Goal: Task Accomplishment & Management: Complete application form

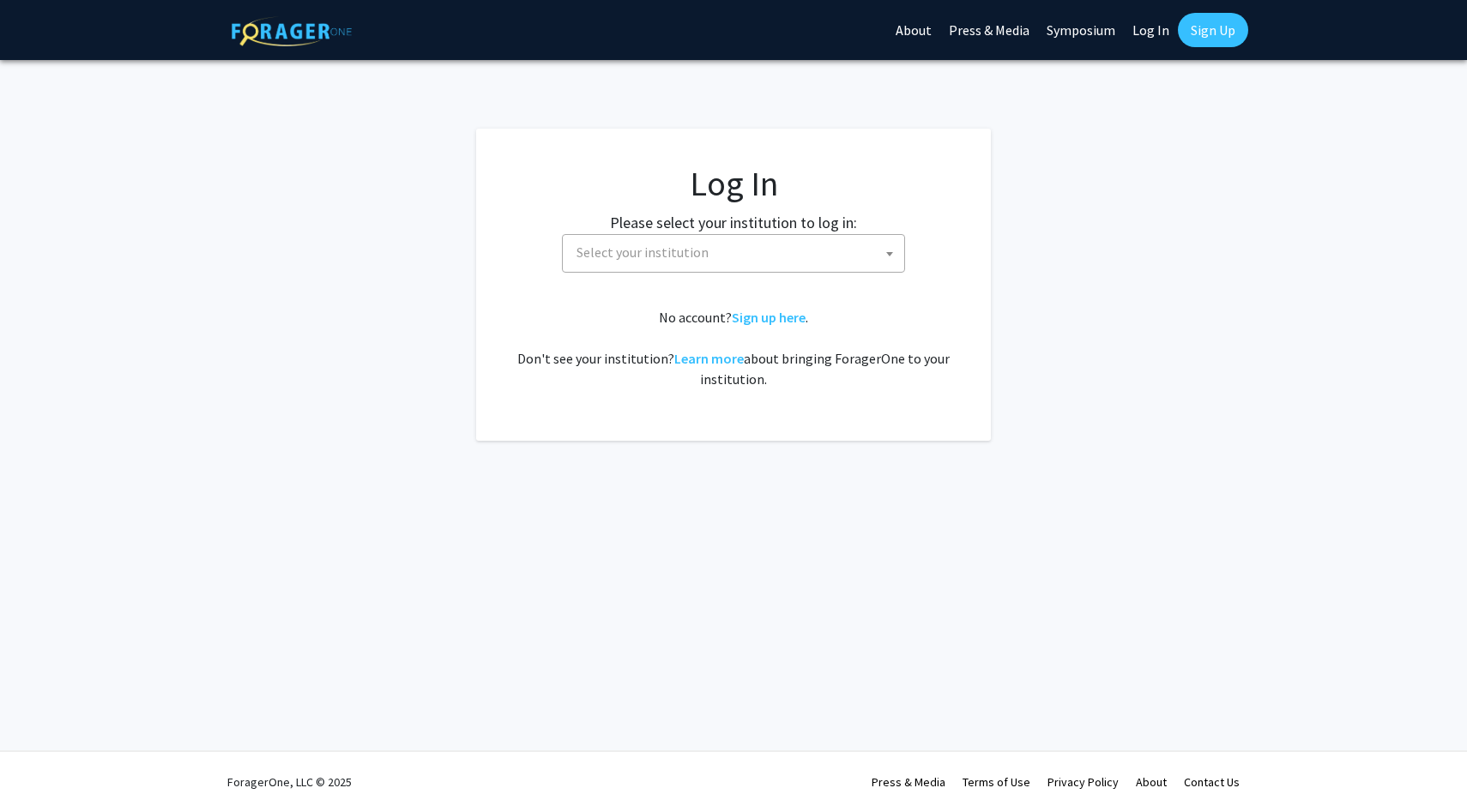
select select
click at [658, 260] on span "Select your institution" at bounding box center [642, 252] width 132 height 17
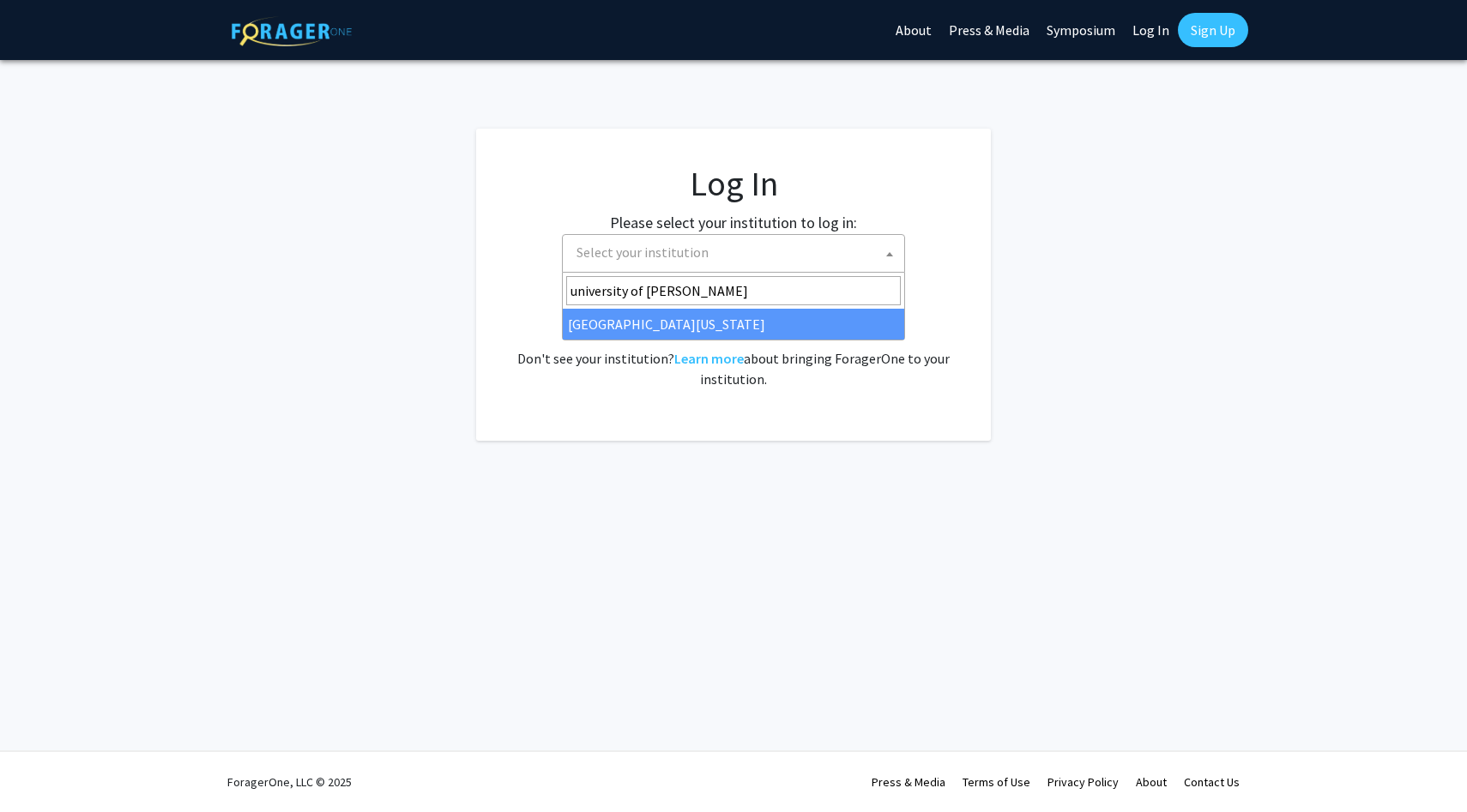
type input "university of ken"
select select "13"
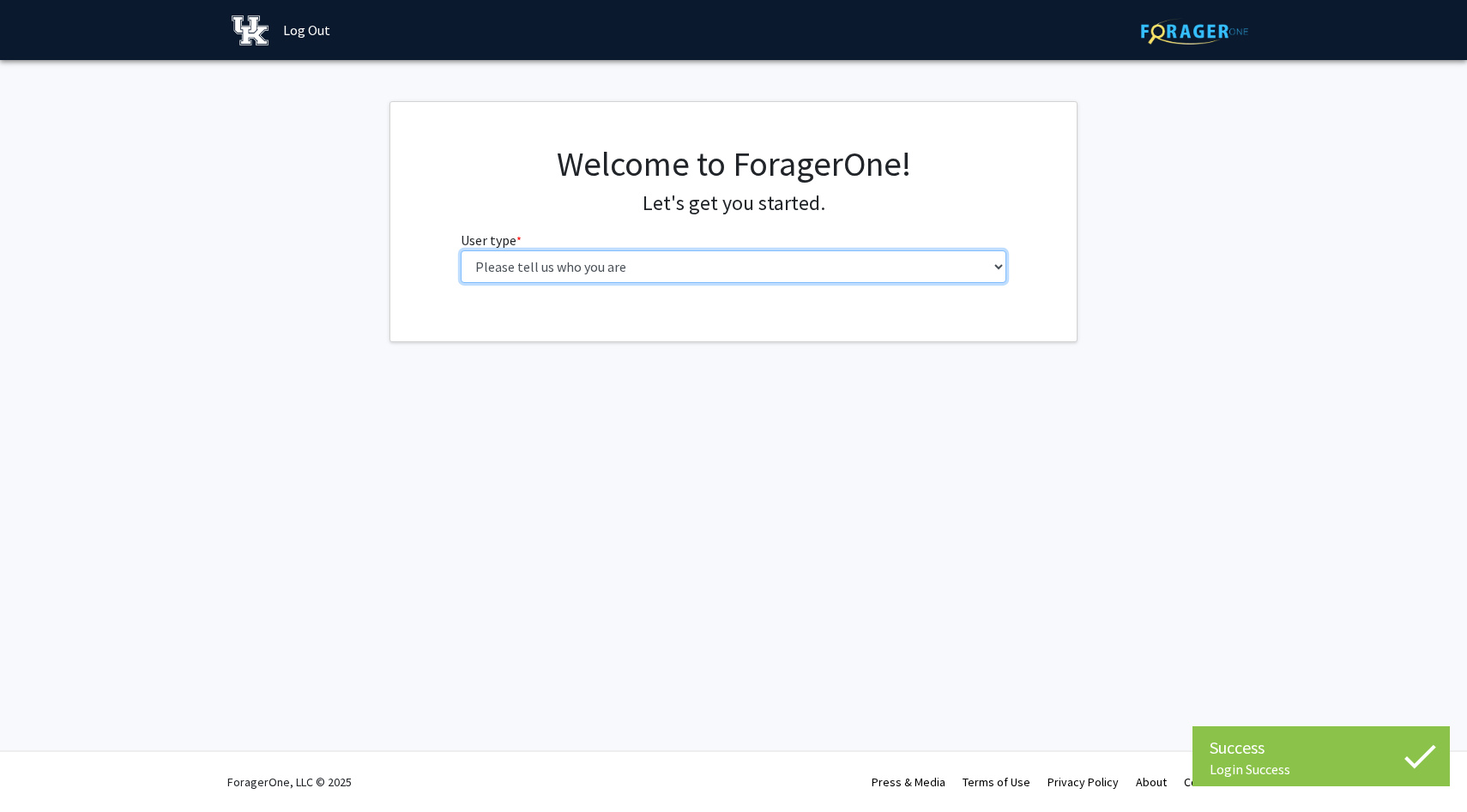
click at [858, 259] on select "Please tell us who you are Undergraduate Student Master's Student Doctoral Cand…" at bounding box center [734, 266] width 546 height 32
select select "1: undergrad"
click at [461, 250] on select "Please tell us who you are Undergraduate Student Master's Student Doctoral Cand…" at bounding box center [734, 266] width 546 height 32
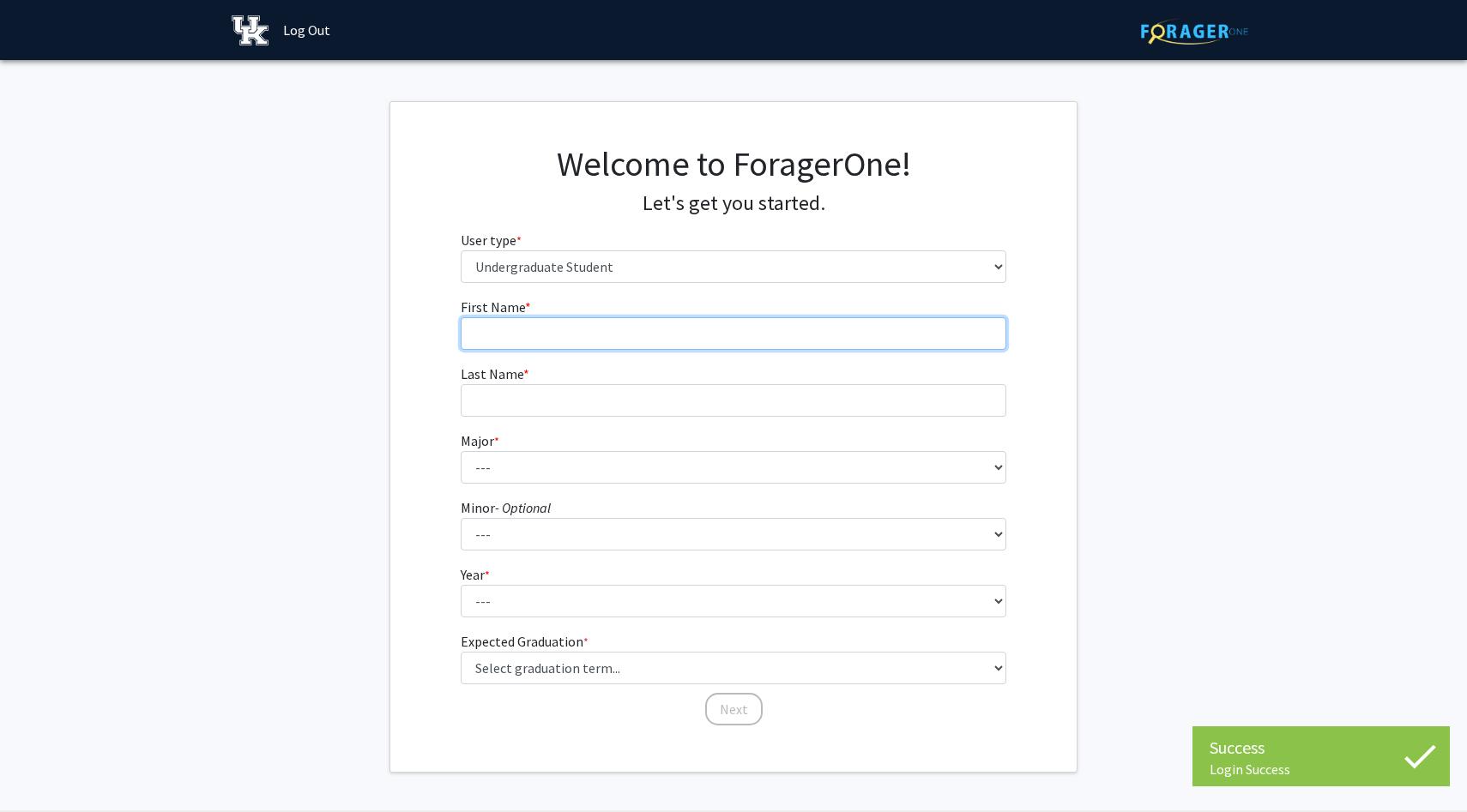
click at [806, 334] on input "First Name * required" at bounding box center [734, 334] width 546 height 32
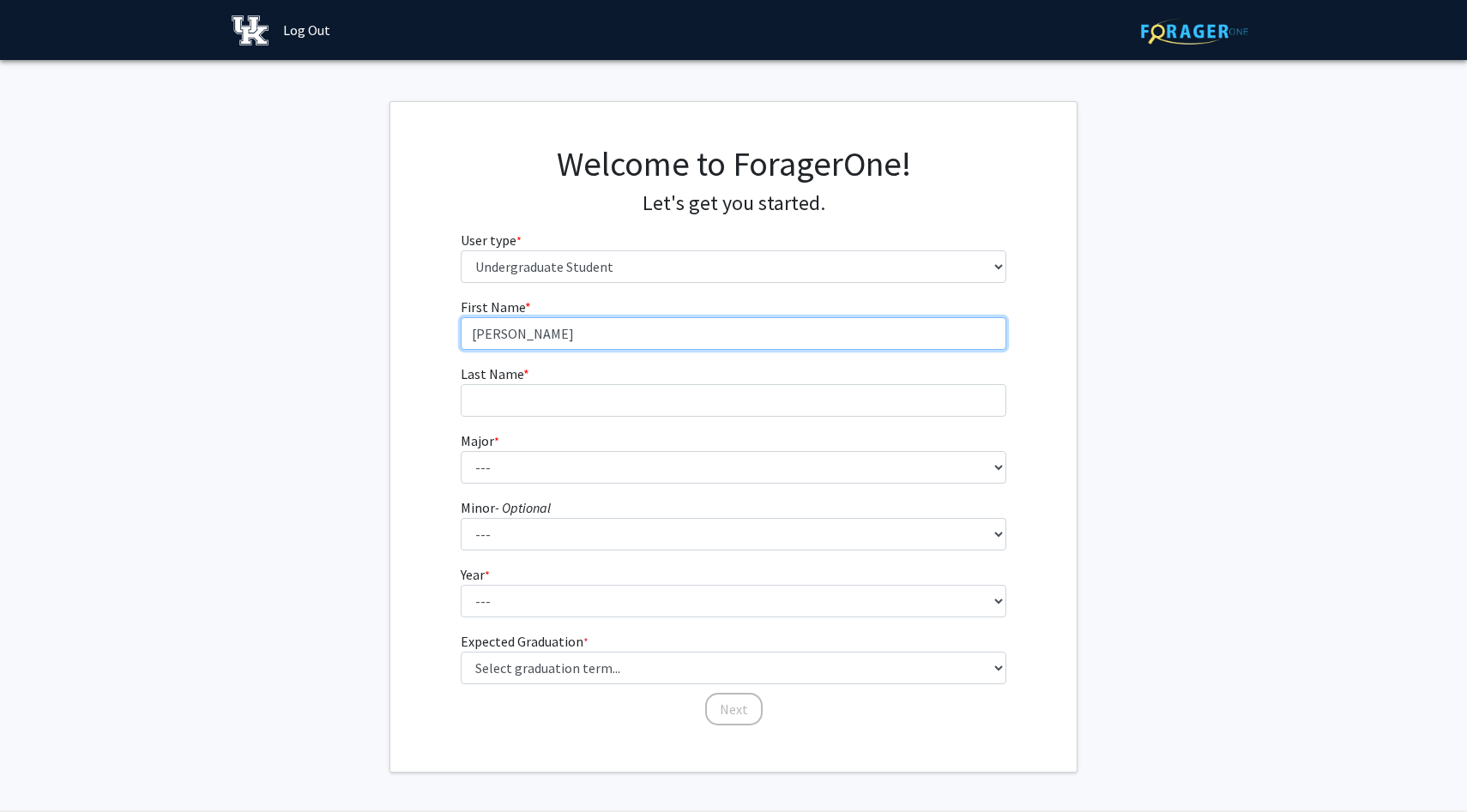
type input "[PERSON_NAME]"
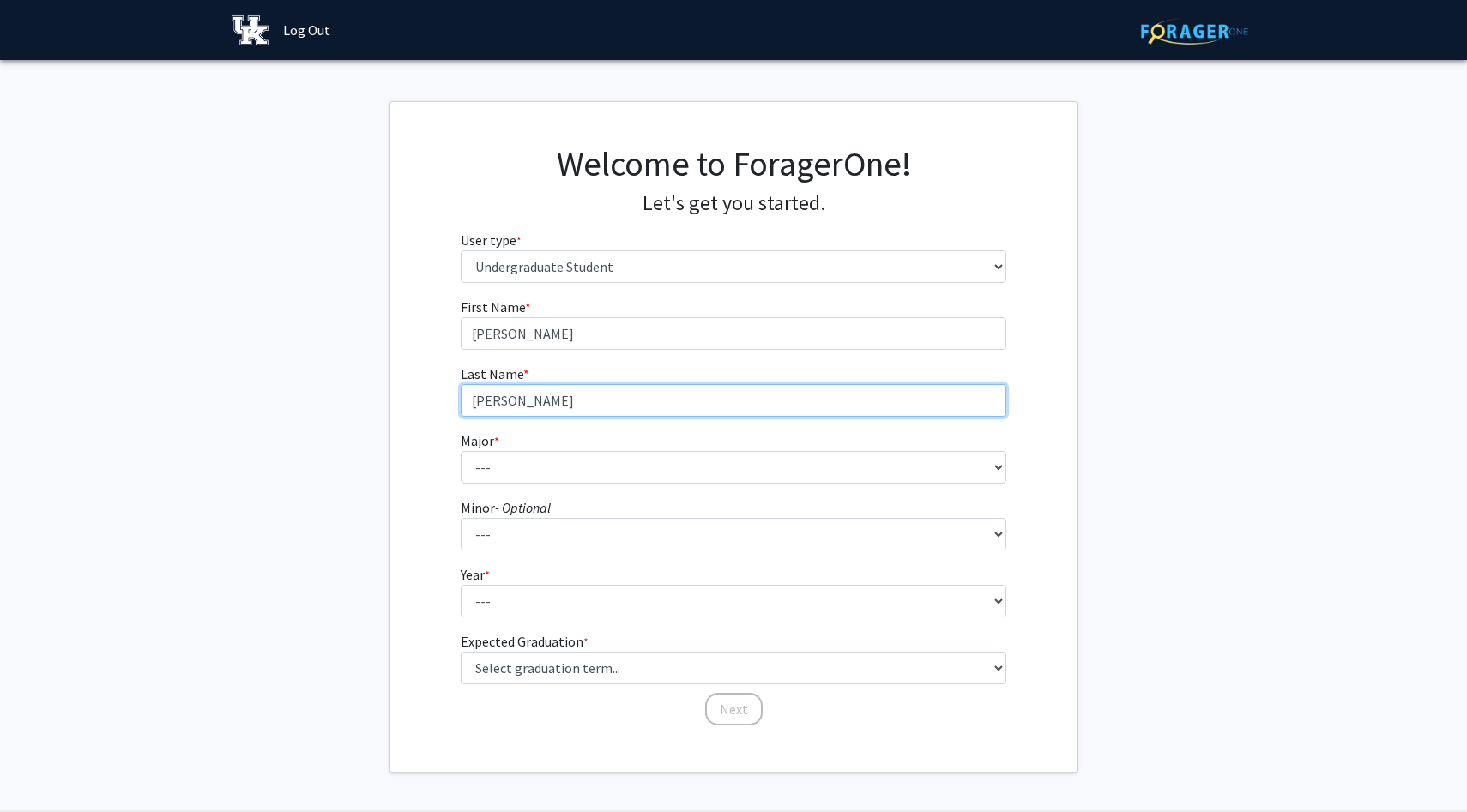
type input "[PERSON_NAME]"
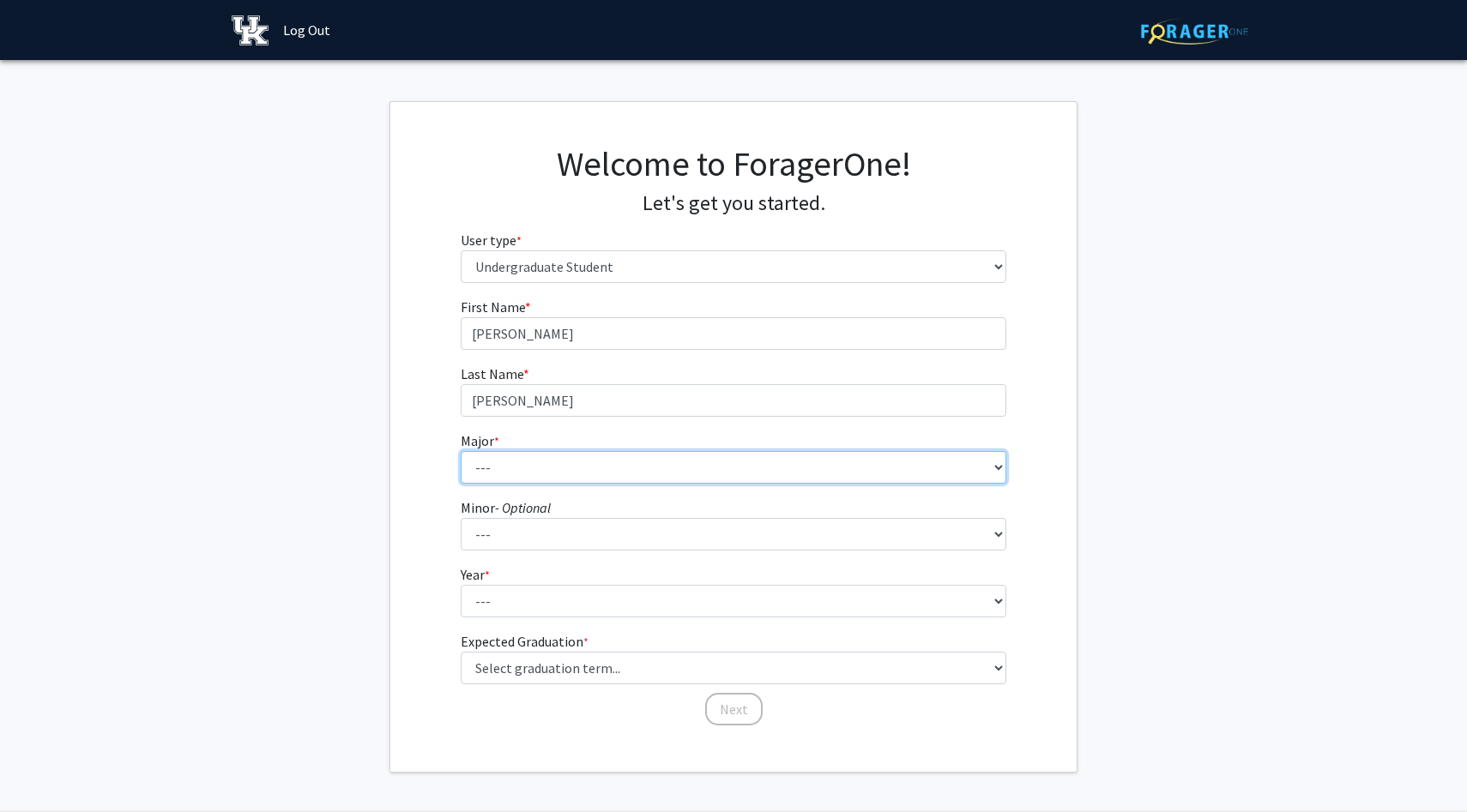
click at [655, 472] on select "--- Accounting Aerospace Engineering African American & Africana Studies Agricu…" at bounding box center [734, 468] width 546 height 32
select select "16: 853"
click at [461, 451] on select "--- Accounting Aerospace Engineering African American & Africana Studies Agricu…" at bounding box center [734, 468] width 546 height 32
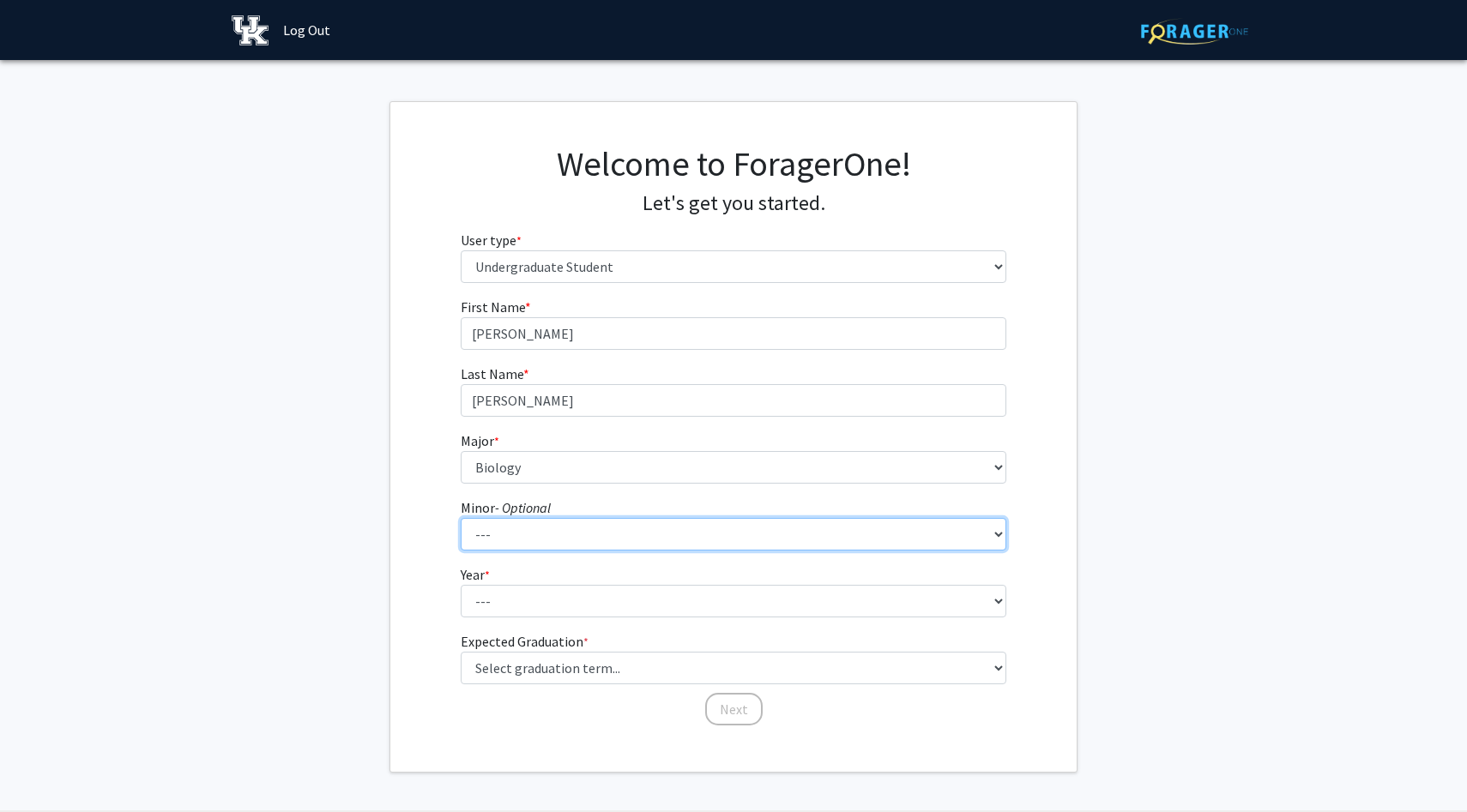
click at [542, 542] on select "--- African American & Africana Studies Agricultural Economics American Studies…" at bounding box center [734, 534] width 546 height 32
select select "13: 665"
click at [461, 518] on select "--- African American & Africana Studies Agricultural Economics American Studies…" at bounding box center [734, 534] width 546 height 32
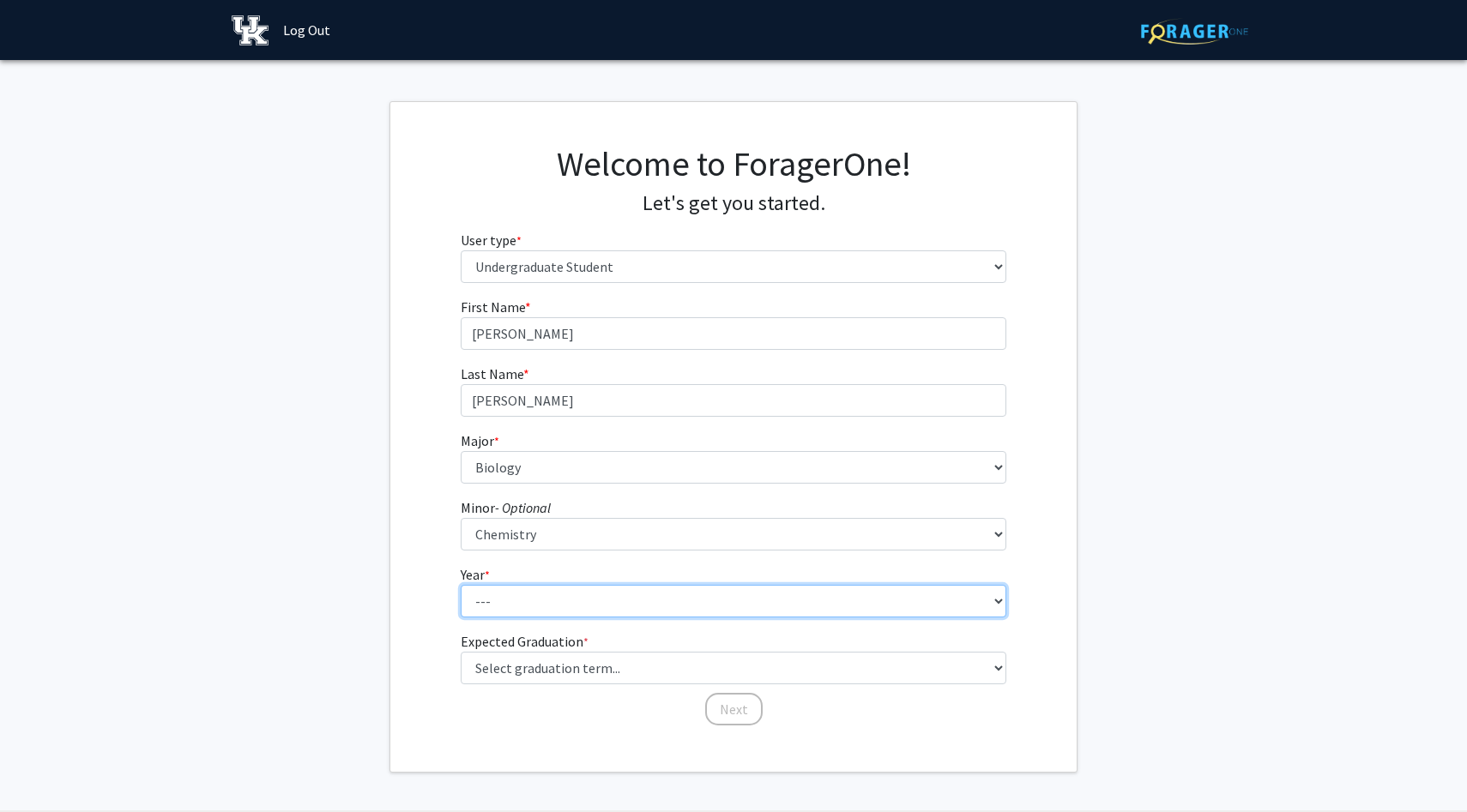
click at [568, 614] on select "--- First-year Sophomore Junior Senior Postbaccalaureate Certificate" at bounding box center [734, 601] width 546 height 32
select select "3: junior"
click at [461, 585] on select "--- First-year Sophomore Junior Senior Postbaccalaureate Certificate" at bounding box center [734, 601] width 546 height 32
click at [600, 604] on select "--- First-year Sophomore Junior Senior Postbaccalaureate Certificate" at bounding box center [734, 601] width 546 height 32
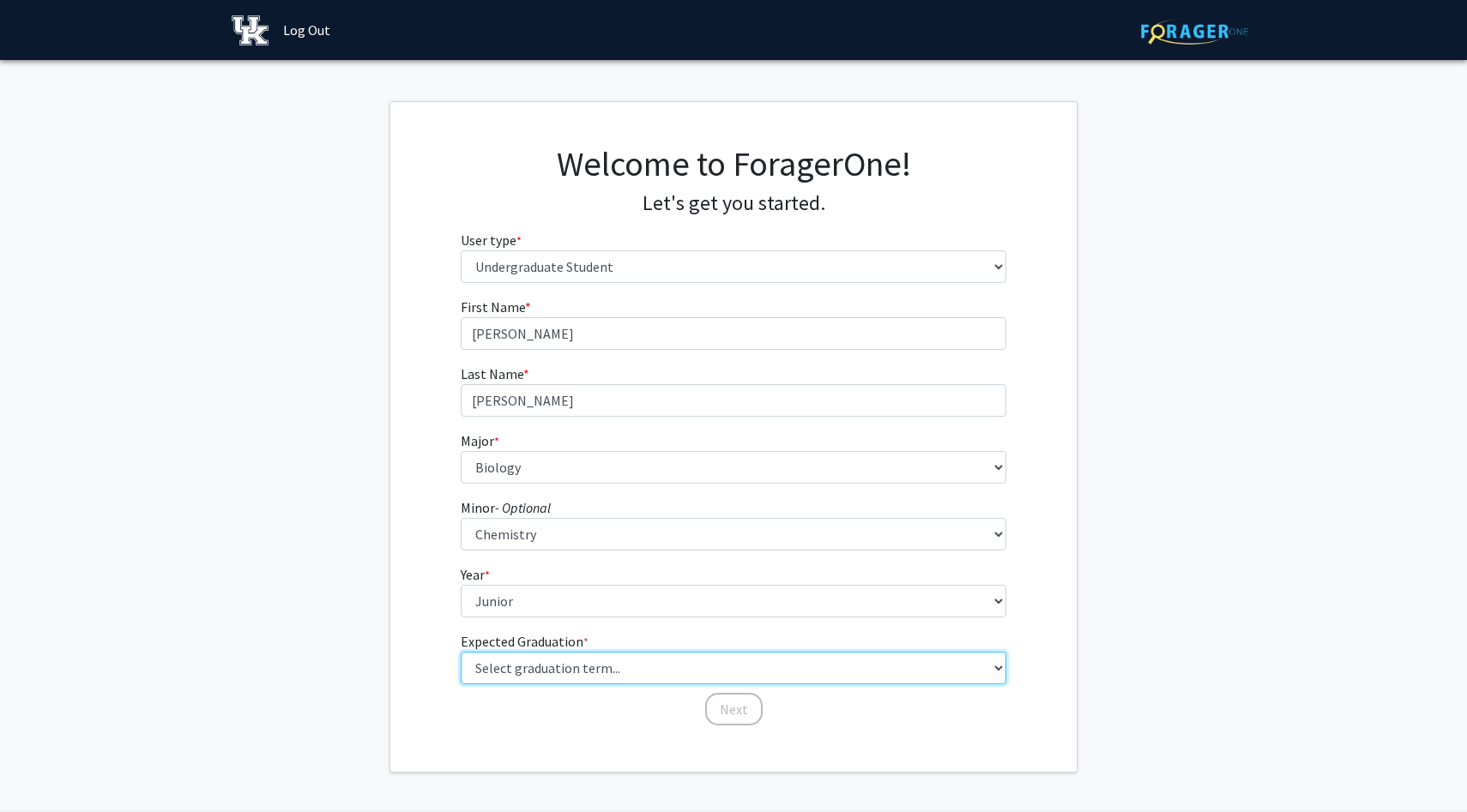
click at [542, 673] on select "Select graduation term... Spring 2025 Summer 2025 Fall 2025 Winter 2025 Spring …" at bounding box center [734, 668] width 546 height 32
select select "12: winter_2027"
click at [461, 652] on select "Select graduation term... Spring 2025 Summer 2025 Fall 2025 Winter 2025 Spring …" at bounding box center [734, 668] width 546 height 32
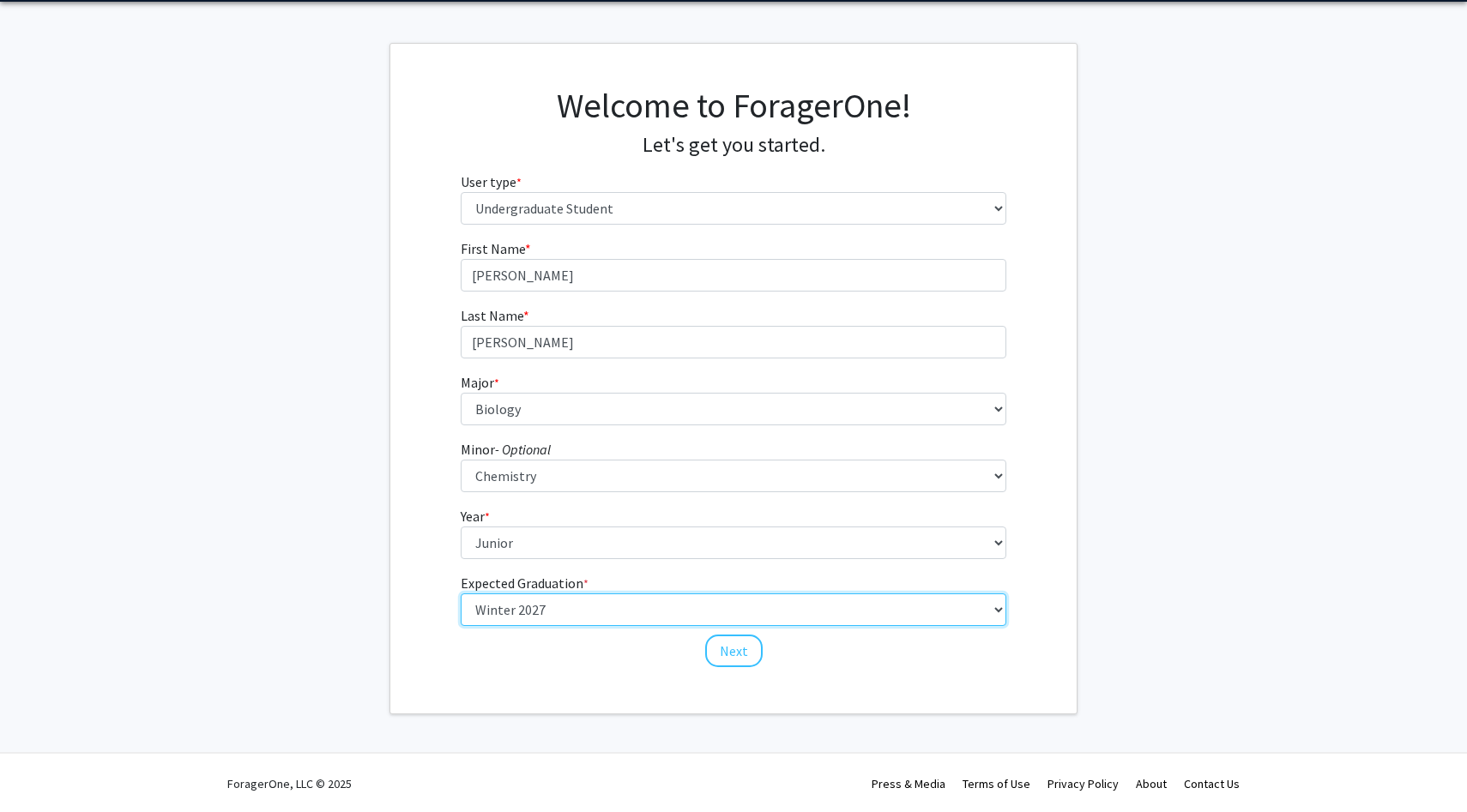
scroll to position [60, 0]
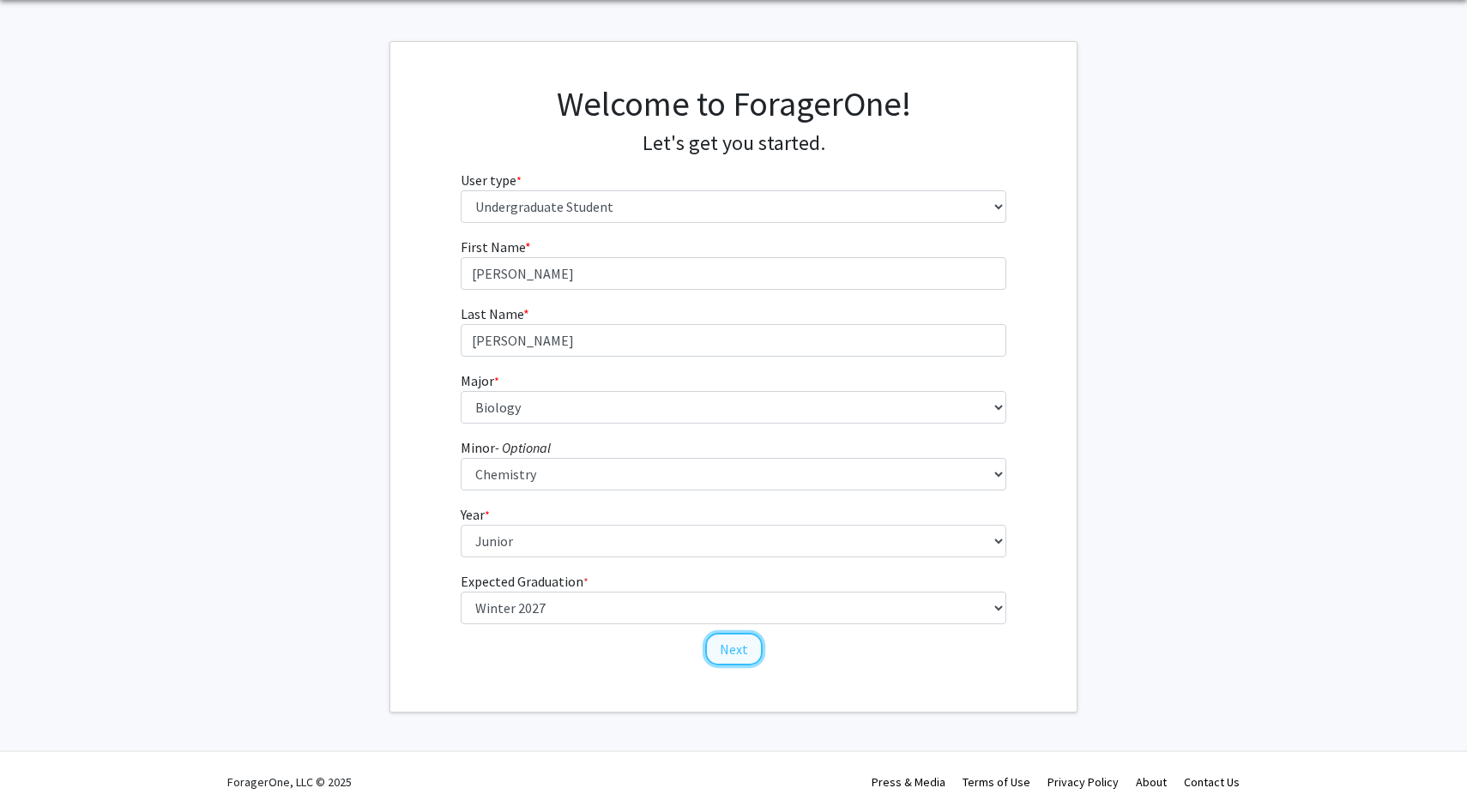
click at [745, 656] on button "Next" at bounding box center [734, 649] width 57 height 32
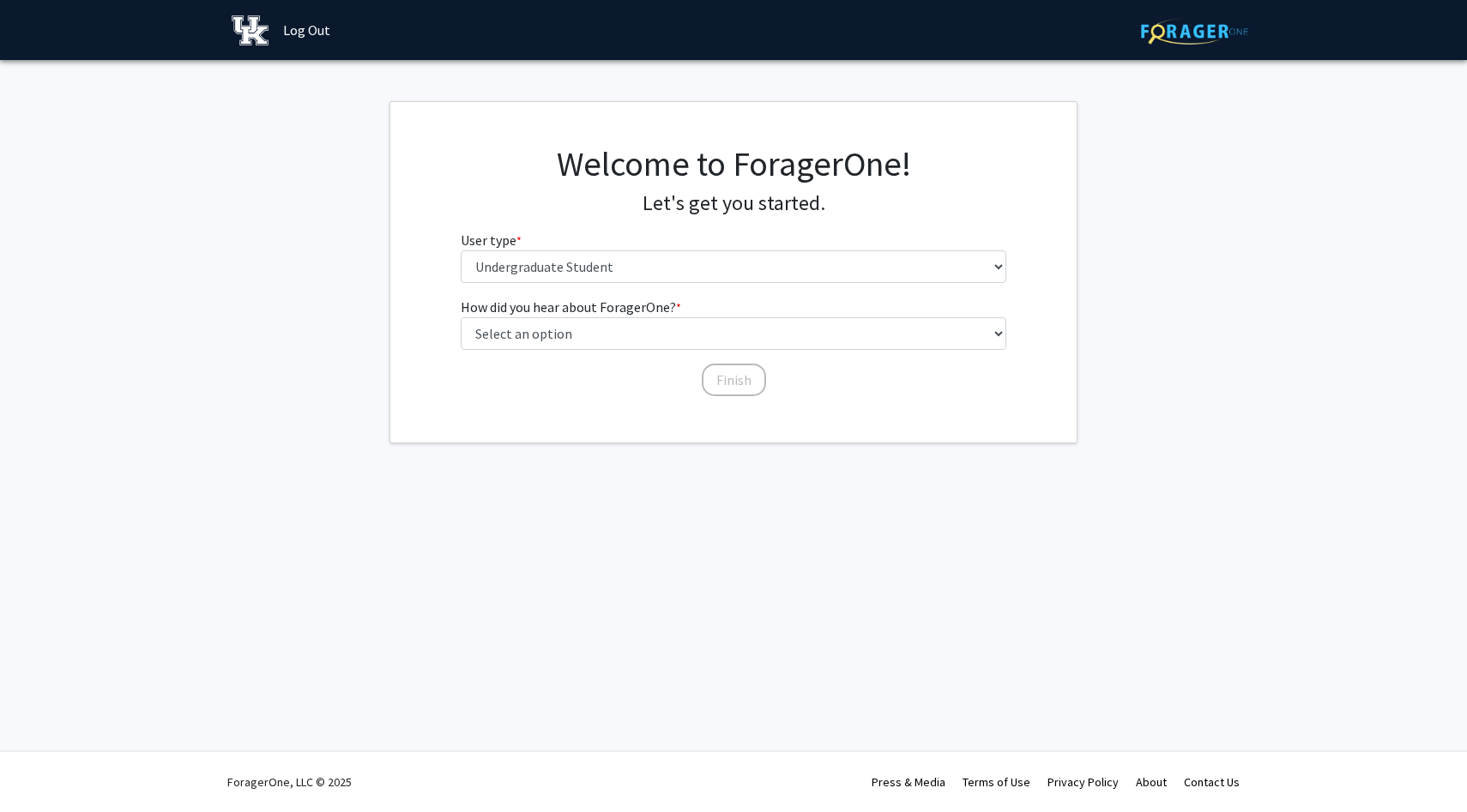
scroll to position [0, 0]
click at [650, 265] on select "Please tell us who you are Undergraduate Student Master's Student Doctoral Cand…" at bounding box center [734, 266] width 546 height 32
click at [461, 250] on select "Please tell us who you are Undergraduate Student Master's Student Doctoral Cand…" at bounding box center [734, 266] width 546 height 32
click at [648, 327] on select "Select an option Peer/student recommendation Faculty/staff recommendation Unive…" at bounding box center [734, 334] width 546 height 32
select select "3: university_website"
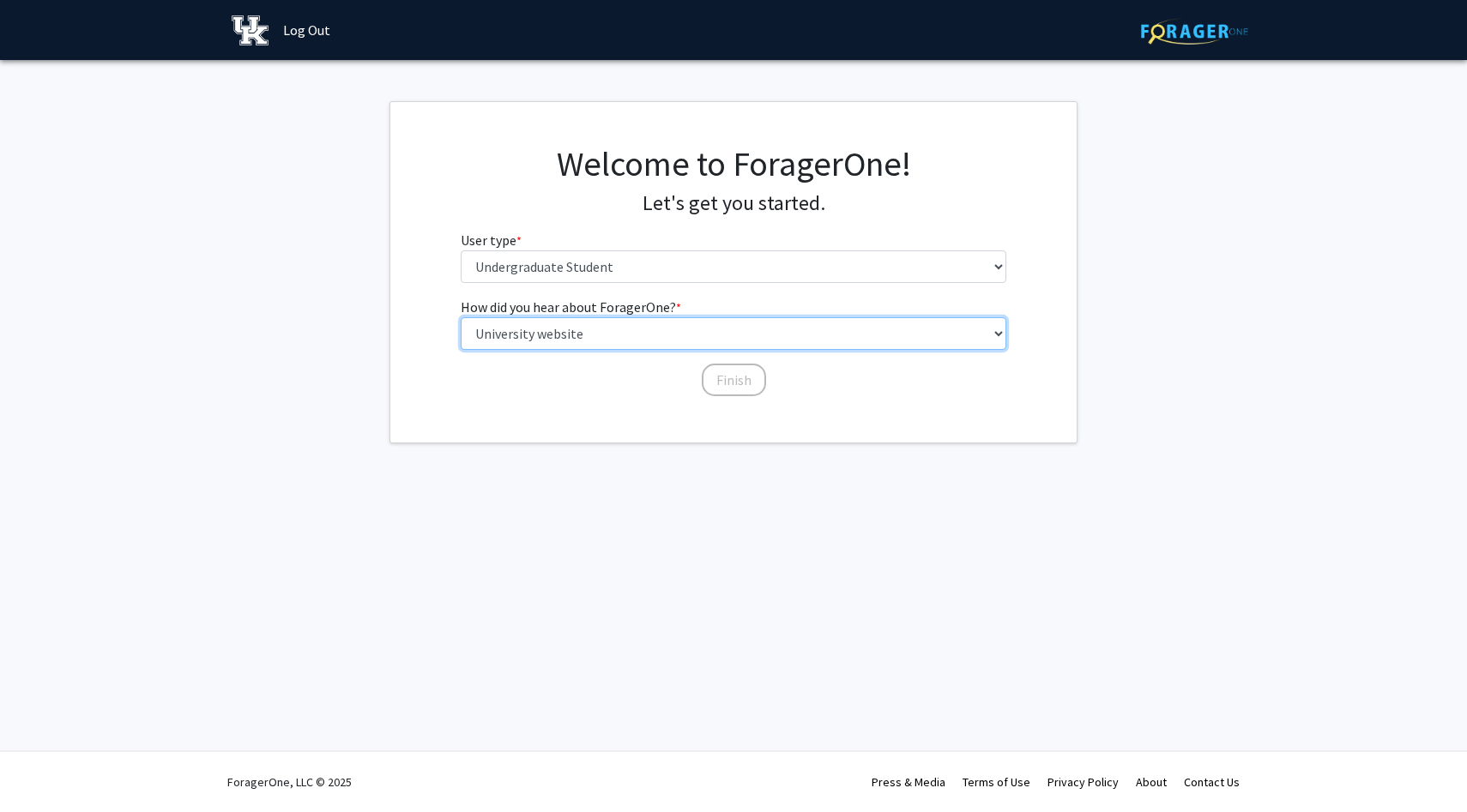
click at [461, 318] on select "Select an option Peer/student recommendation Faculty/staff recommendation Unive…" at bounding box center [734, 334] width 546 height 32
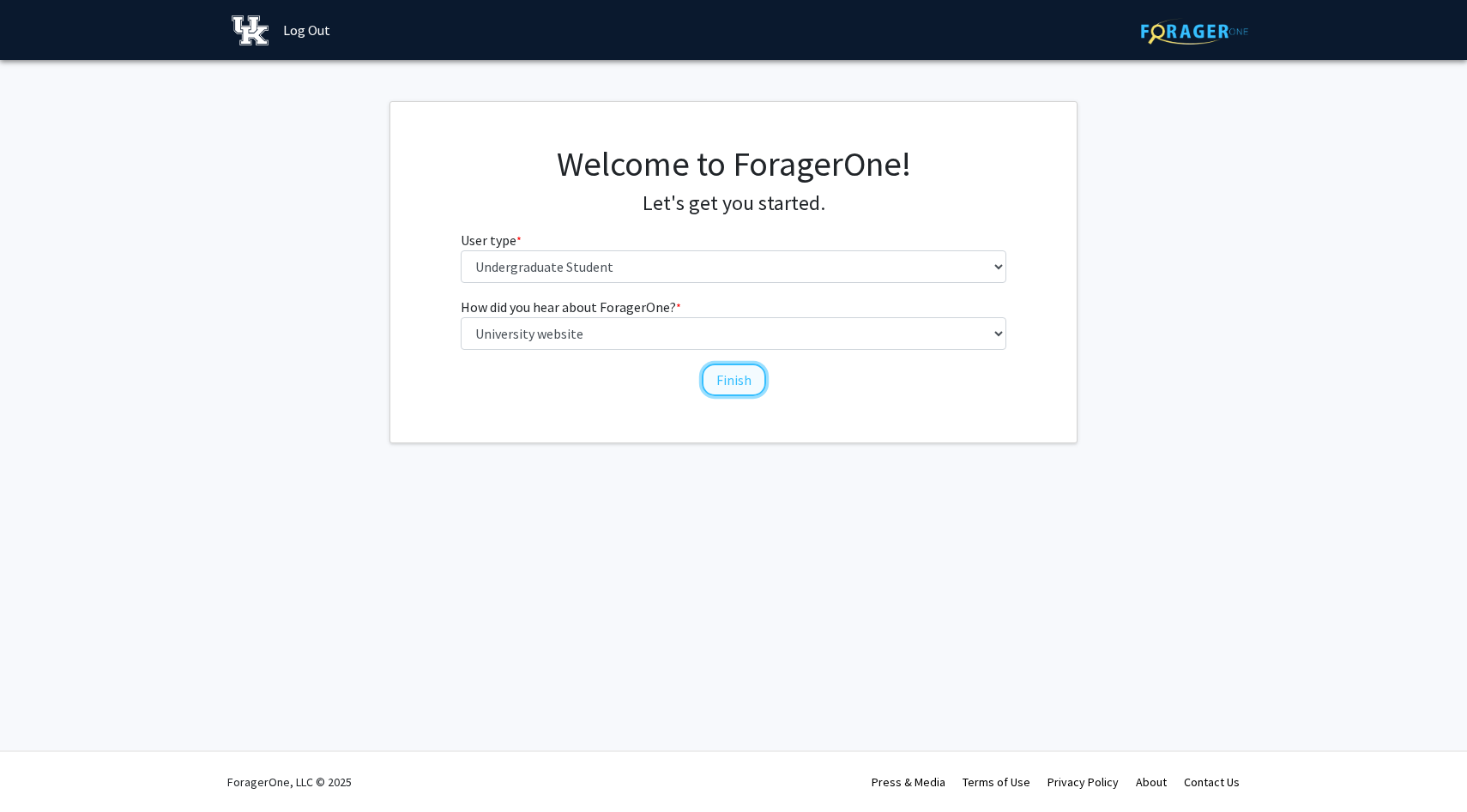
click at [729, 379] on button "Finish" at bounding box center [733, 380] width 64 height 32
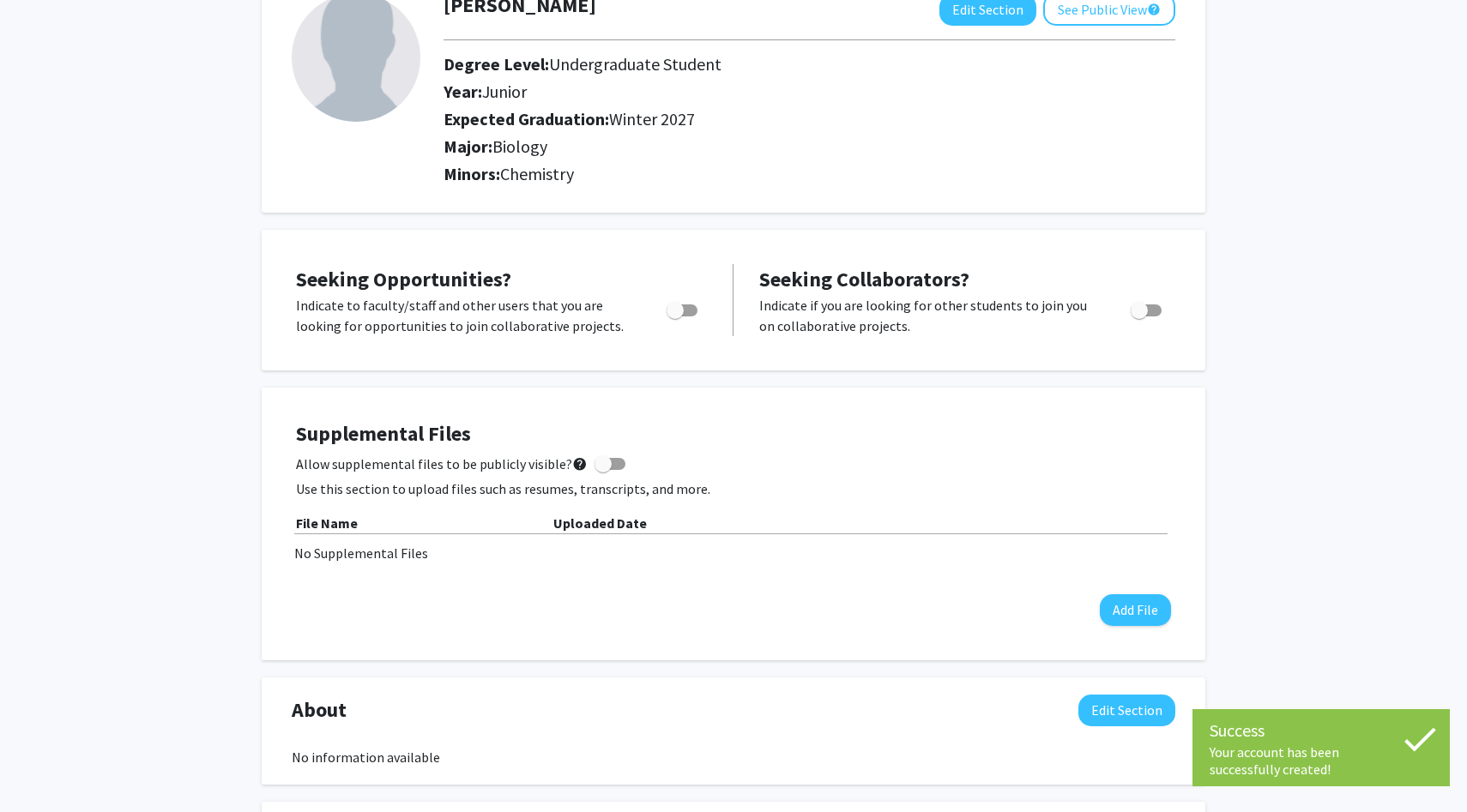
scroll to position [127, 0]
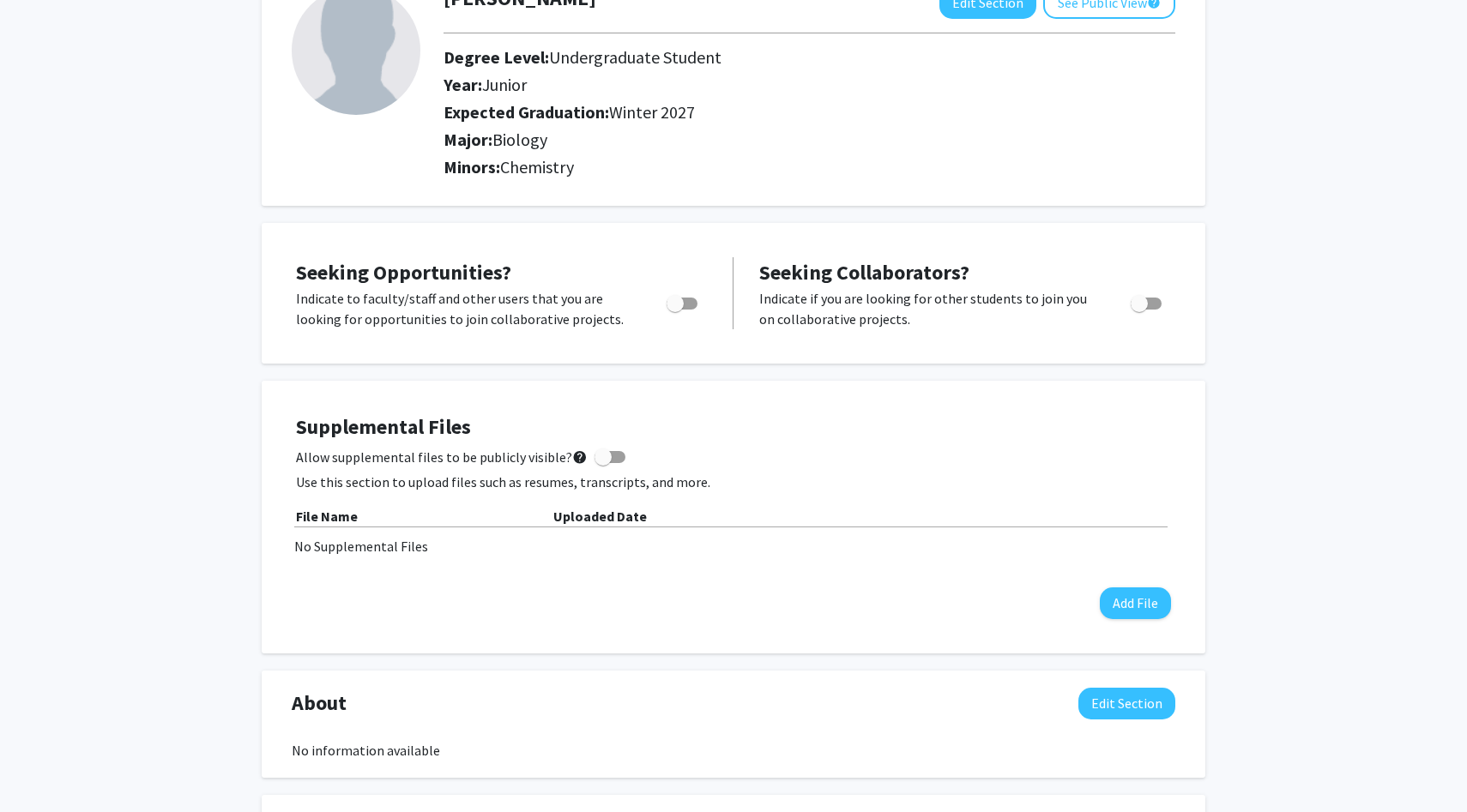
click at [680, 303] on span "Toggle" at bounding box center [675, 303] width 17 height 17
click at [675, 309] on input "Are you actively seeking opportunities?" at bounding box center [674, 309] width 1 height 1
checkbox input "true"
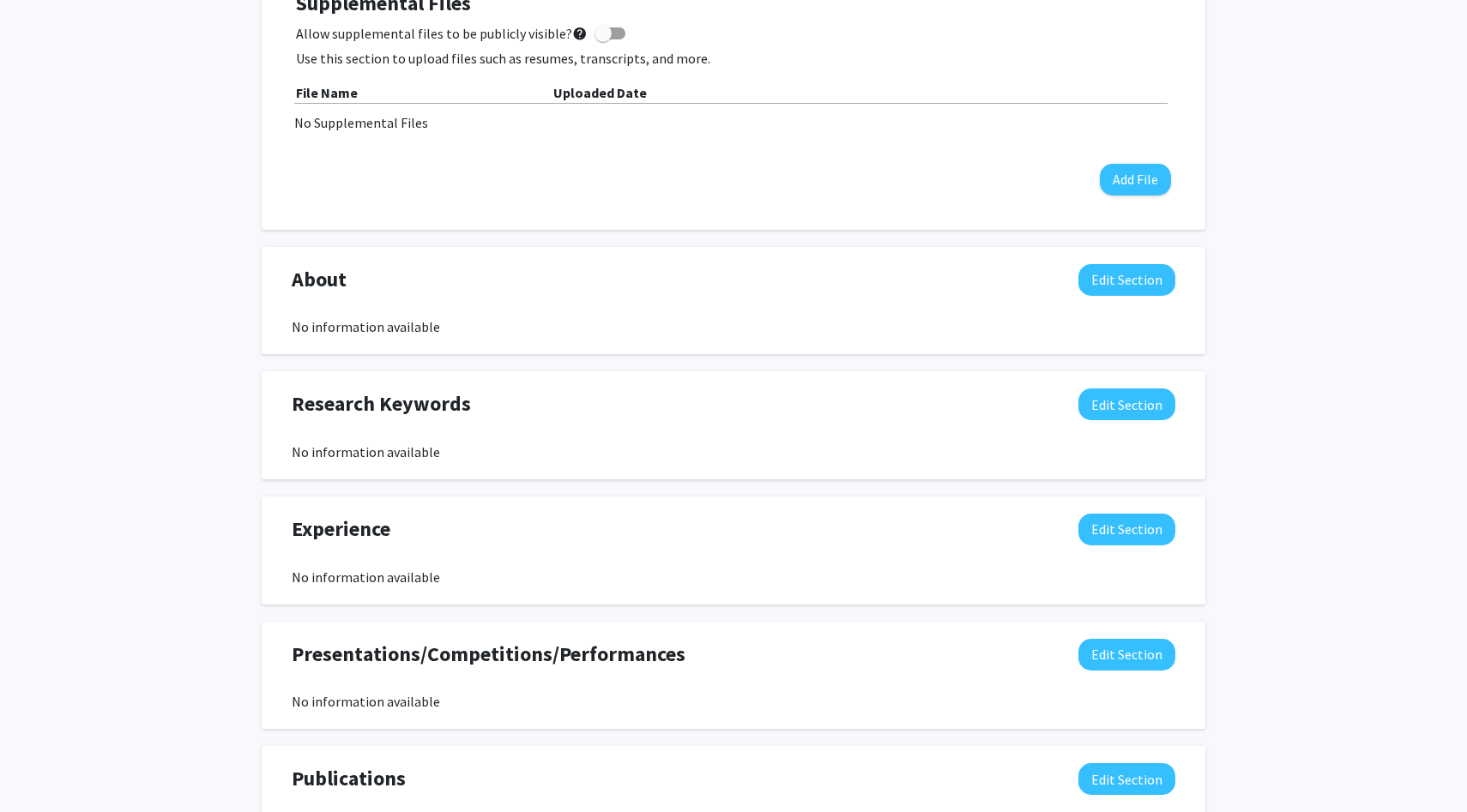
scroll to position [564, 0]
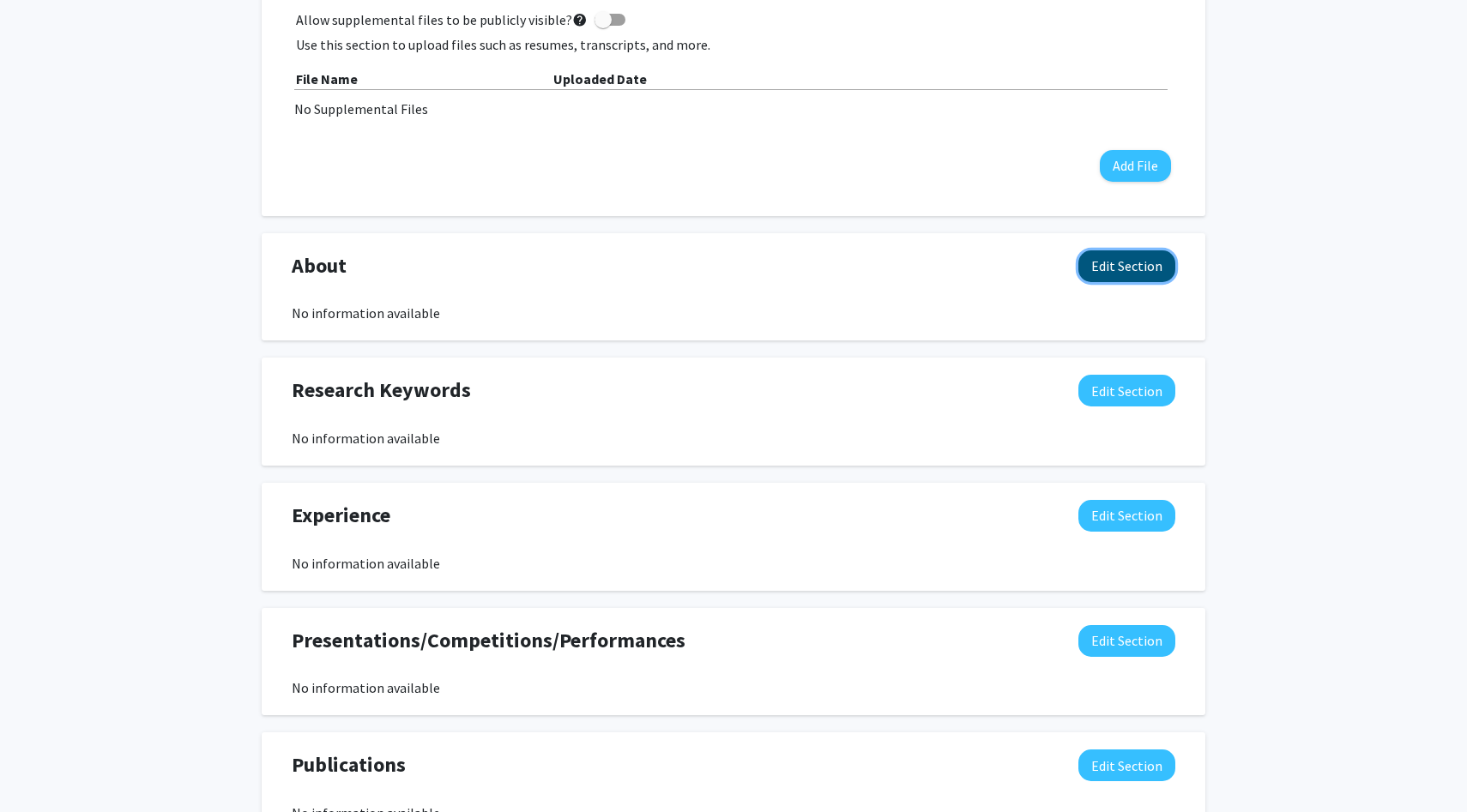
click at [1142, 259] on button "Edit Section" at bounding box center [1127, 265] width 97 height 31
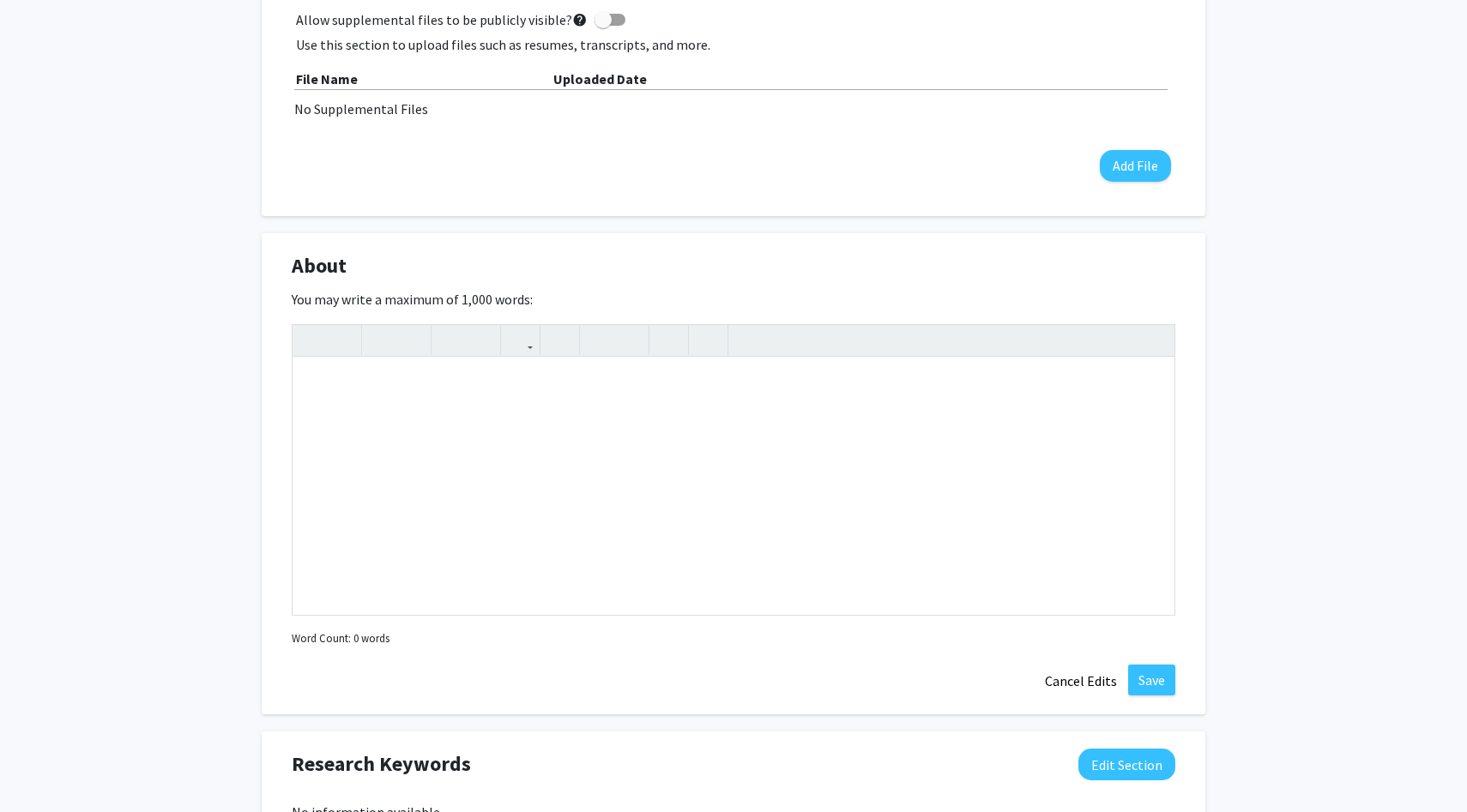
click at [1091, 280] on div "About Edit Section" at bounding box center [733, 269] width 910 height 39
click at [1103, 690] on button "Cancel Edits" at bounding box center [1080, 680] width 94 height 32
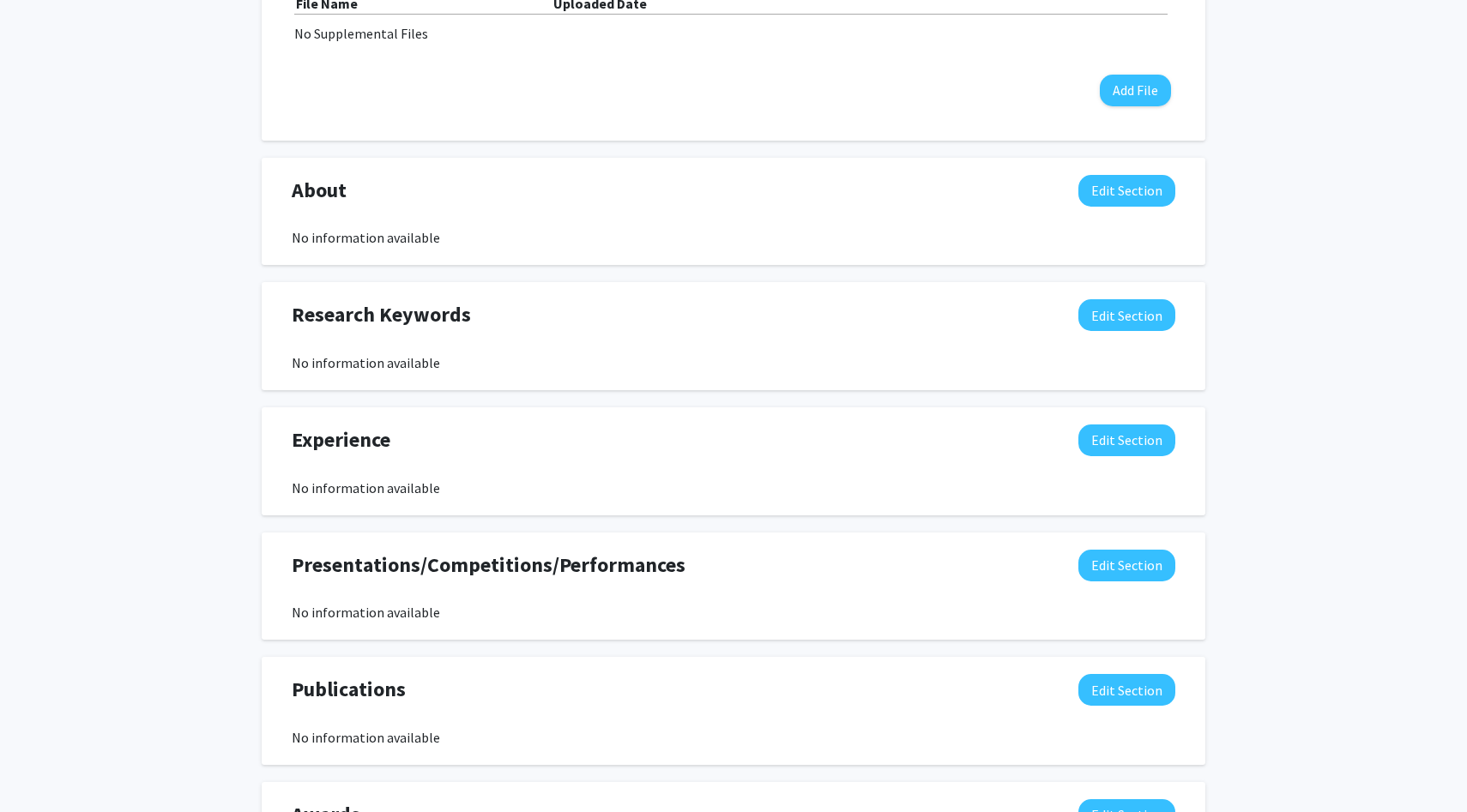
scroll to position [651, 0]
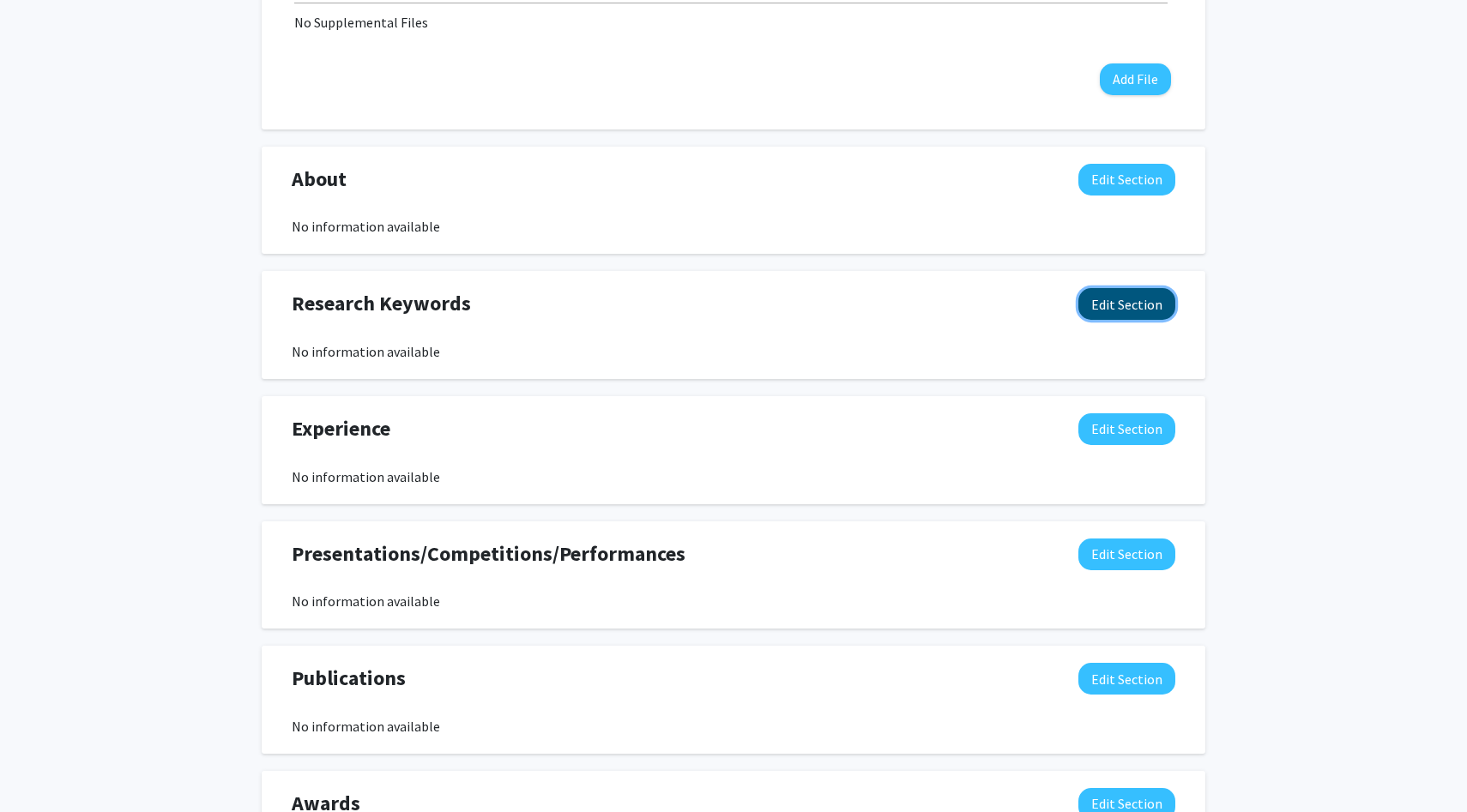
click at [1130, 311] on button "Edit Section" at bounding box center [1127, 303] width 97 height 31
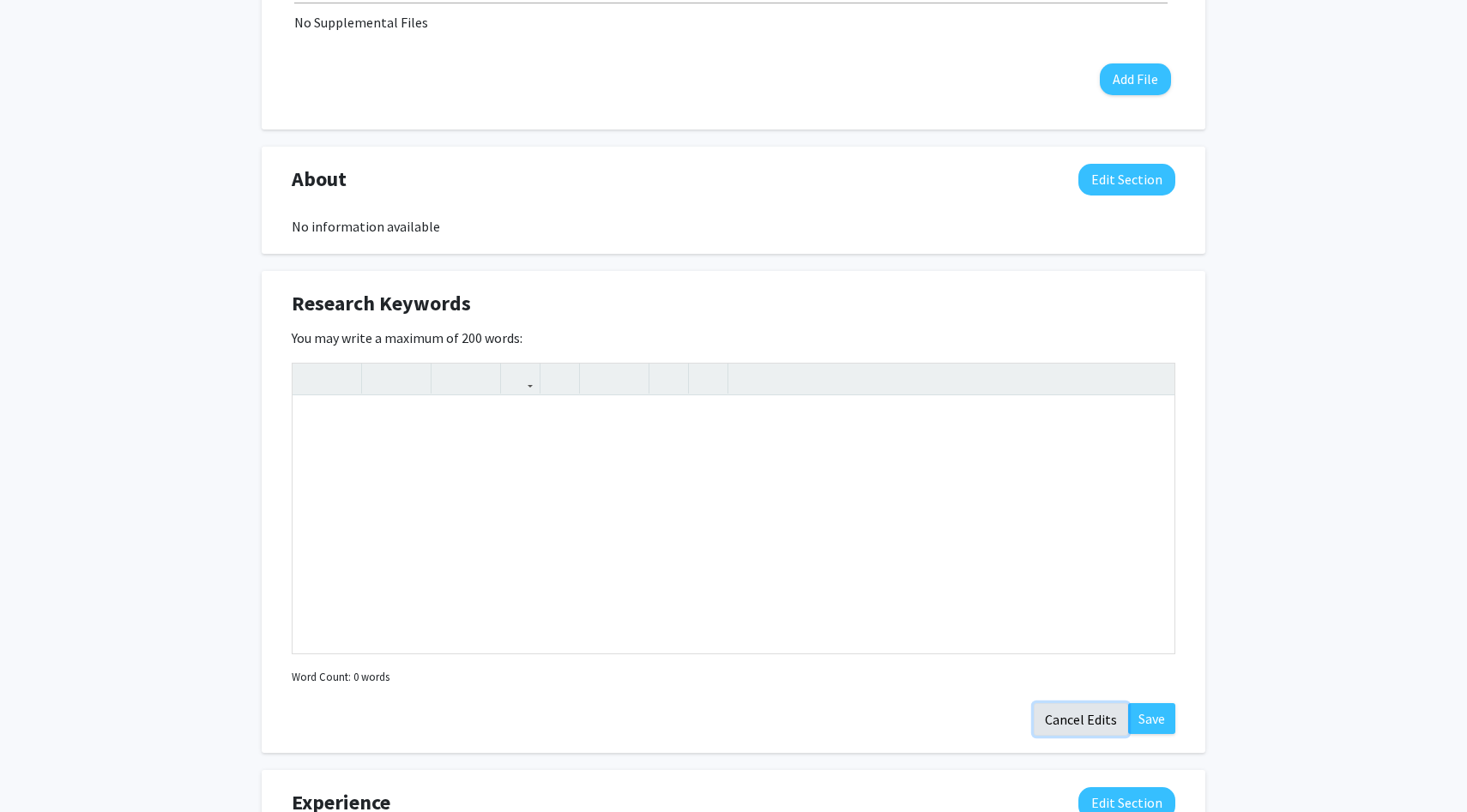
click at [1080, 722] on button "Cancel Edits" at bounding box center [1080, 719] width 94 height 32
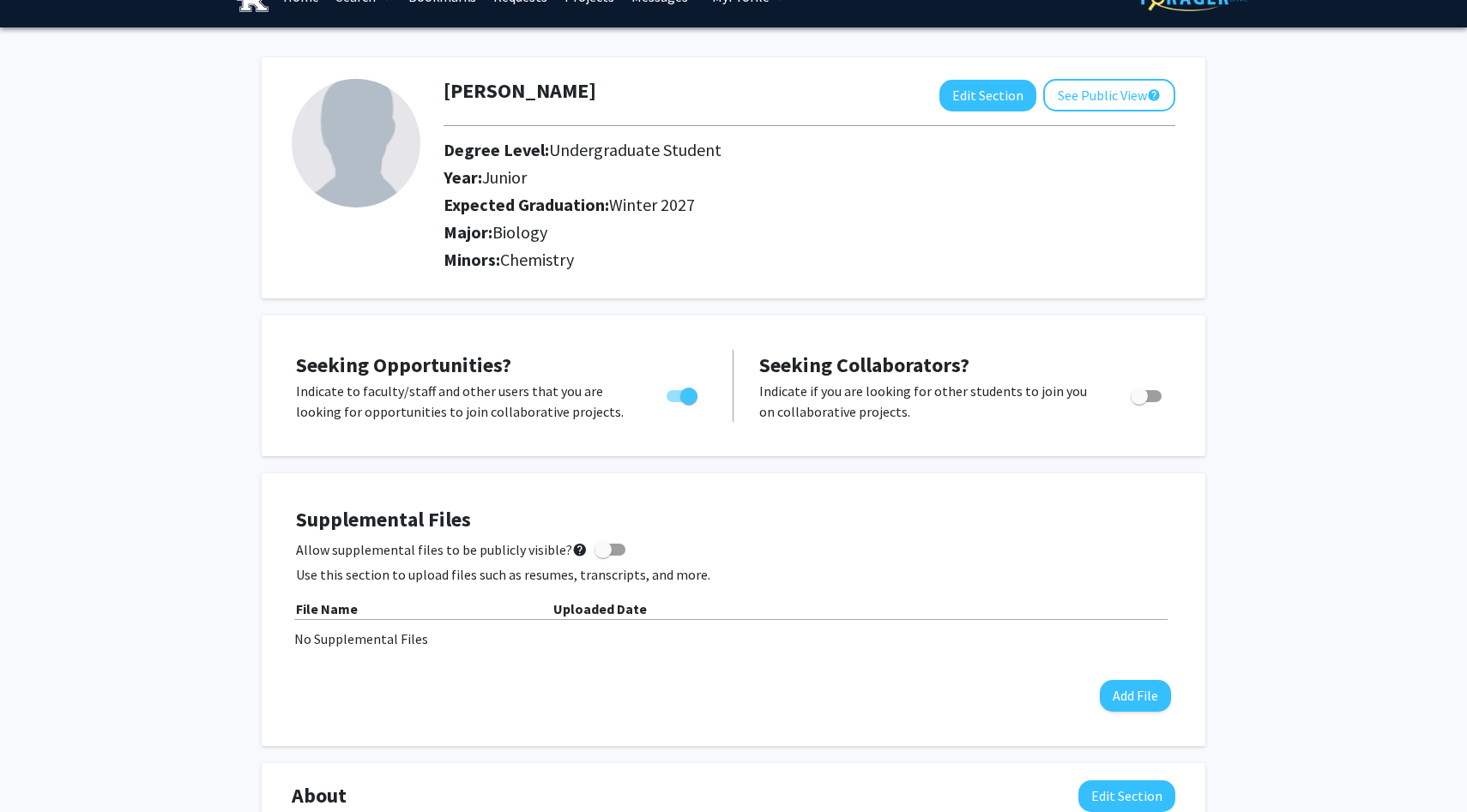
scroll to position [0, 0]
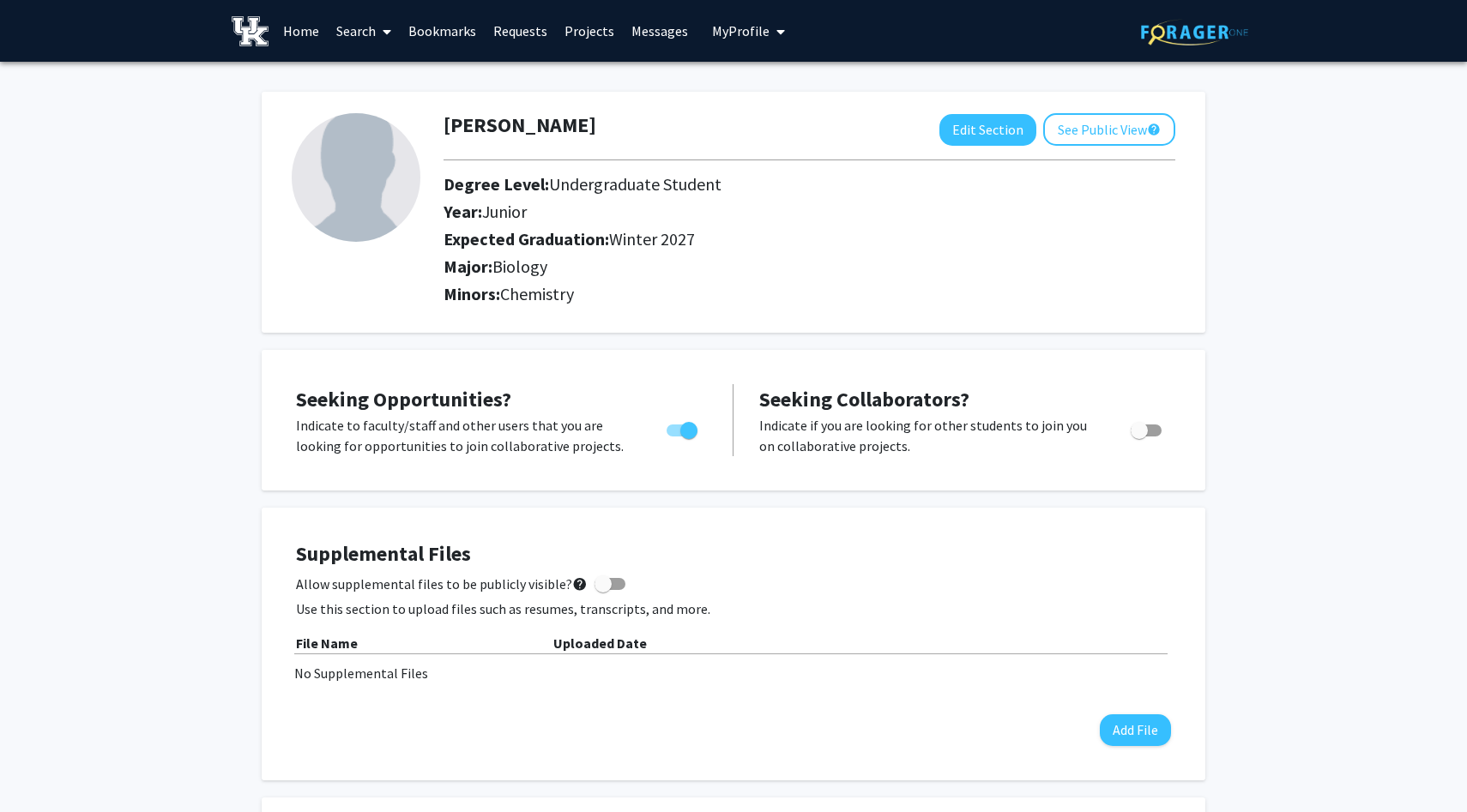
click at [290, 23] on link "Home" at bounding box center [302, 31] width 53 height 60
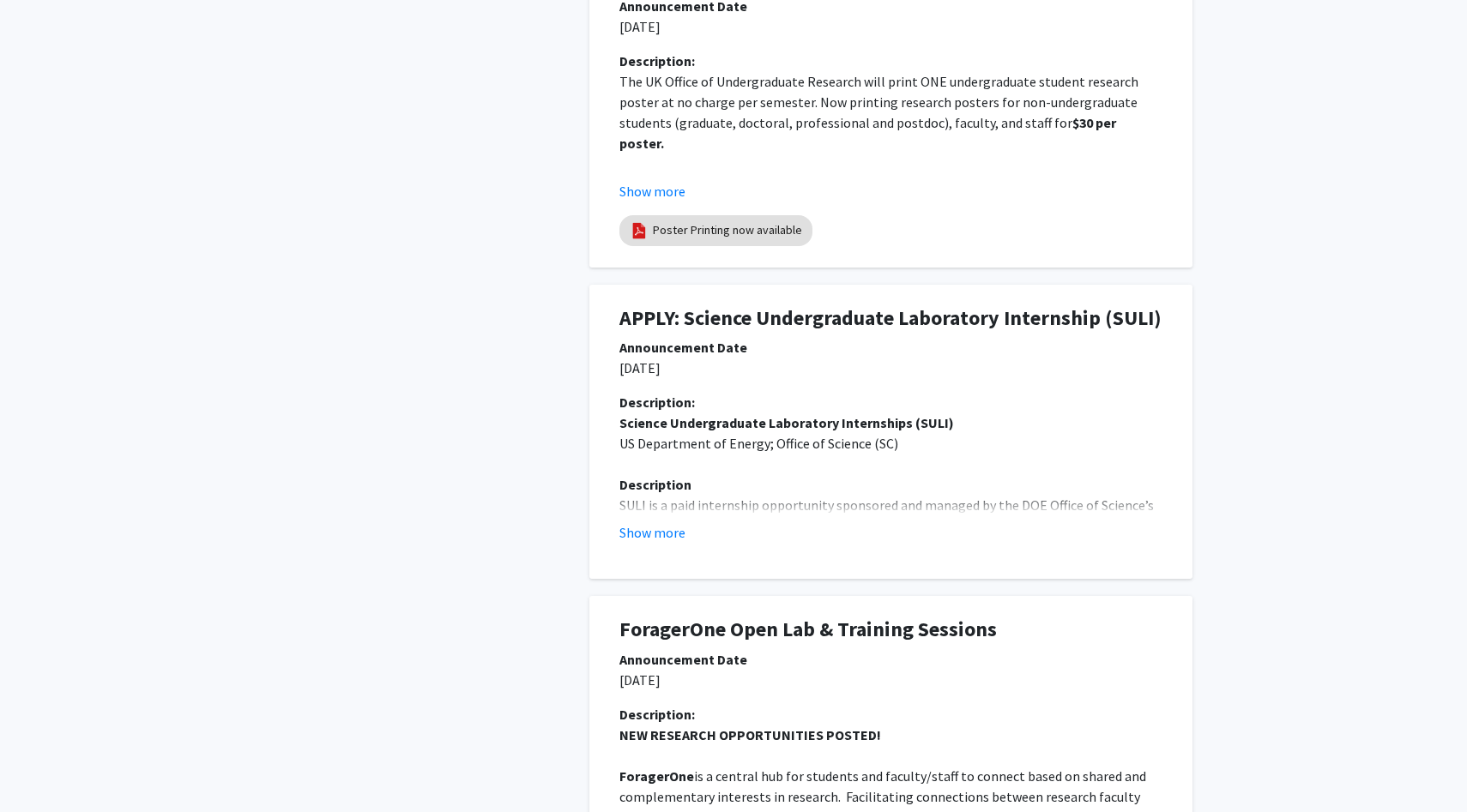
scroll to position [607, 0]
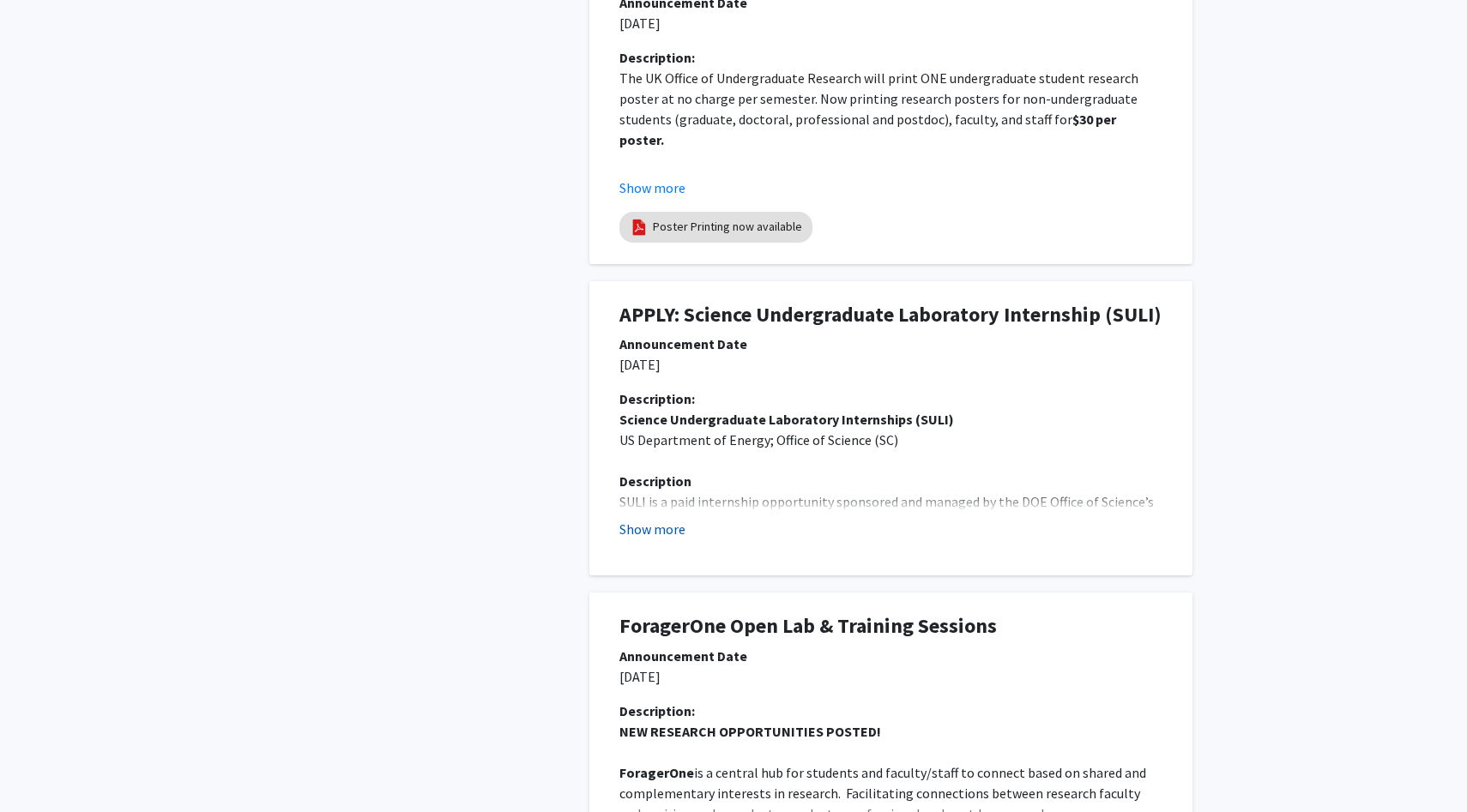
click at [653, 539] on button "Show more" at bounding box center [652, 530] width 66 height 21
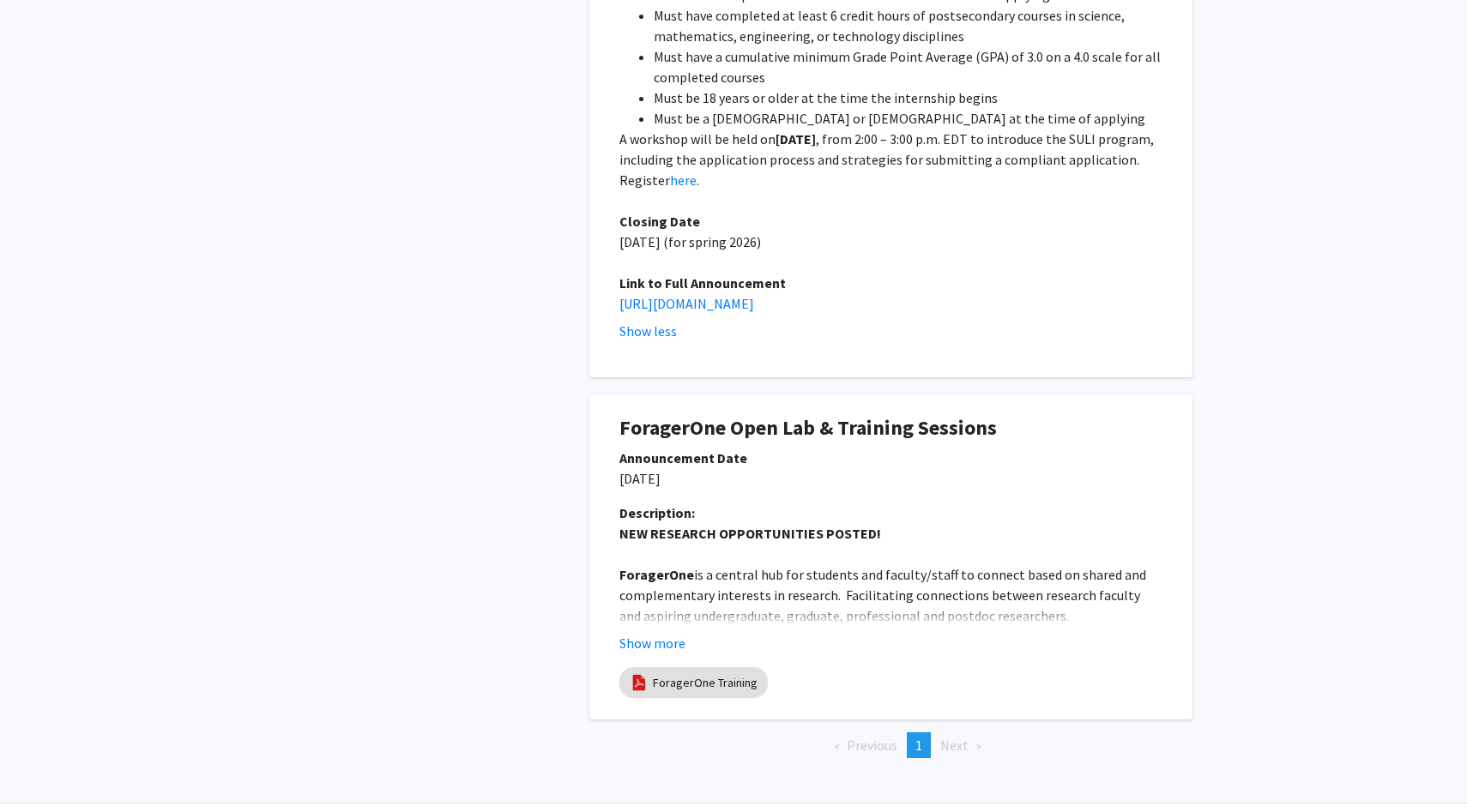
scroll to position [1487, 0]
click at [947, 750] on span "Next page" at bounding box center [954, 742] width 29 height 17
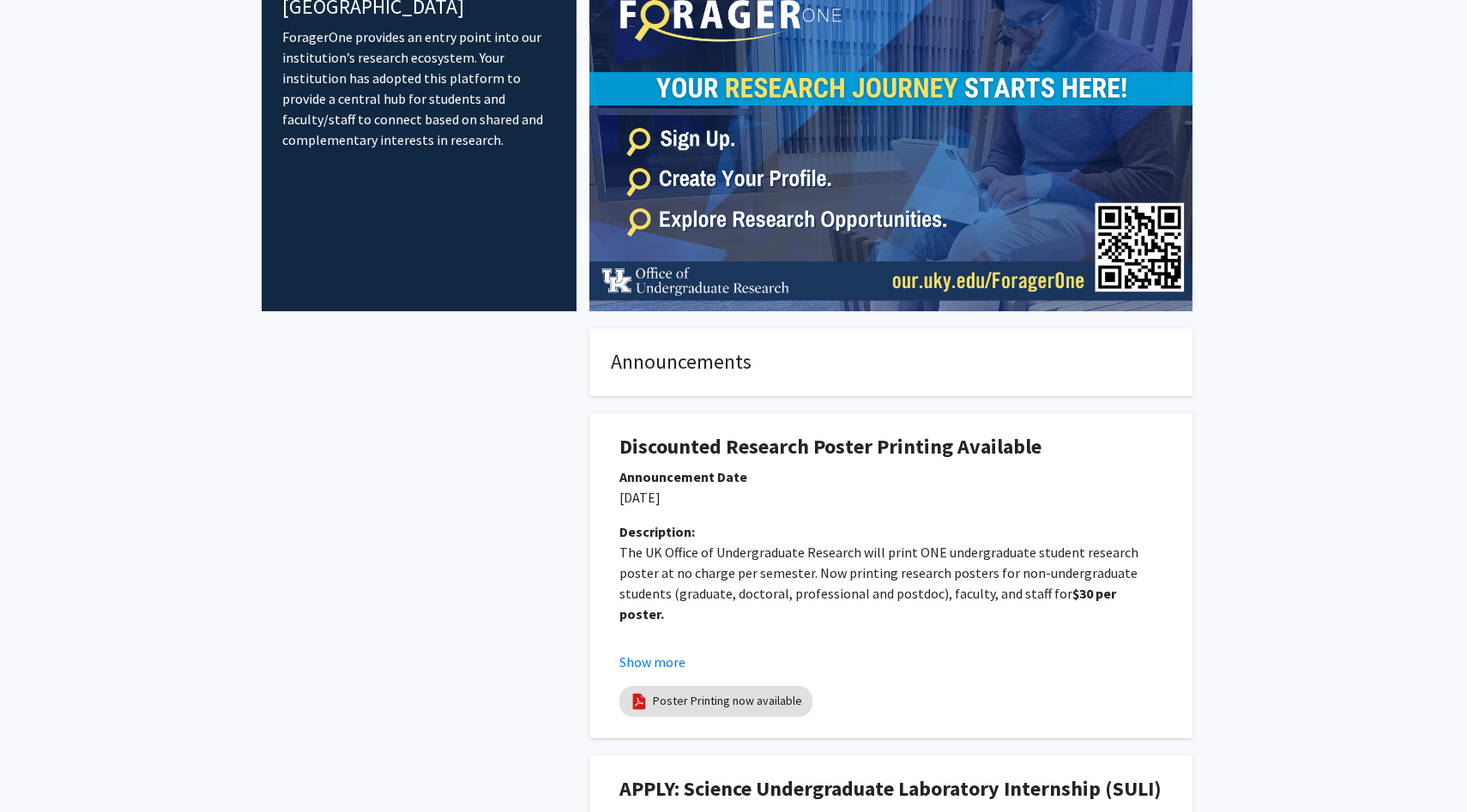
scroll to position [0, 0]
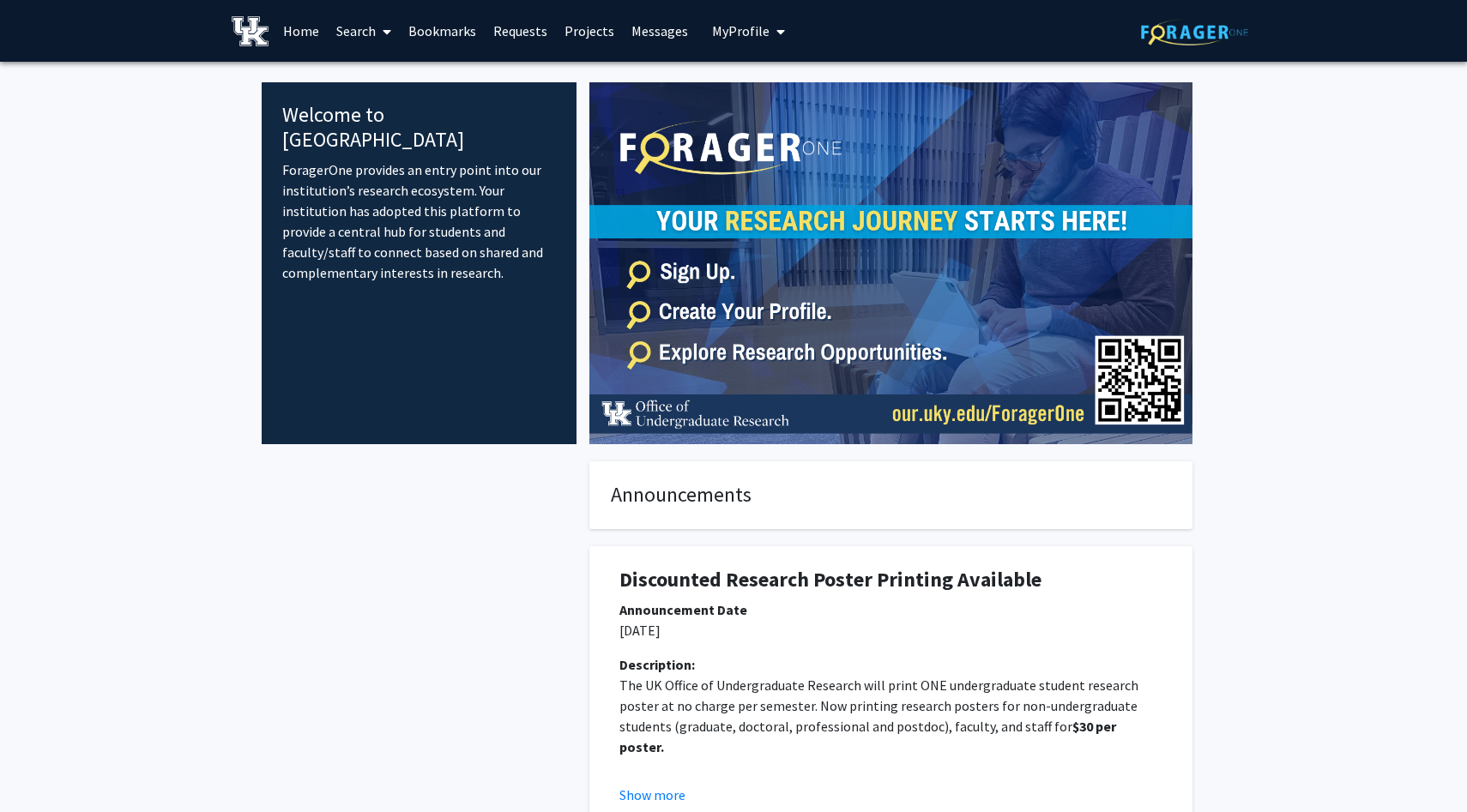
click at [364, 30] on link "Search" at bounding box center [363, 31] width 72 height 60
click at [456, 33] on link "Bookmarks" at bounding box center [442, 31] width 85 height 60
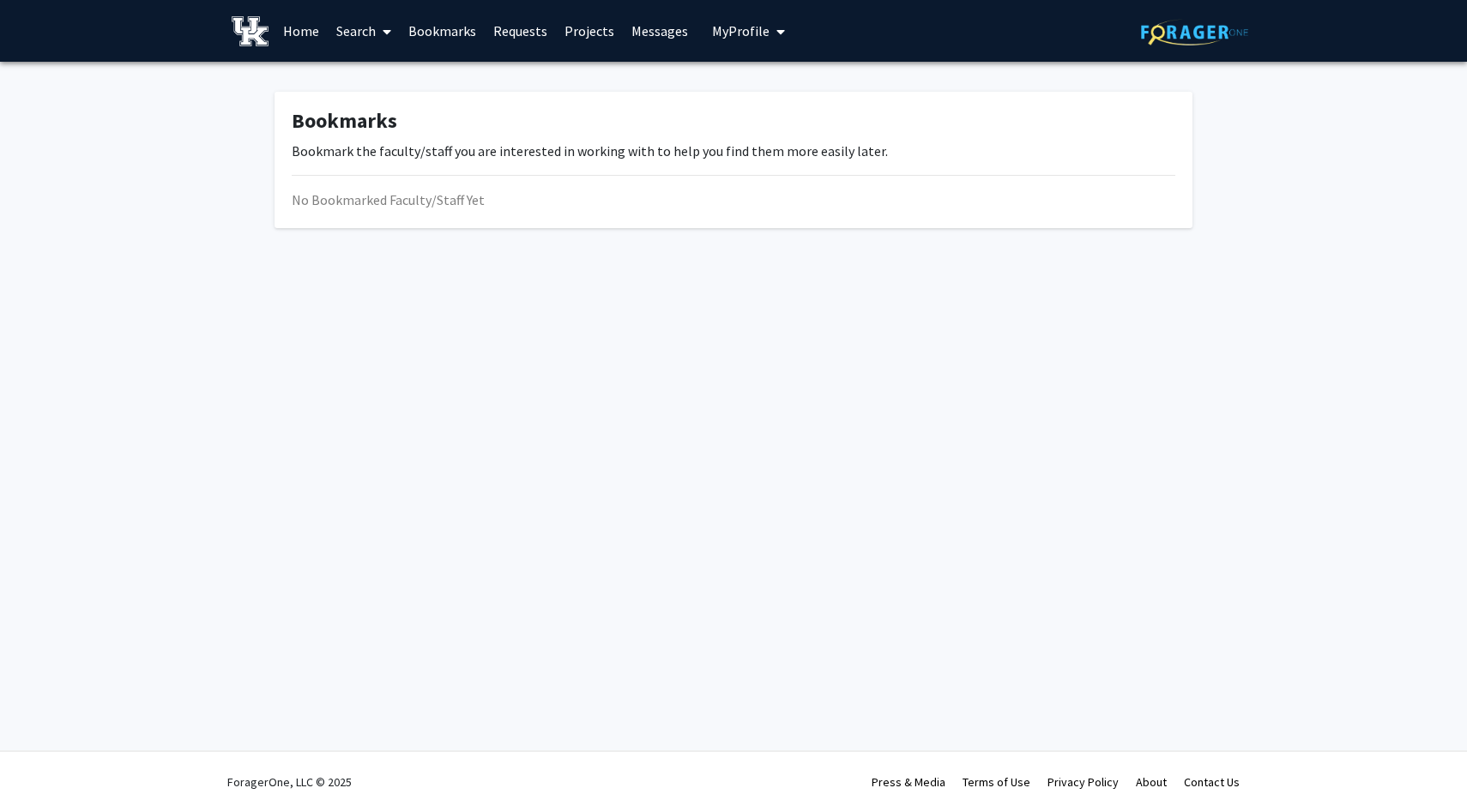
click at [589, 34] on link "Projects" at bounding box center [589, 31] width 67 height 60
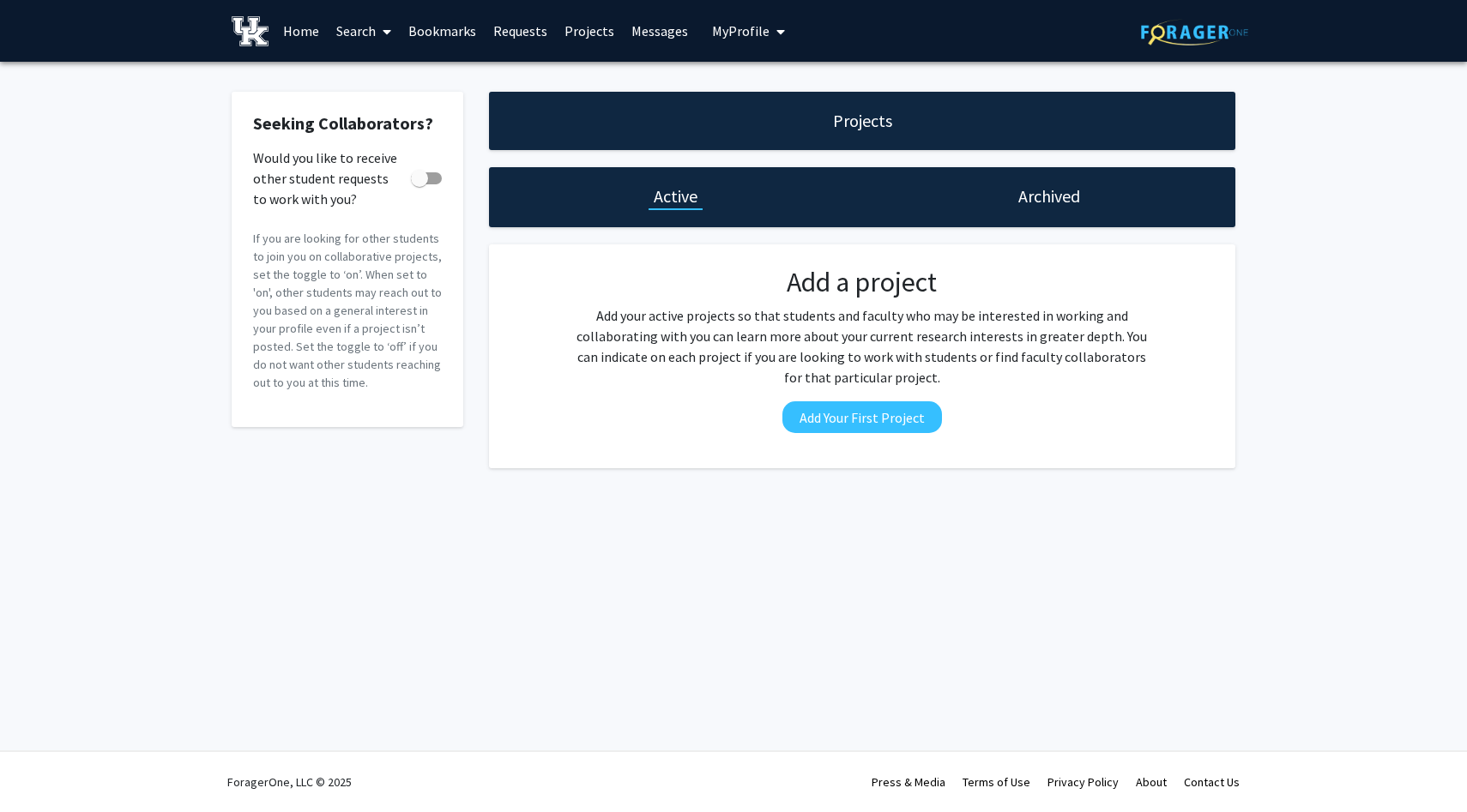
click at [736, 37] on span "My Profile" at bounding box center [741, 31] width 57 height 17
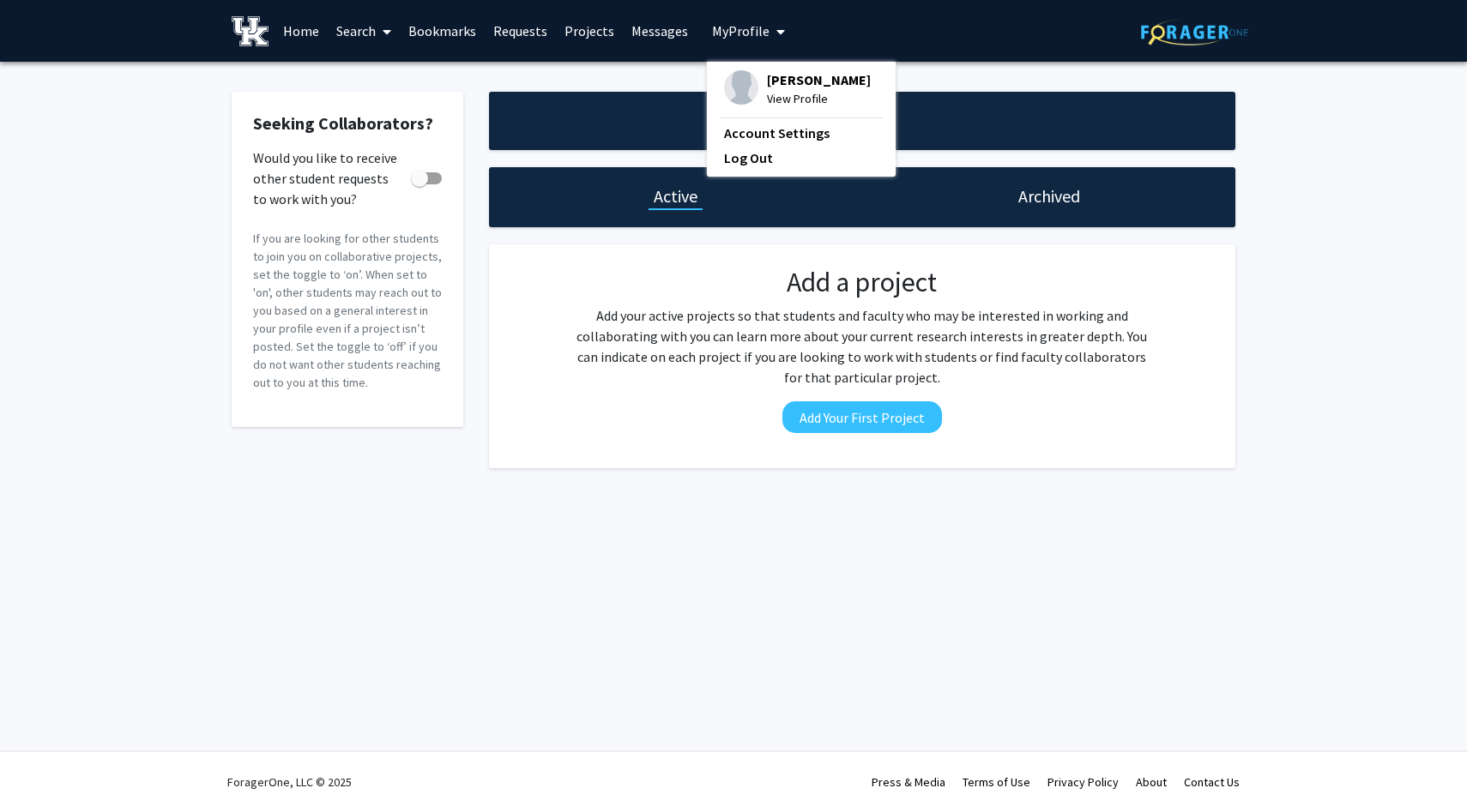
click at [736, 37] on span "My Profile" at bounding box center [741, 31] width 57 height 17
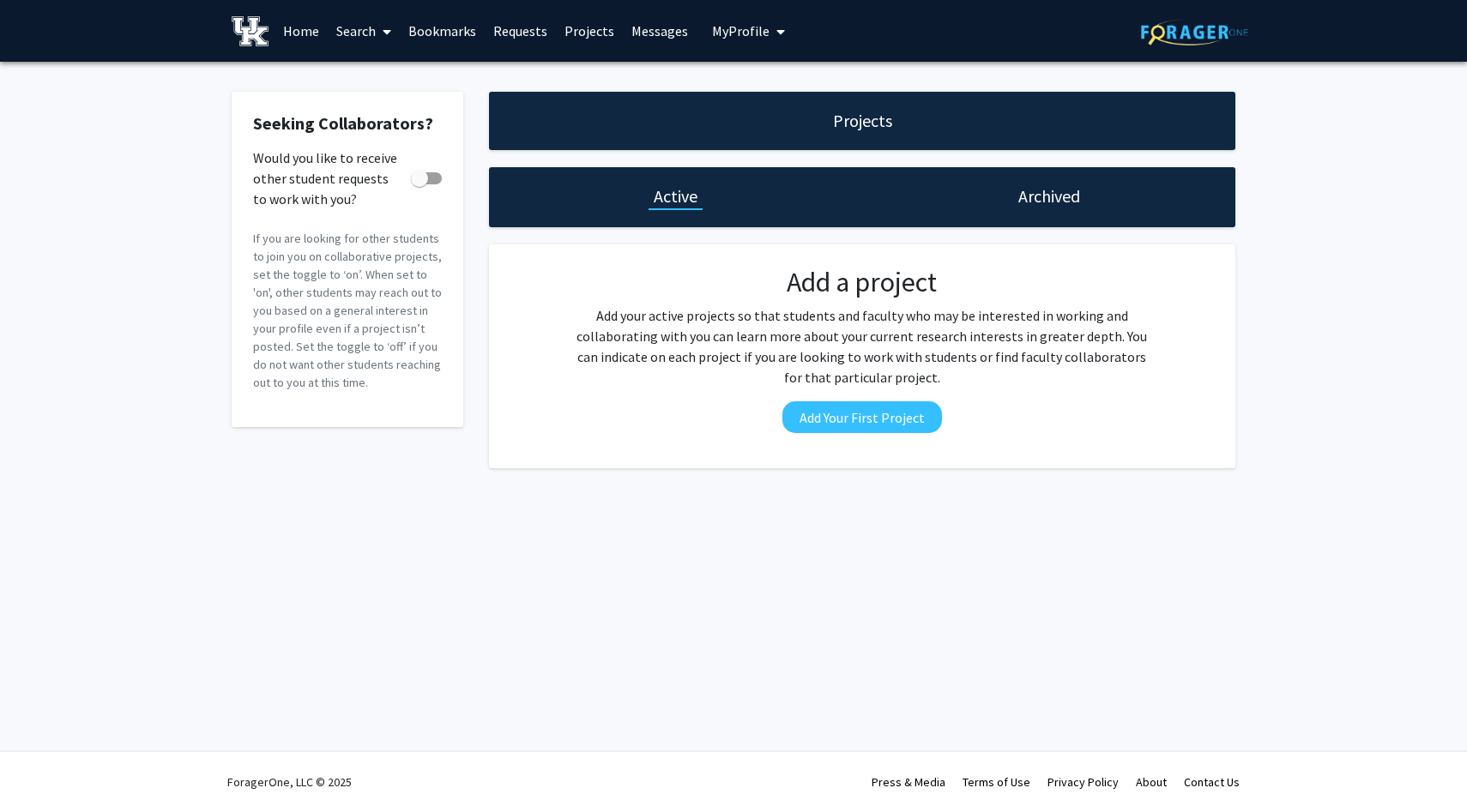
click at [368, 33] on link "Search" at bounding box center [363, 31] width 72 height 60
click at [381, 74] on span "Faculty/Staff" at bounding box center [390, 79] width 126 height 34
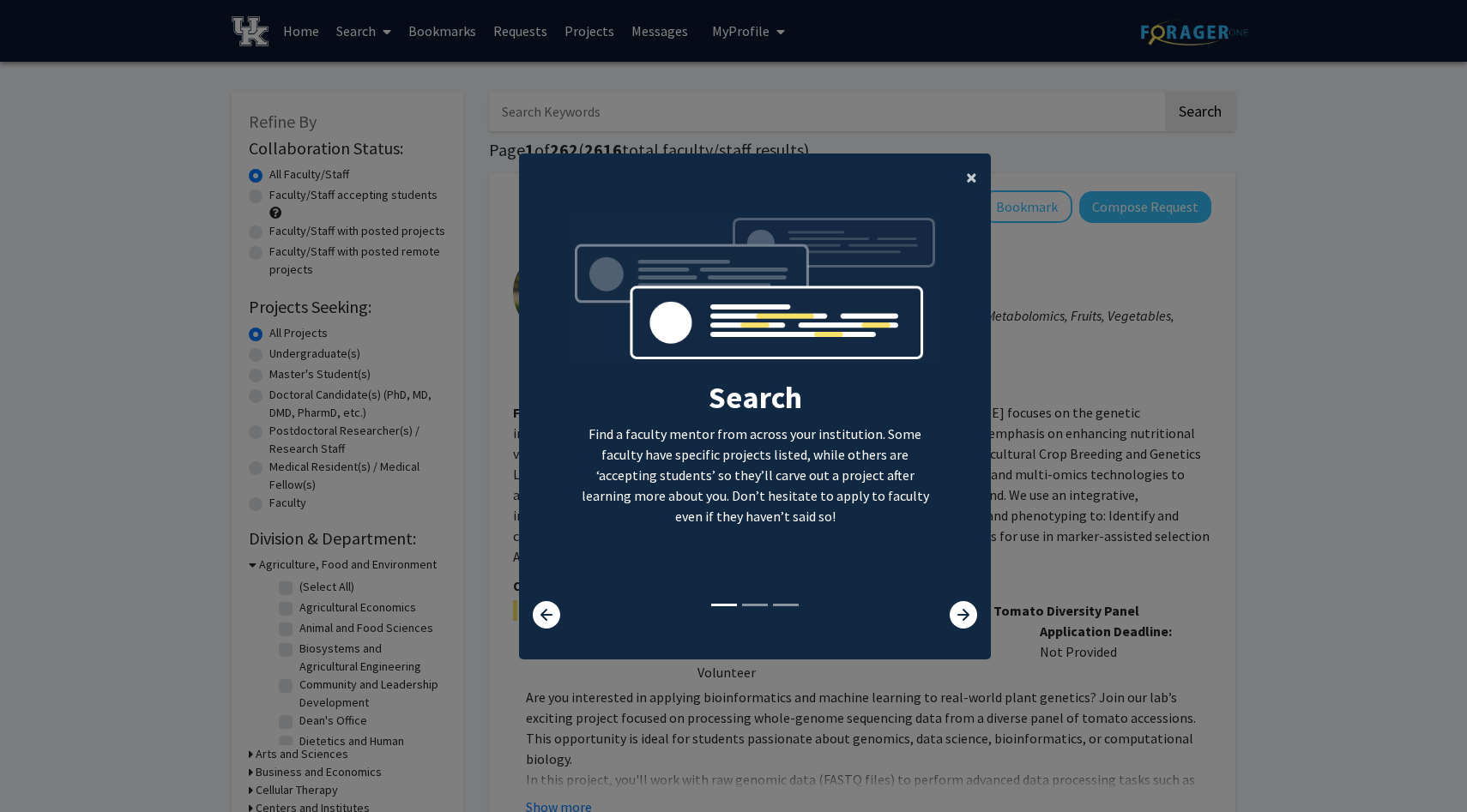
click at [972, 178] on span "×" at bounding box center [972, 177] width 11 height 27
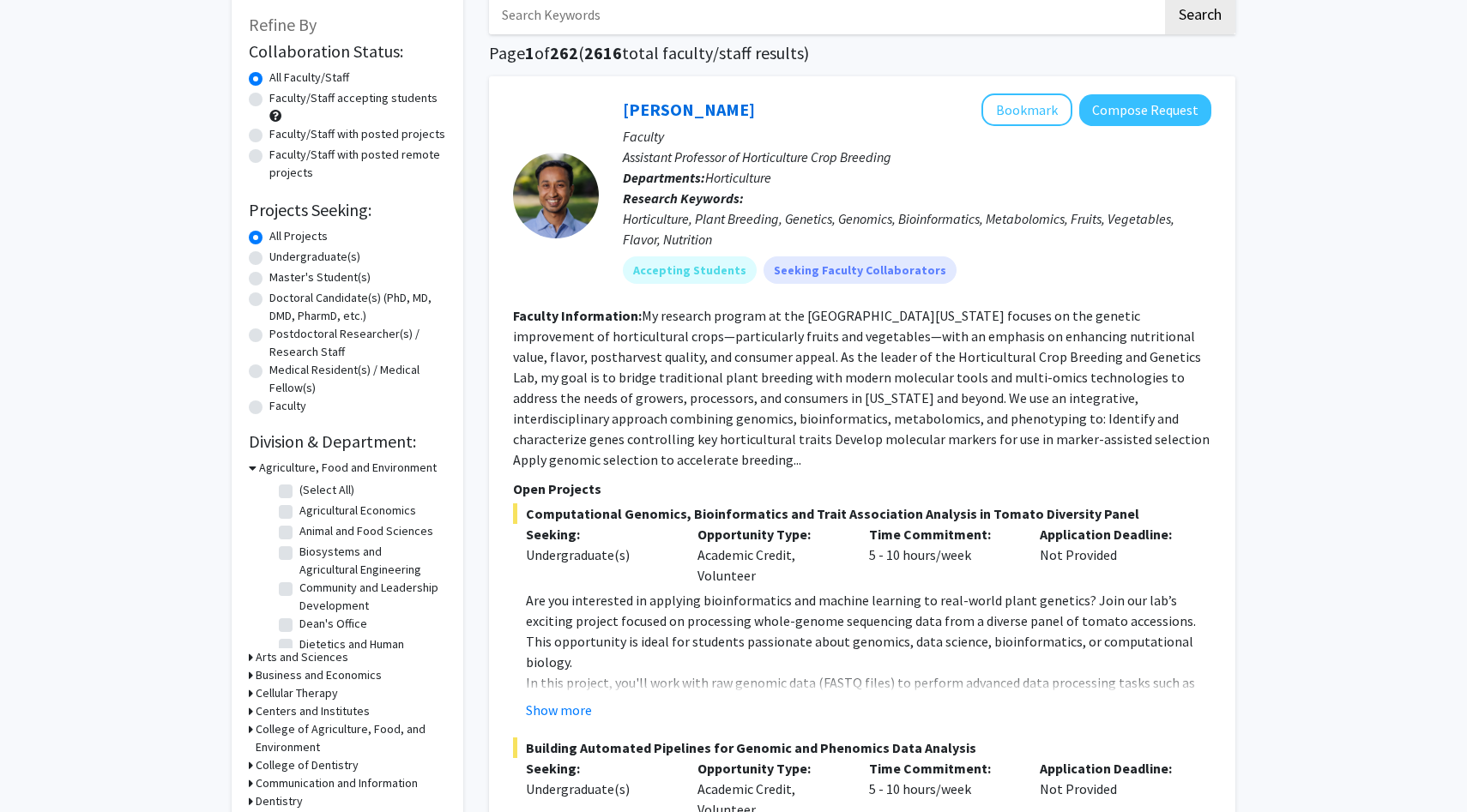
scroll to position [101, 0]
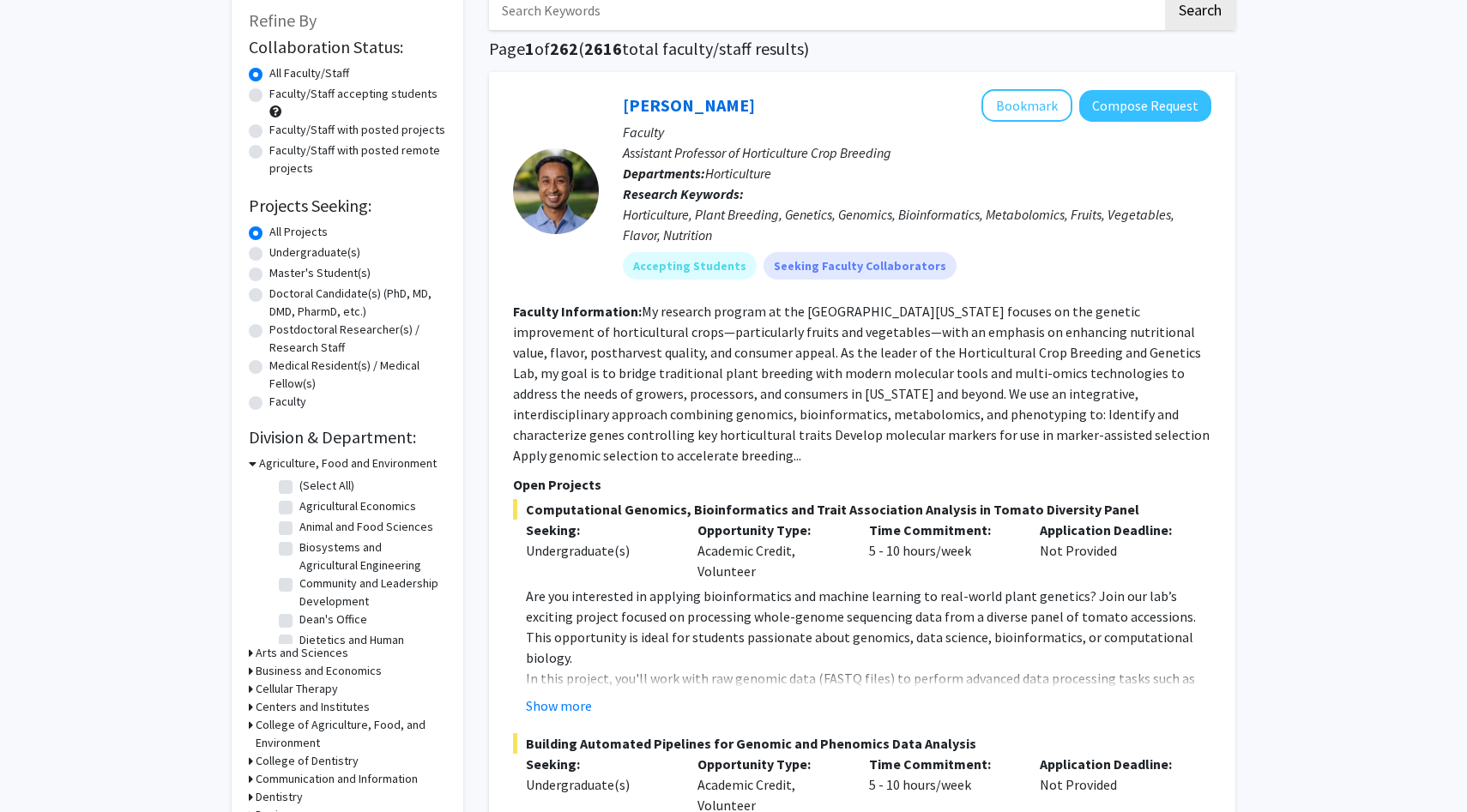
click at [269, 253] on label "Undergraduate(s)" at bounding box center [314, 252] width 91 height 18
click at [269, 253] on input "Undergraduate(s)" at bounding box center [275, 249] width 11 height 11
radio input "true"
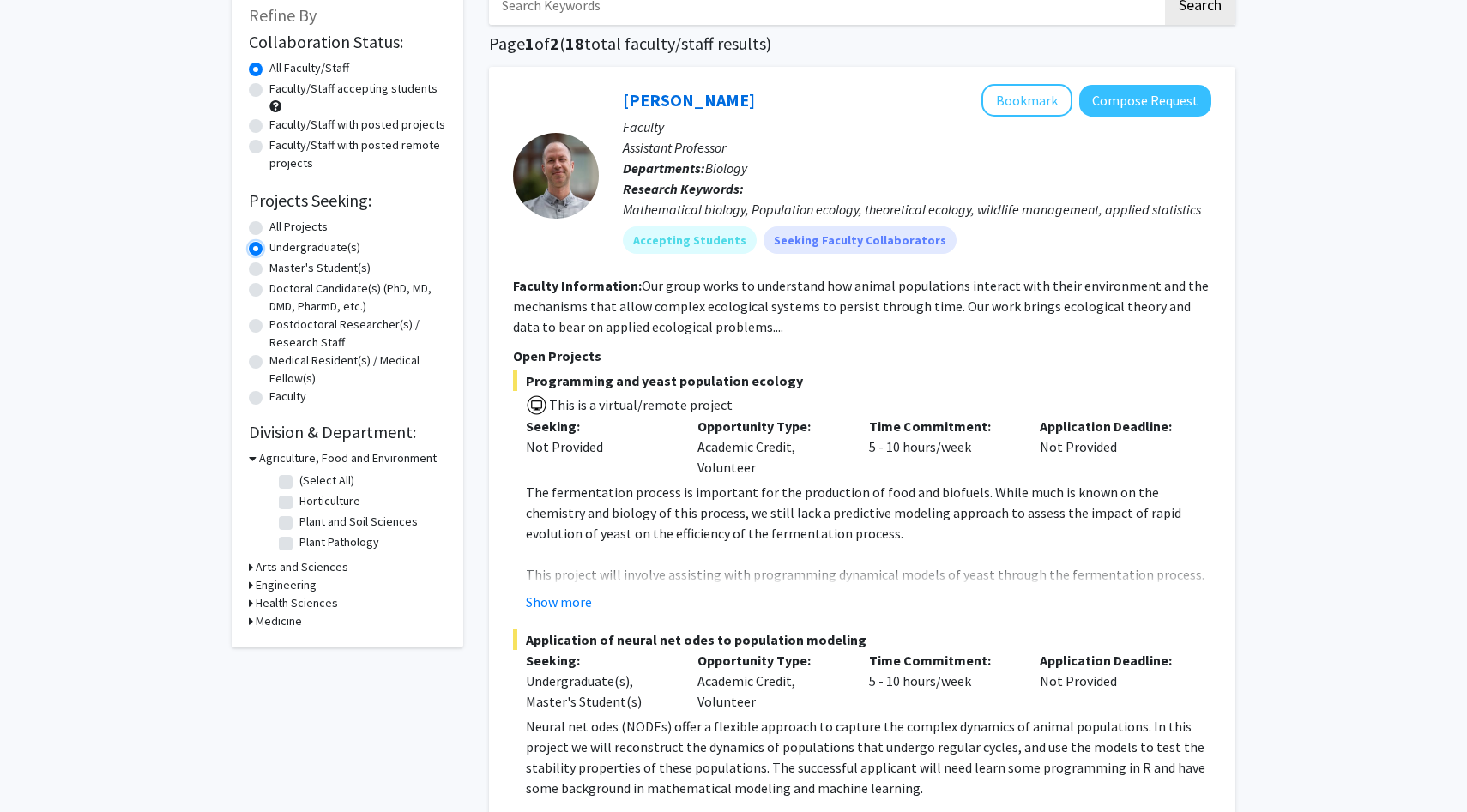
scroll to position [108, 0]
click at [318, 565] on h3 "Arts and Sciences" at bounding box center [302, 565] width 93 height 18
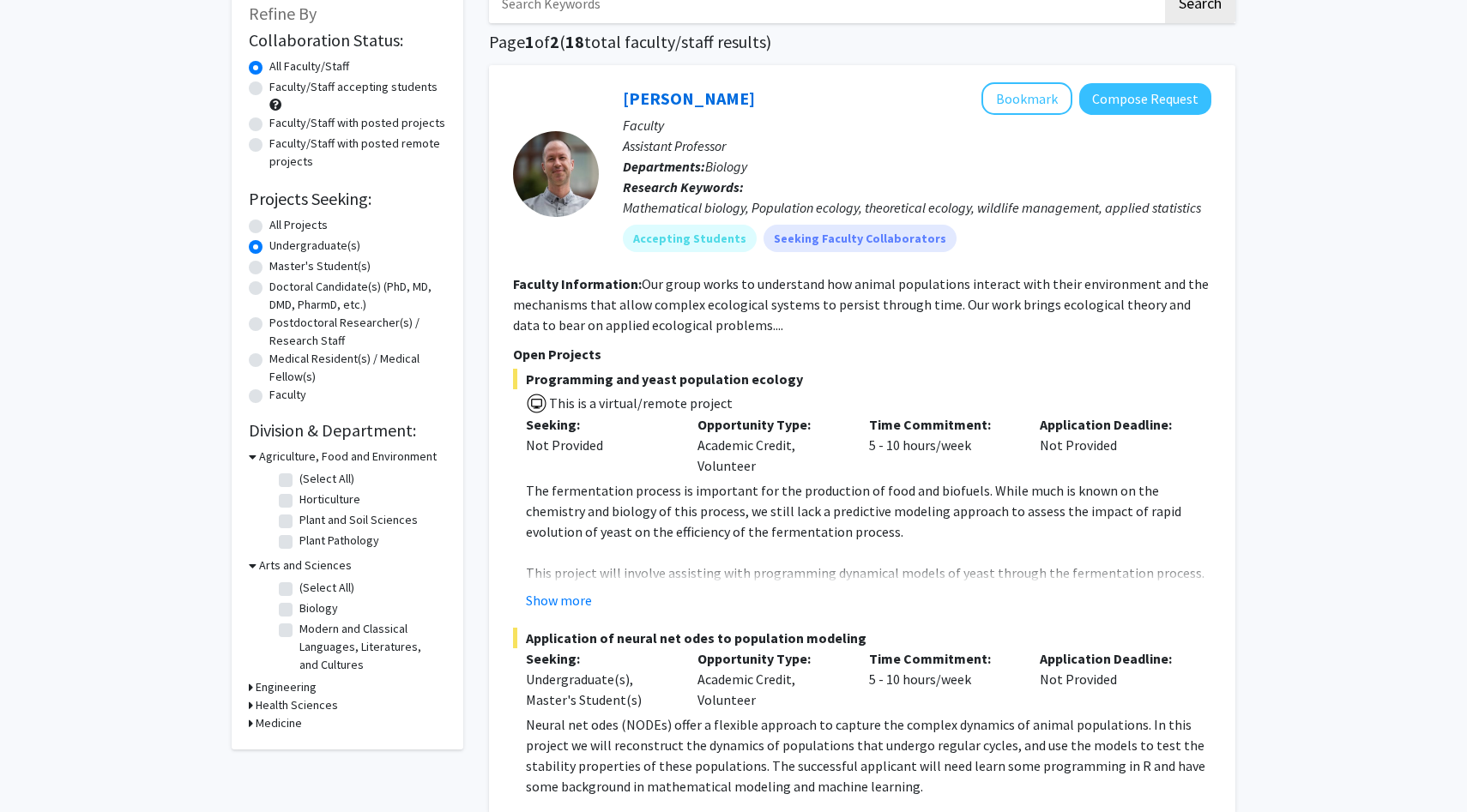
scroll to position [138, 0]
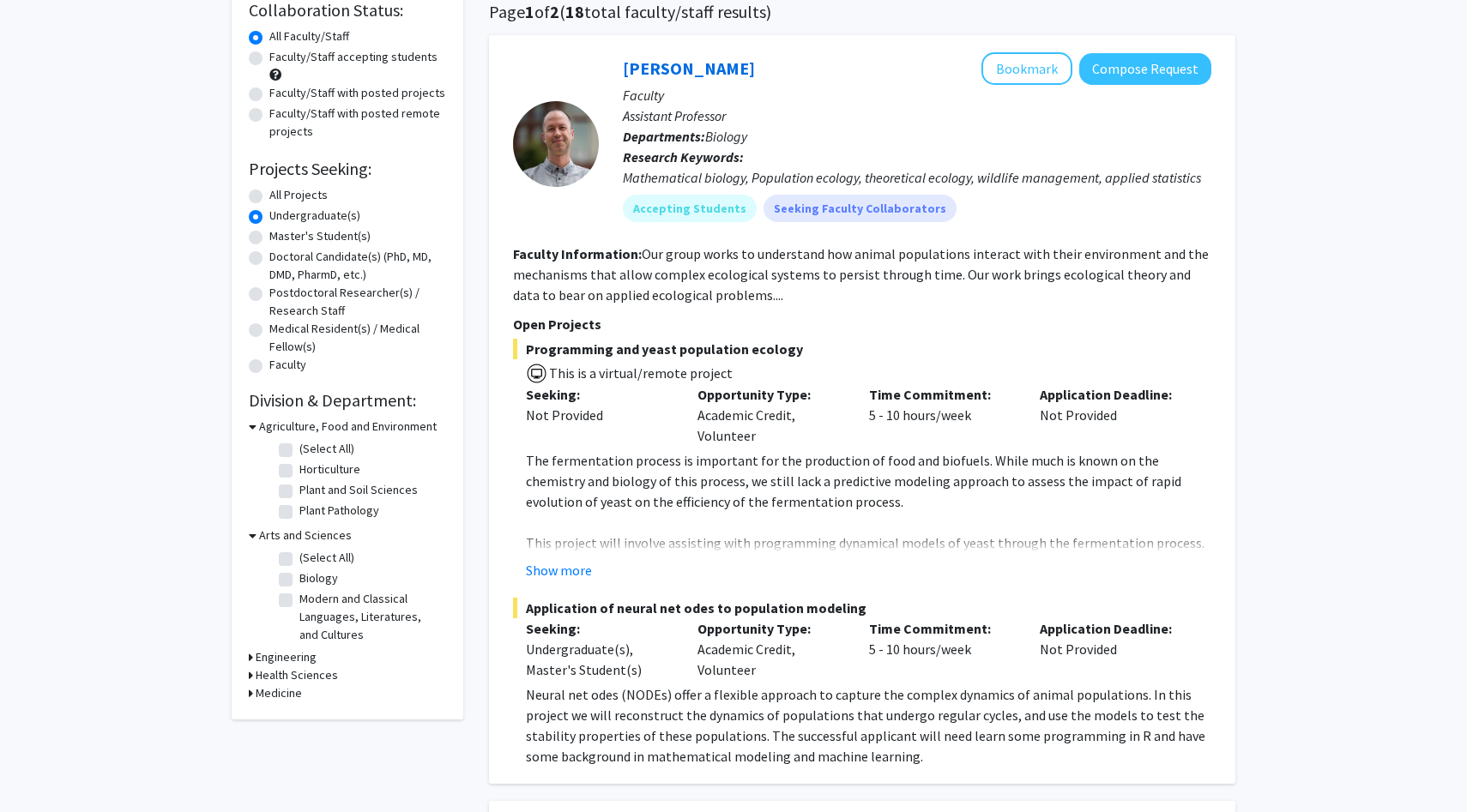
click at [300, 578] on label "Biology" at bounding box center [319, 578] width 38 height 18
click at [300, 578] on input "Biology" at bounding box center [305, 575] width 11 height 11
checkbox input "true"
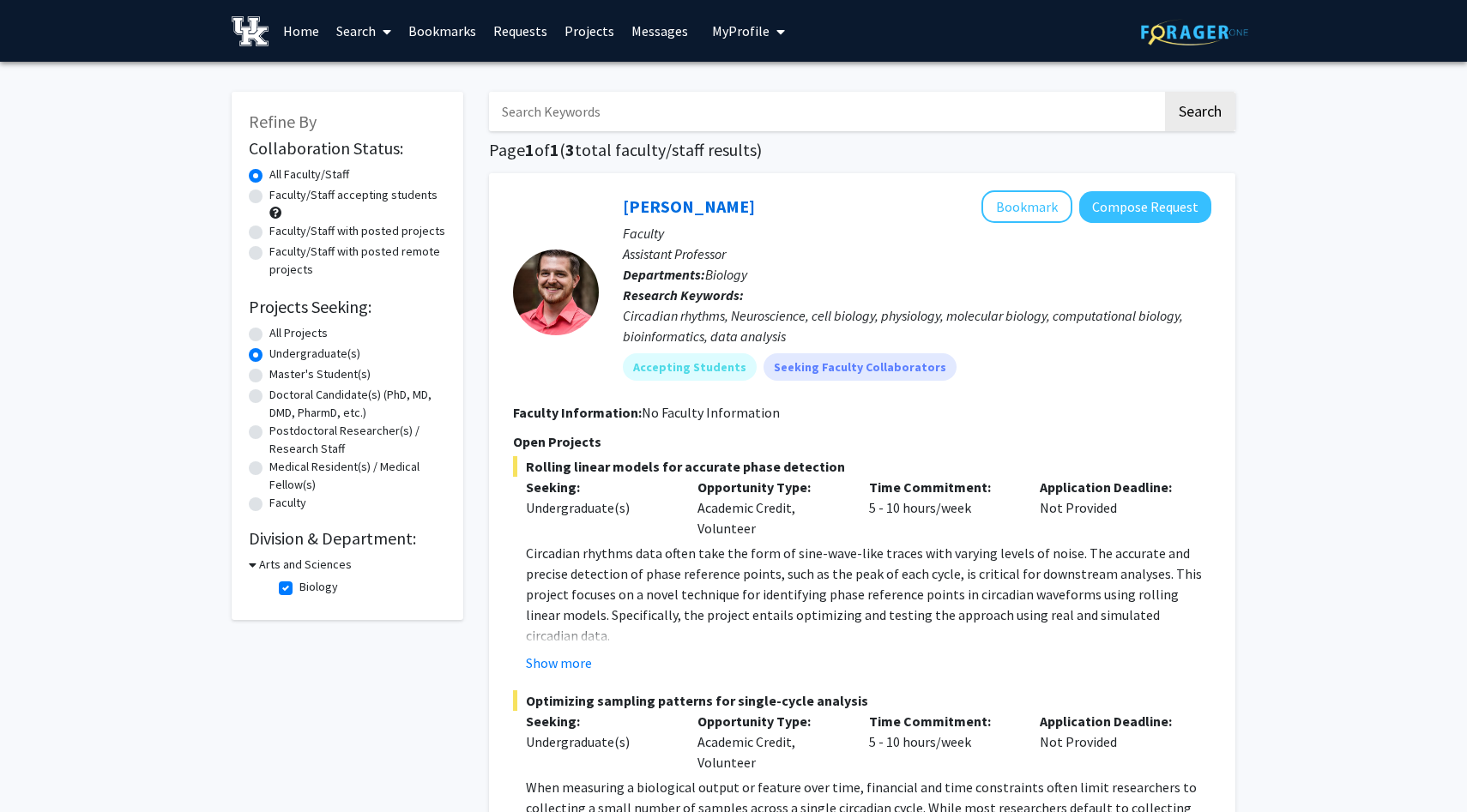
click at [306, 564] on h3 "Arts and Sciences" at bounding box center [304, 564] width 93 height 18
click at [309, 564] on h3 "Arts and Sciences" at bounding box center [302, 564] width 93 height 18
click at [309, 564] on h3 "Arts and Sciences" at bounding box center [304, 564] width 93 height 18
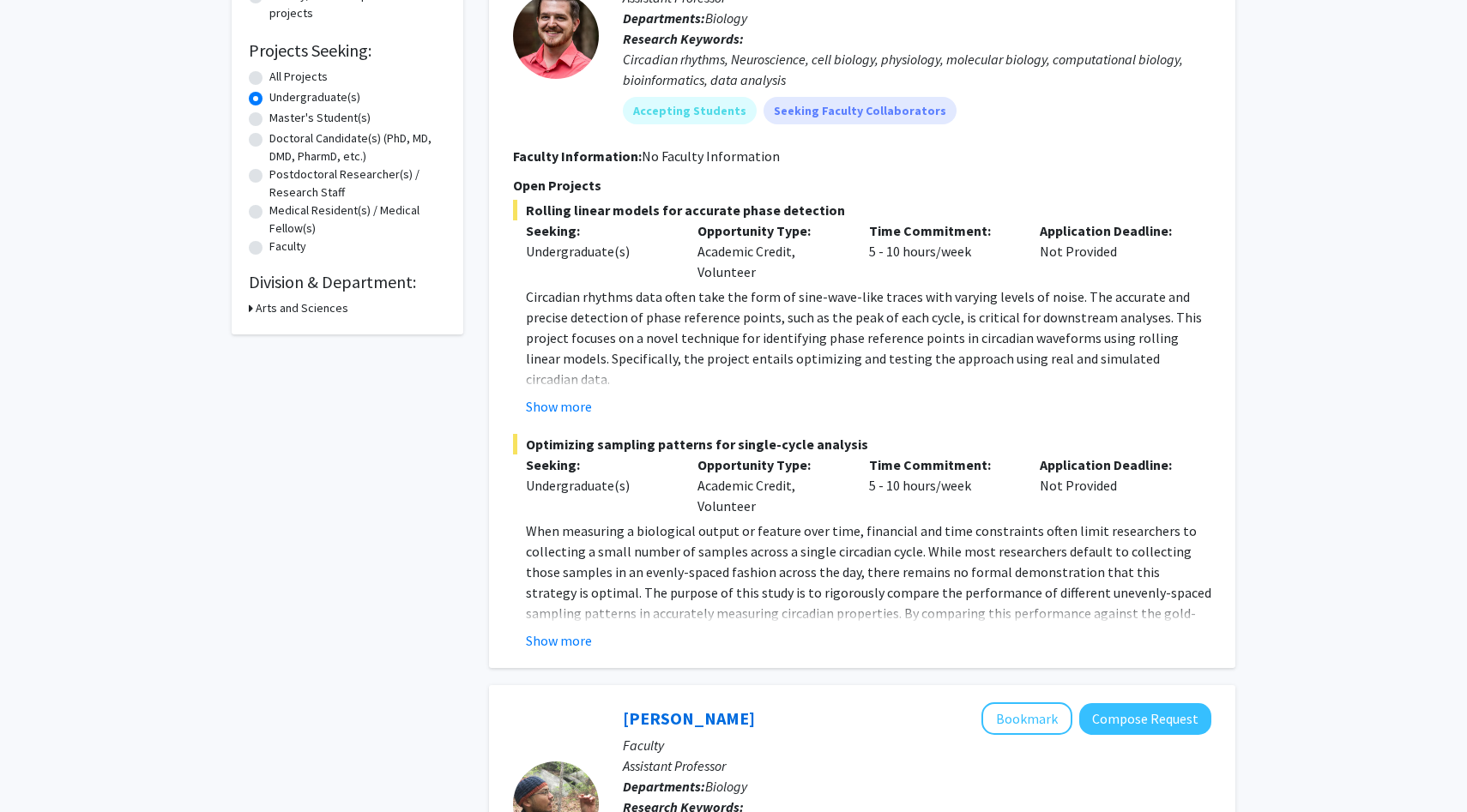
scroll to position [259, 0]
click at [576, 645] on button "Show more" at bounding box center [558, 639] width 66 height 21
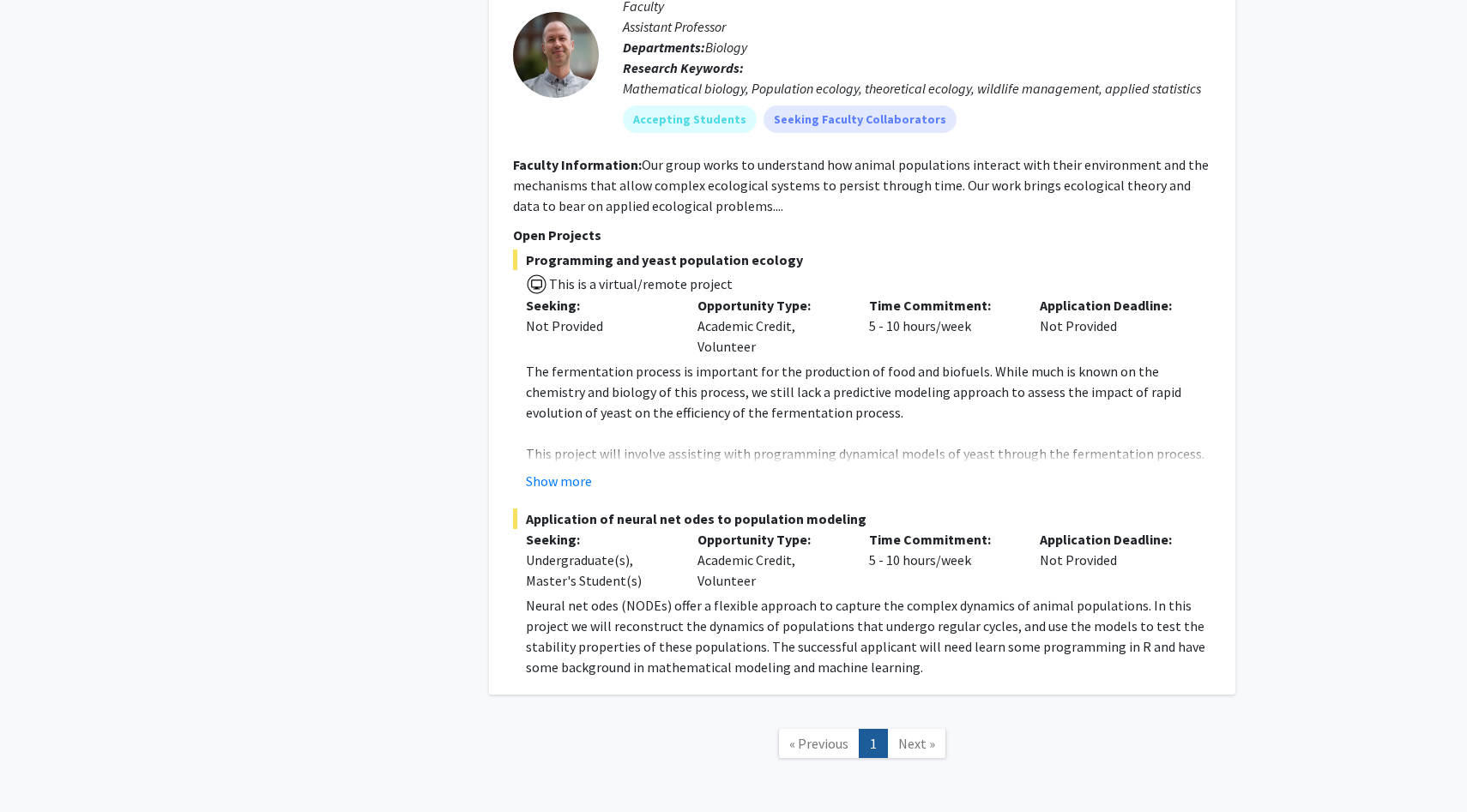
scroll to position [1681, 0]
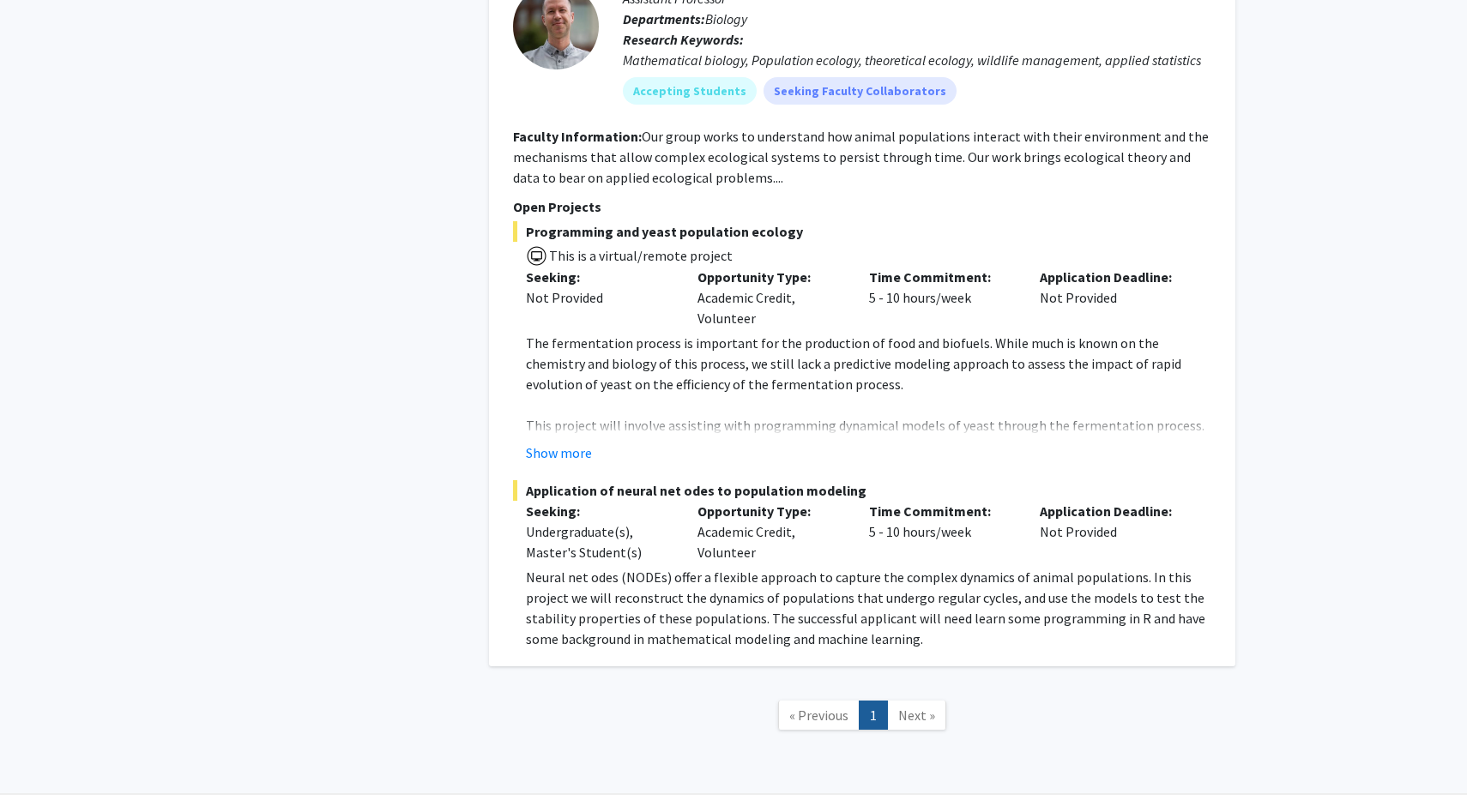
click at [907, 702] on link "Next »" at bounding box center [916, 715] width 59 height 30
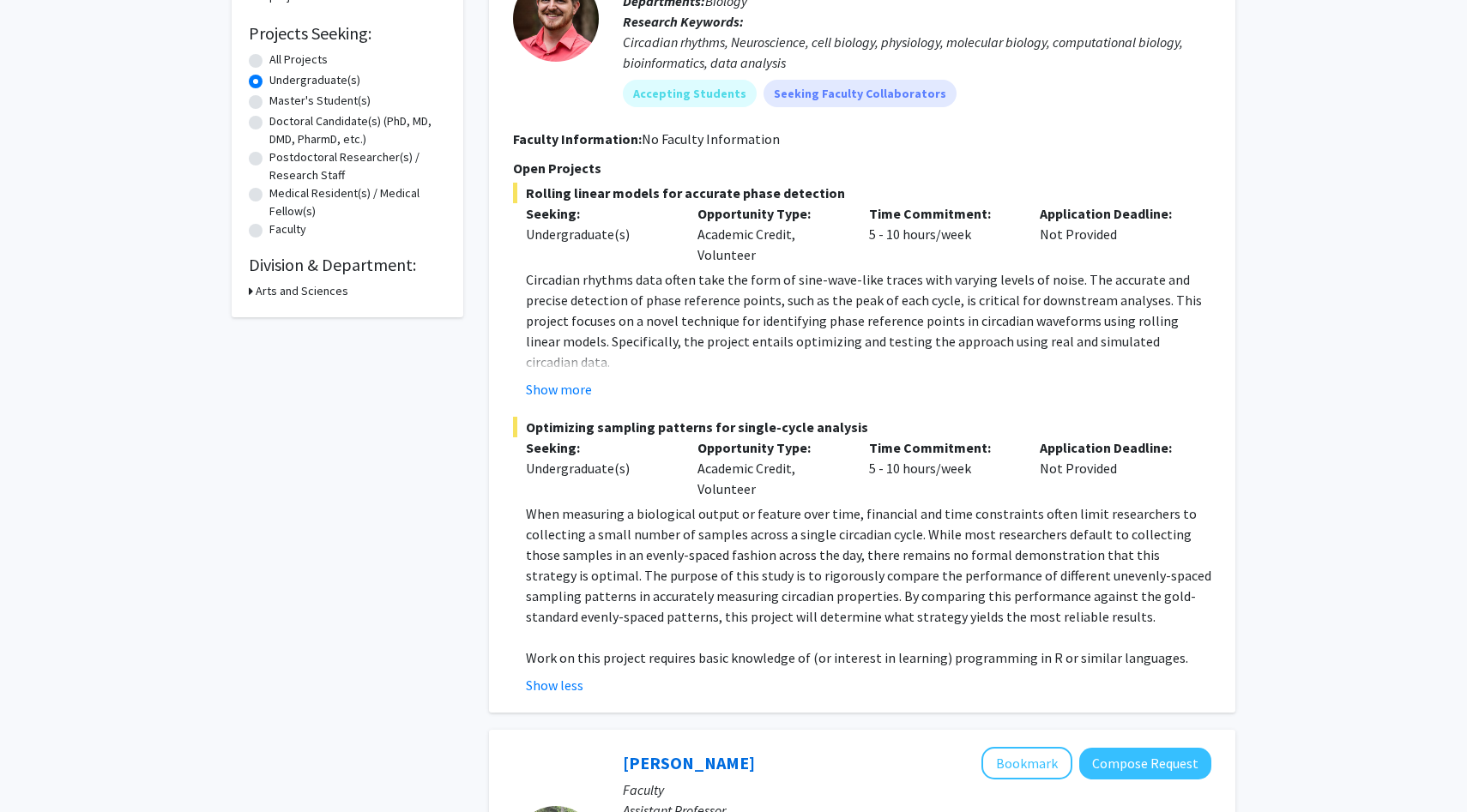
scroll to position [284, 0]
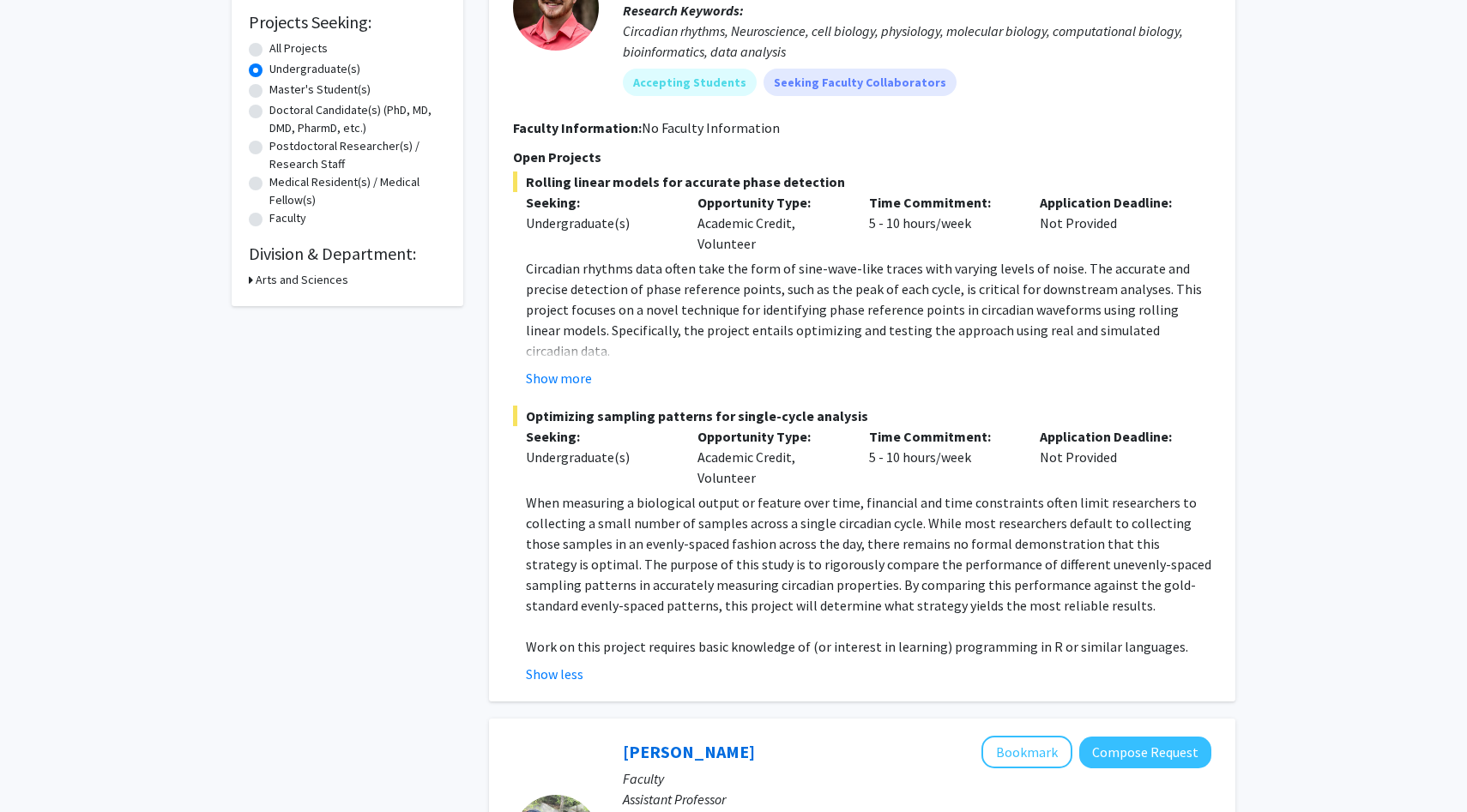
click at [321, 272] on h3 "Arts and Sciences" at bounding box center [302, 280] width 93 height 18
click at [300, 301] on label "Biology" at bounding box center [319, 302] width 38 height 18
click at [300, 301] on input "Biology" at bounding box center [305, 299] width 11 height 11
checkbox input "false"
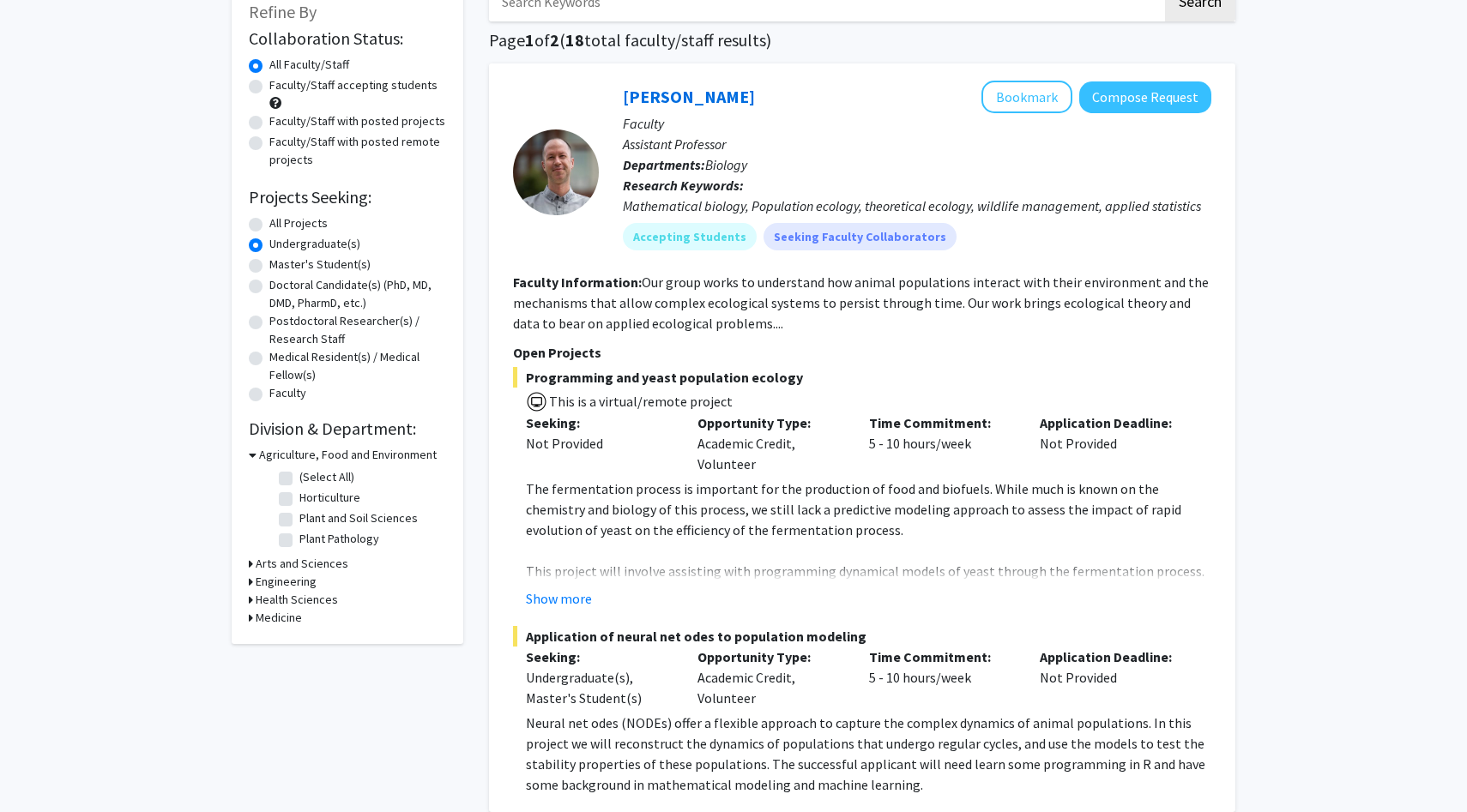
scroll to position [151, 0]
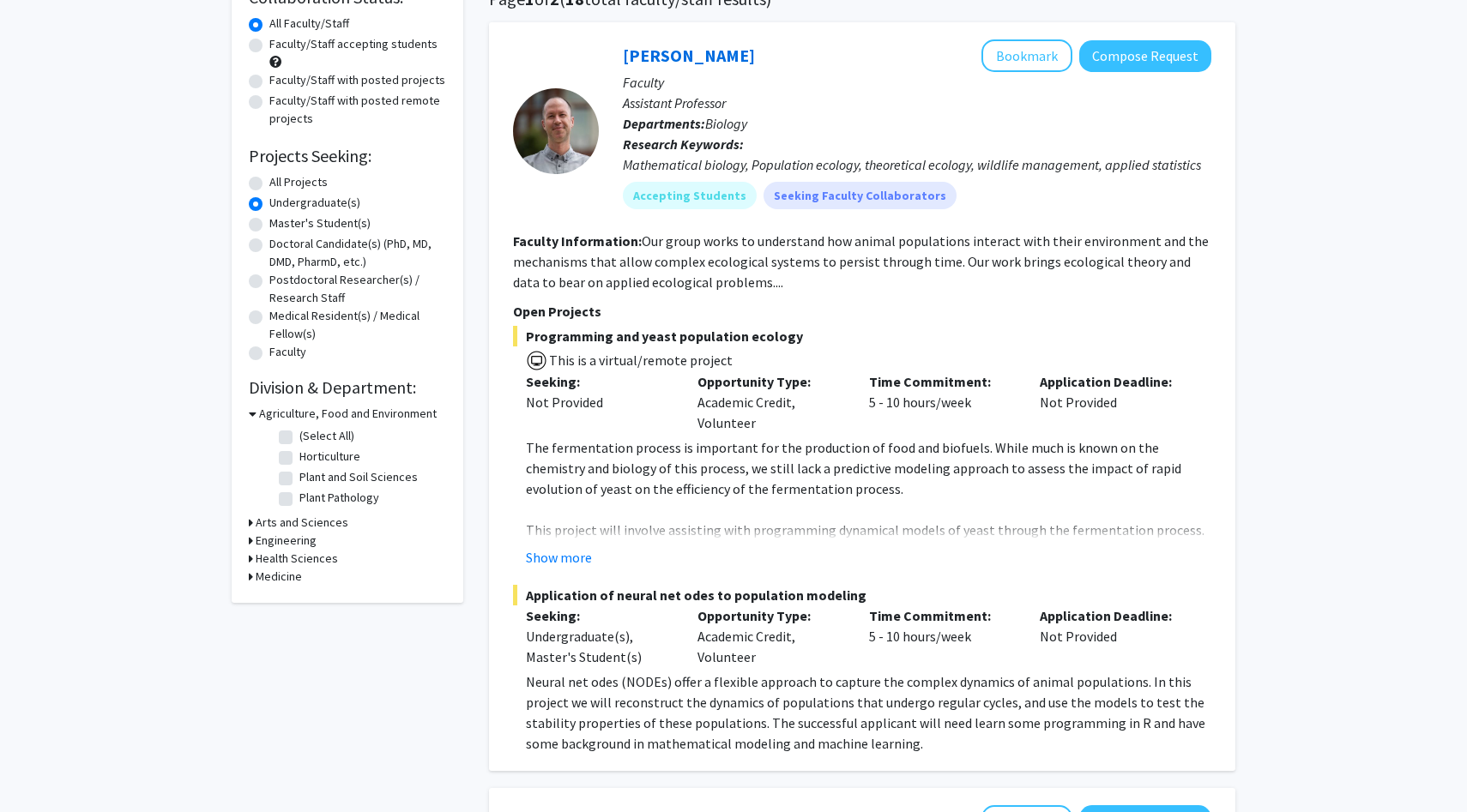
click at [300, 556] on h3 "Health Sciences" at bounding box center [297, 558] width 82 height 18
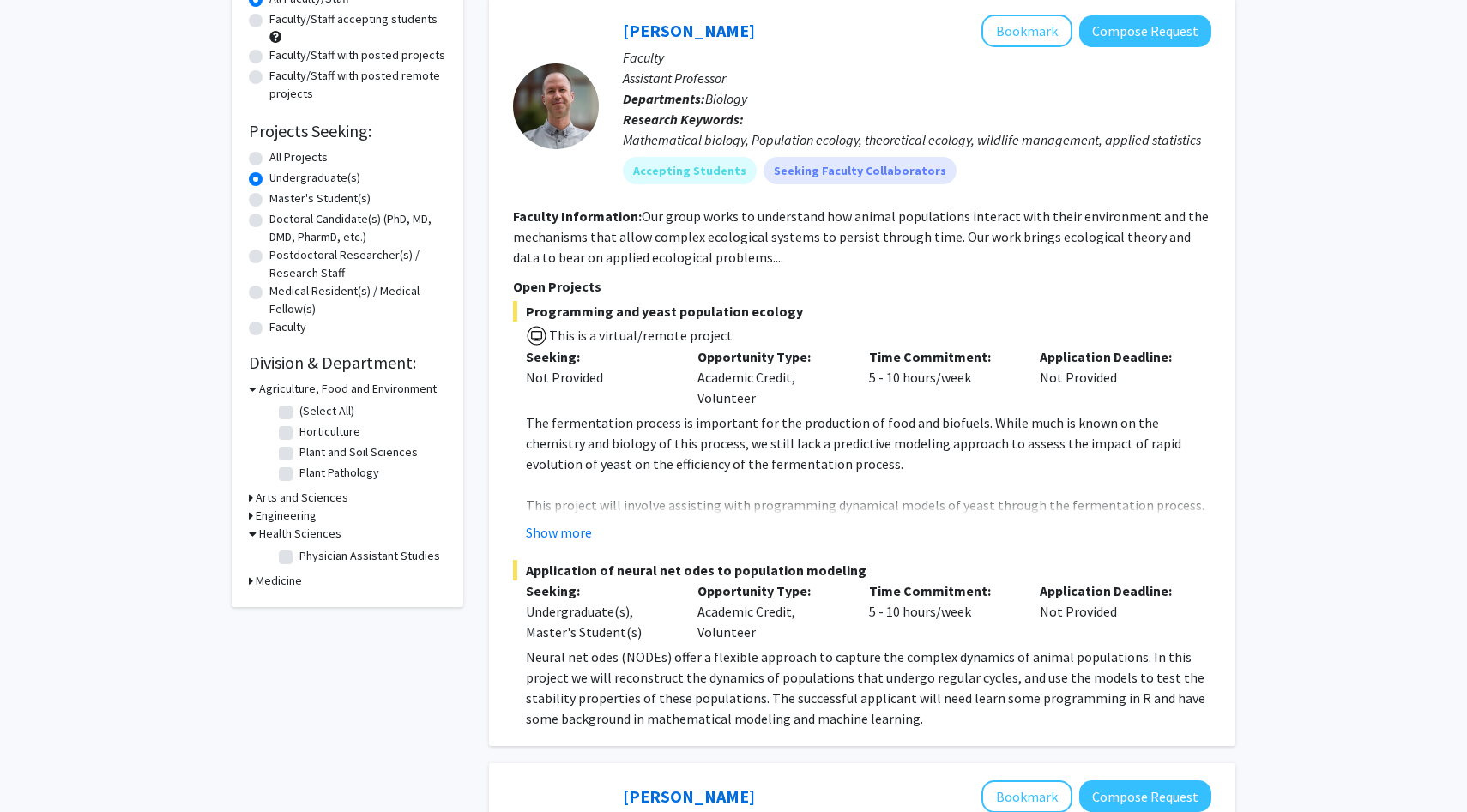
scroll to position [180, 0]
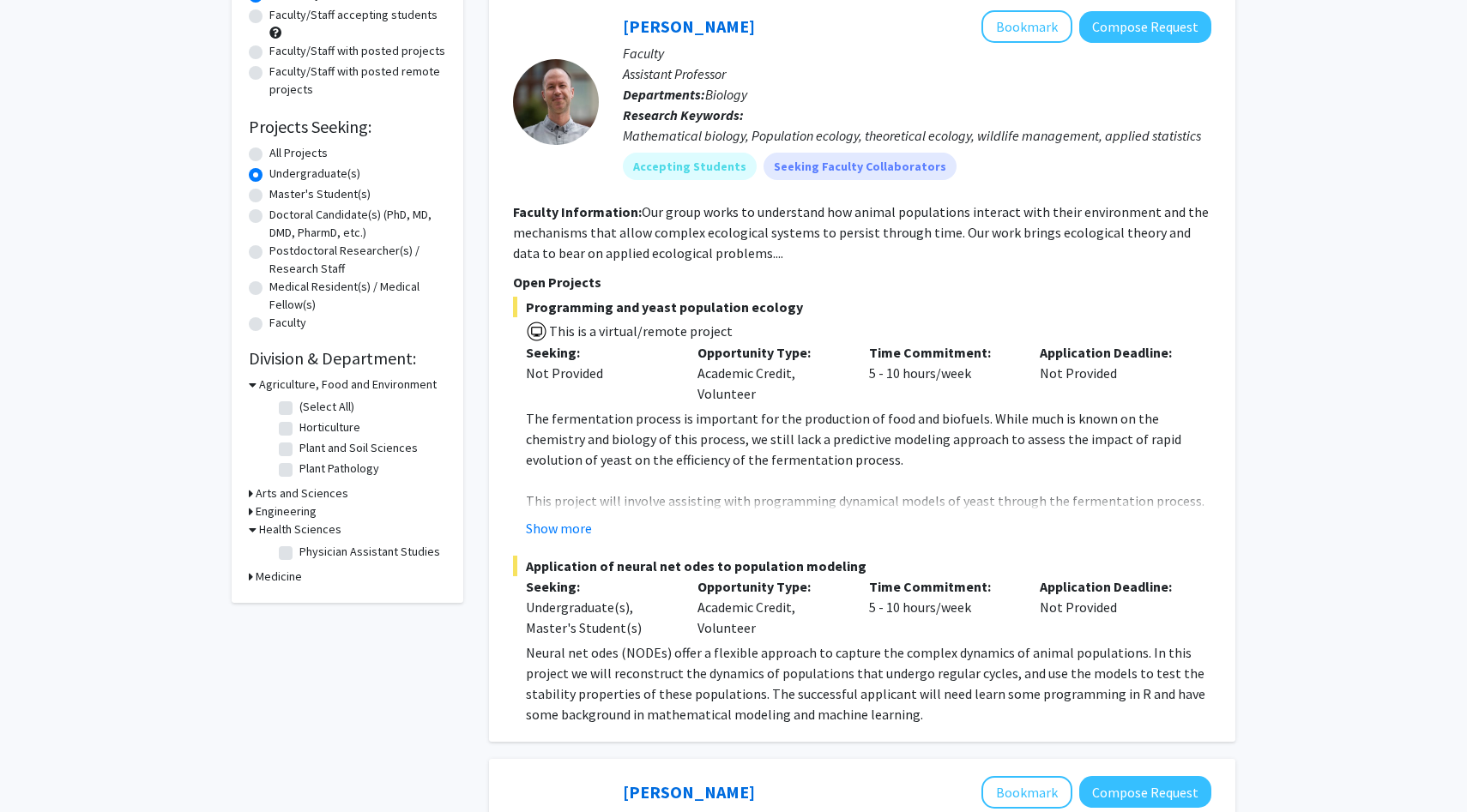
click at [291, 576] on h3 "Medicine" at bounding box center [279, 576] width 47 height 18
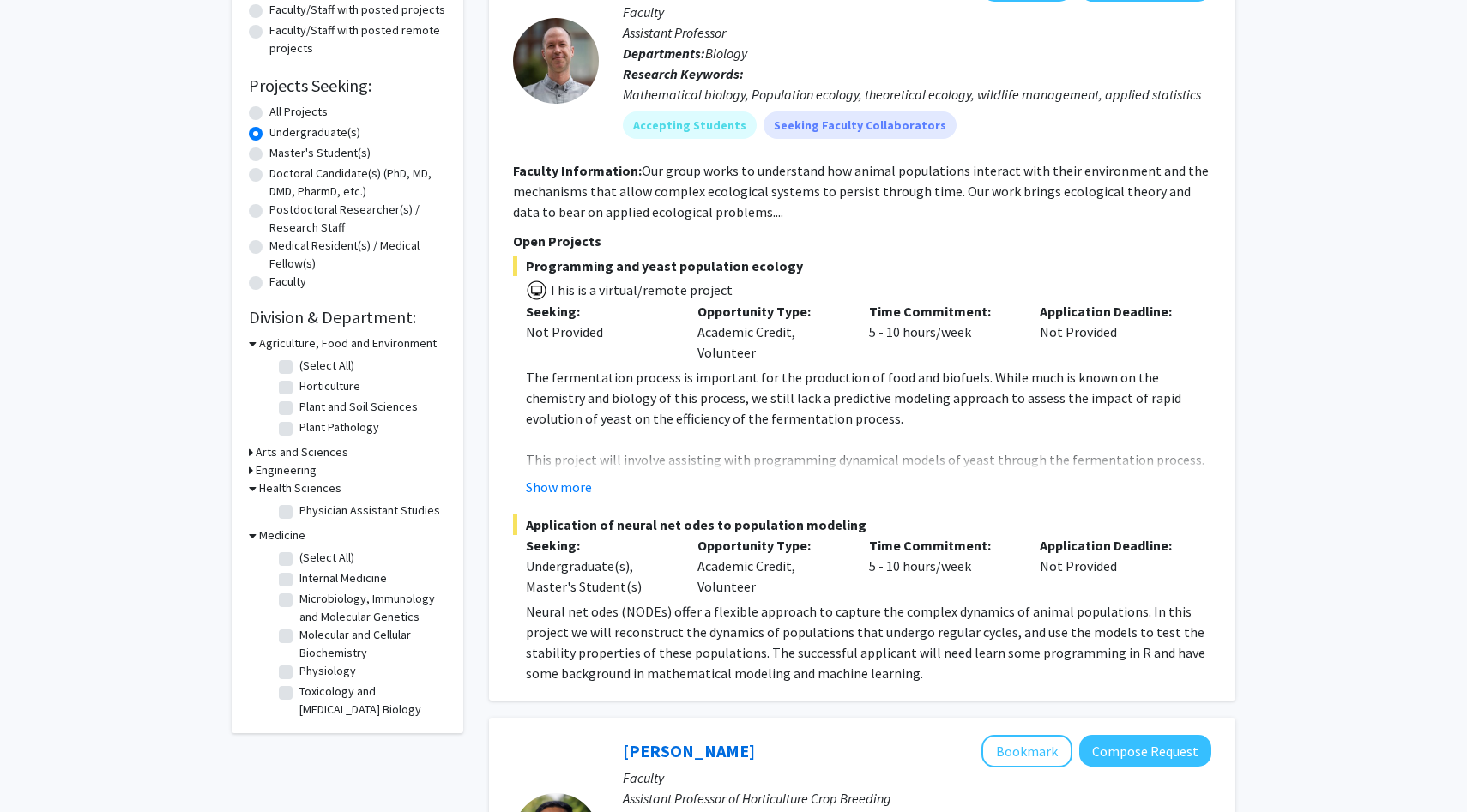
scroll to position [233, 0]
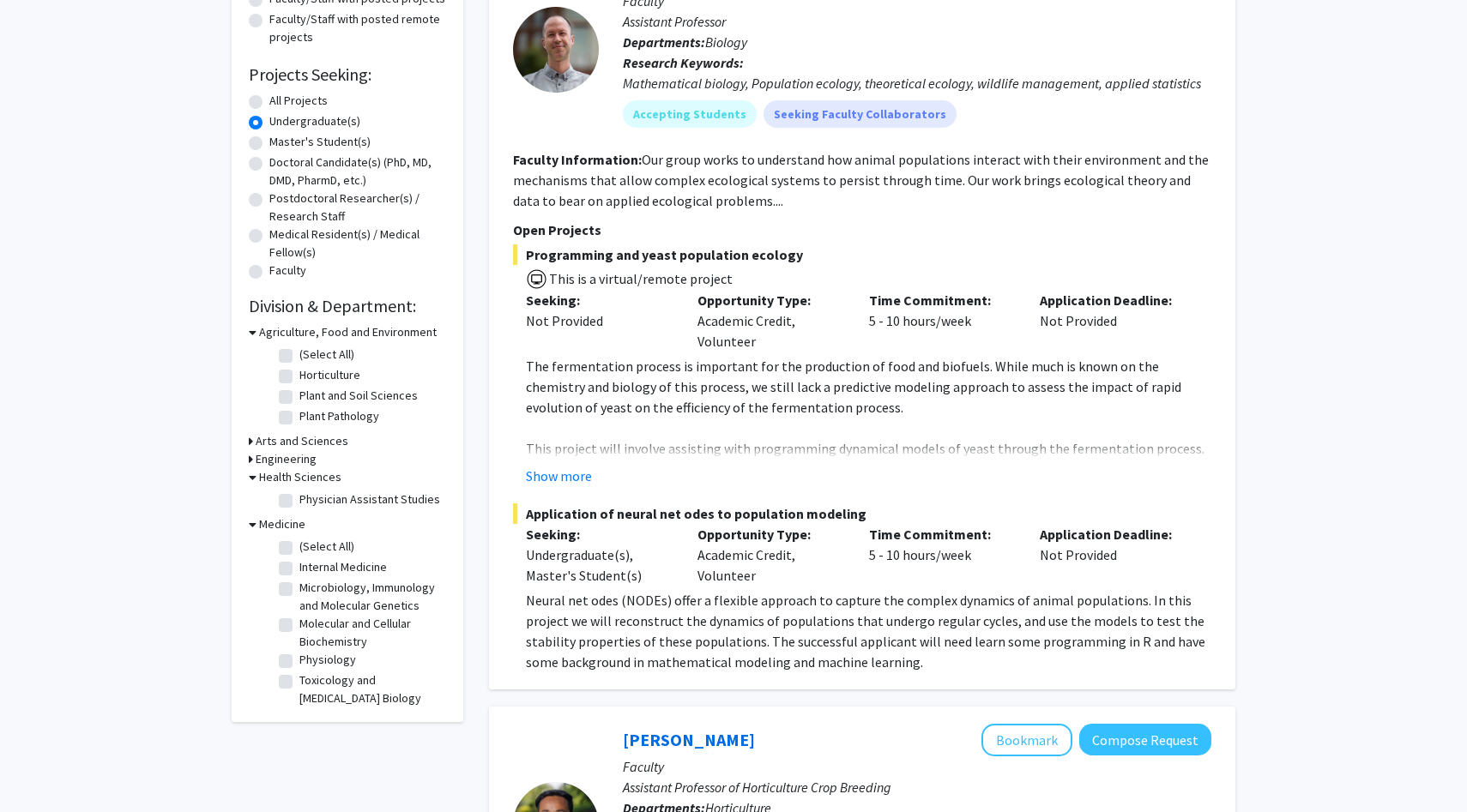
click at [300, 553] on label "(Select All)" at bounding box center [327, 546] width 55 height 18
click at [300, 549] on input "(Select All)" at bounding box center [305, 543] width 11 height 11
checkbox input "true"
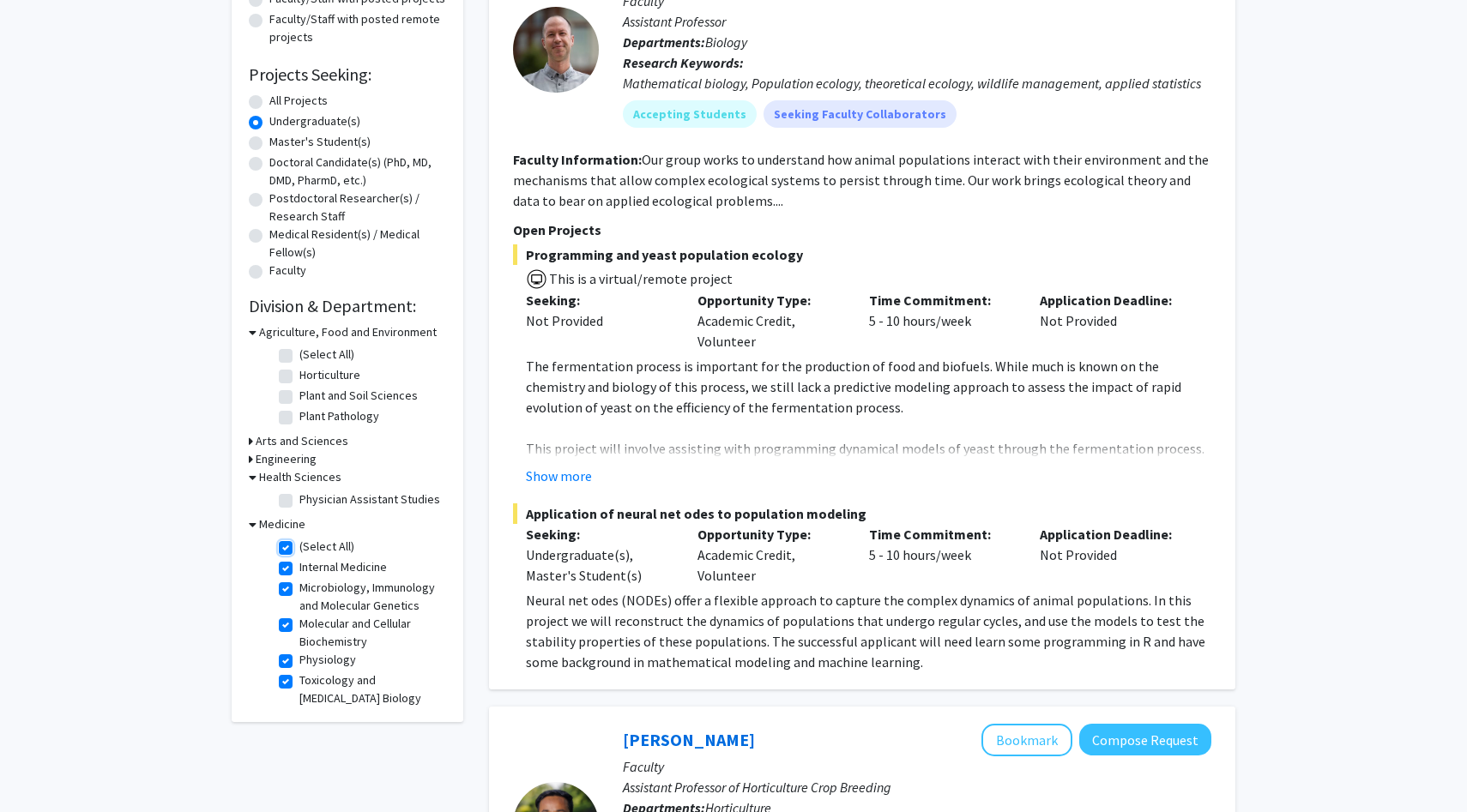
checkbox input "true"
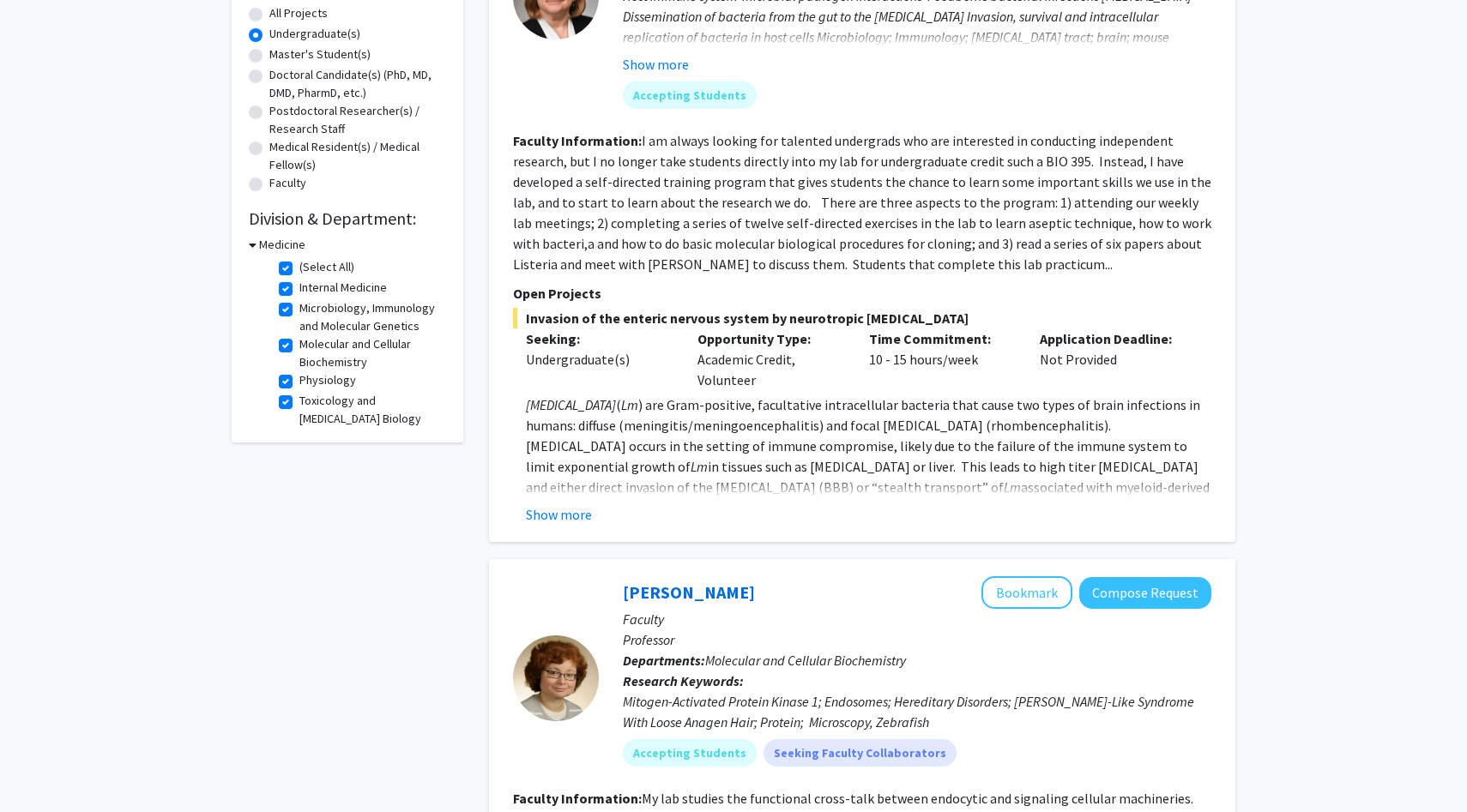
scroll to position [340, 0]
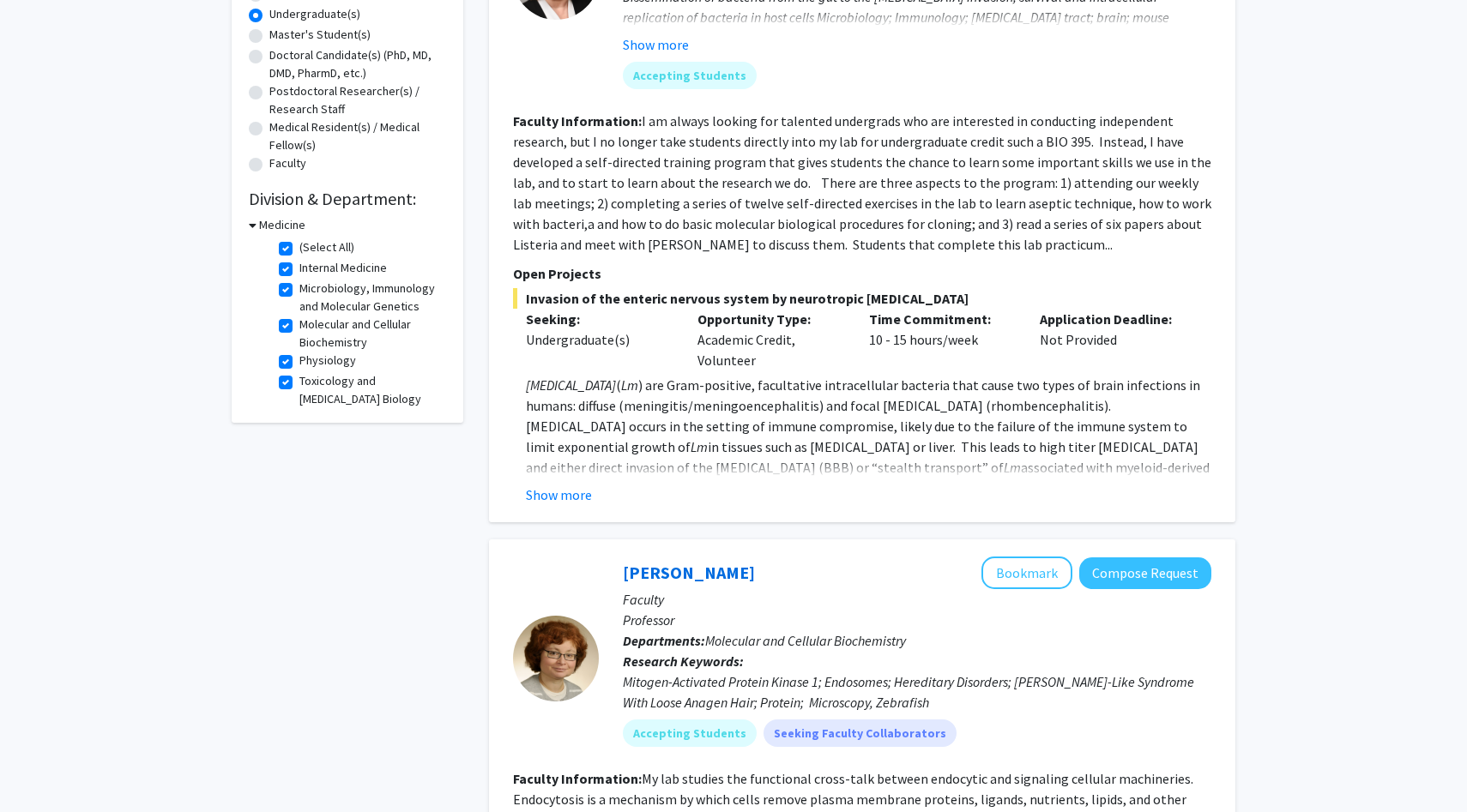
click at [558, 483] on fg-read-more "[MEDICAL_DATA] ( Lm ) are Gram-positive, facultative intracellular bacteria tha…" at bounding box center [862, 440] width 699 height 131
click at [563, 495] on button "Show more" at bounding box center [558, 495] width 66 height 21
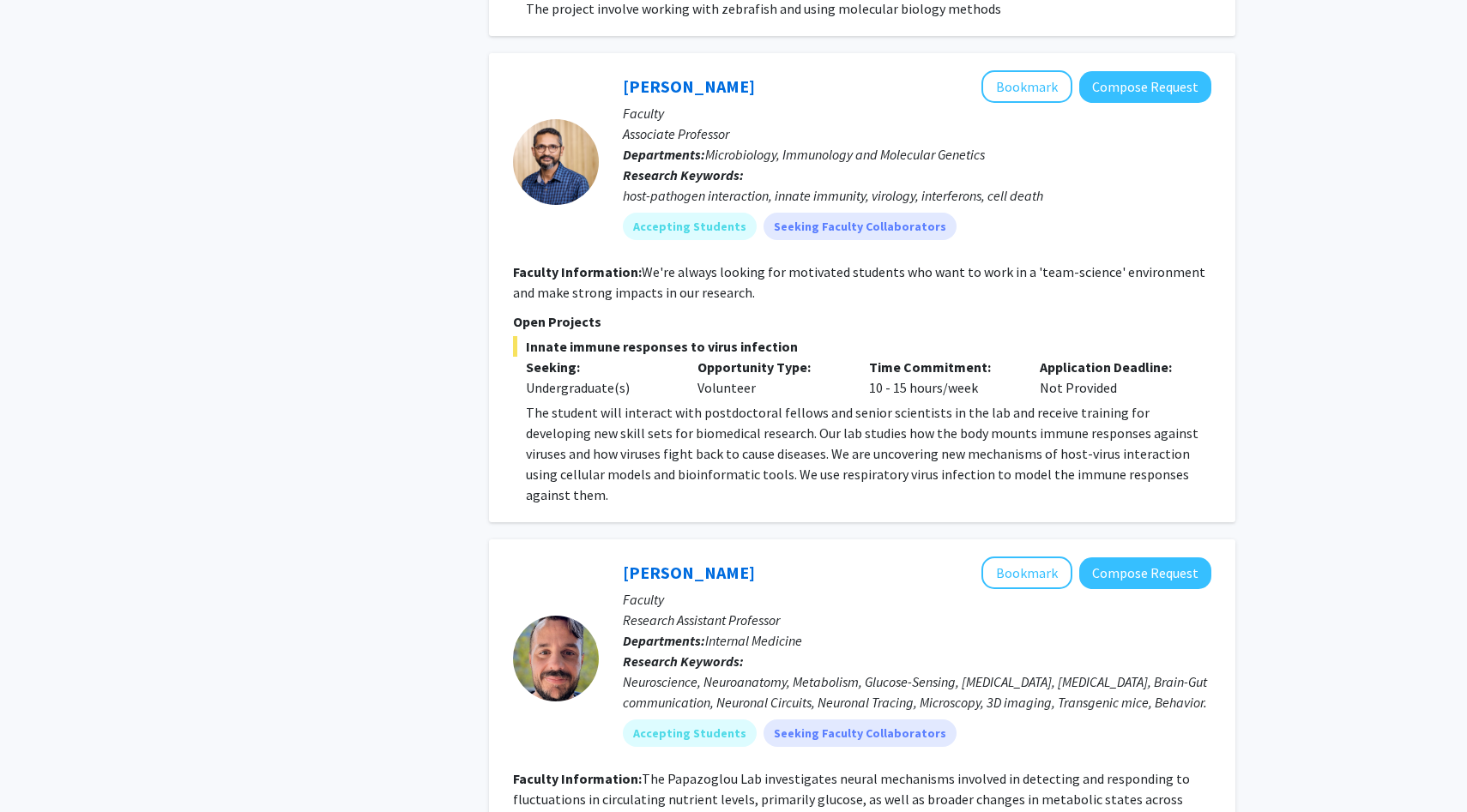
scroll to position [1976, 0]
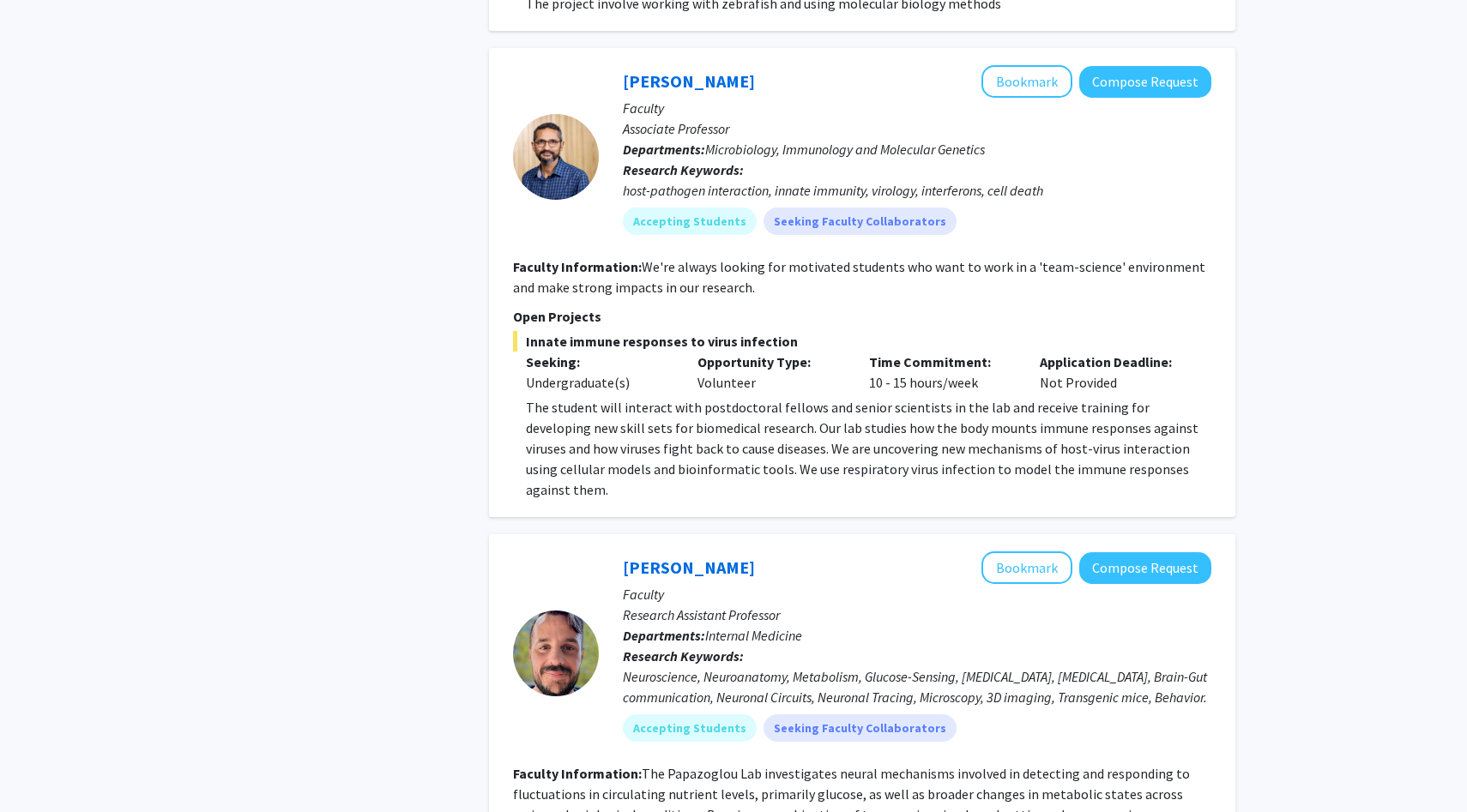
click at [656, 397] on p "The student will interact with postdoctoral fellows and senior scientists in th…" at bounding box center [869, 448] width 685 height 103
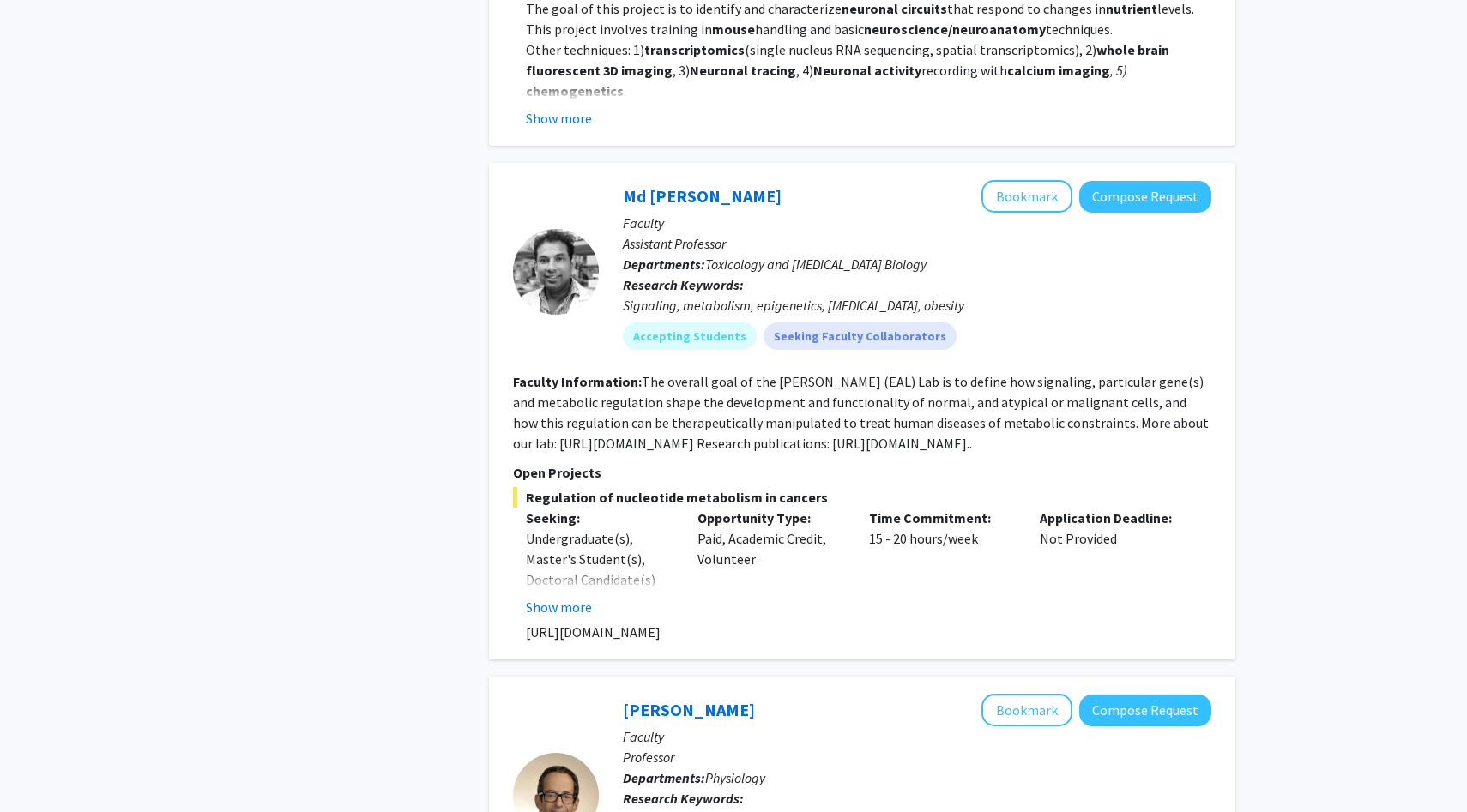
scroll to position [3009, 0]
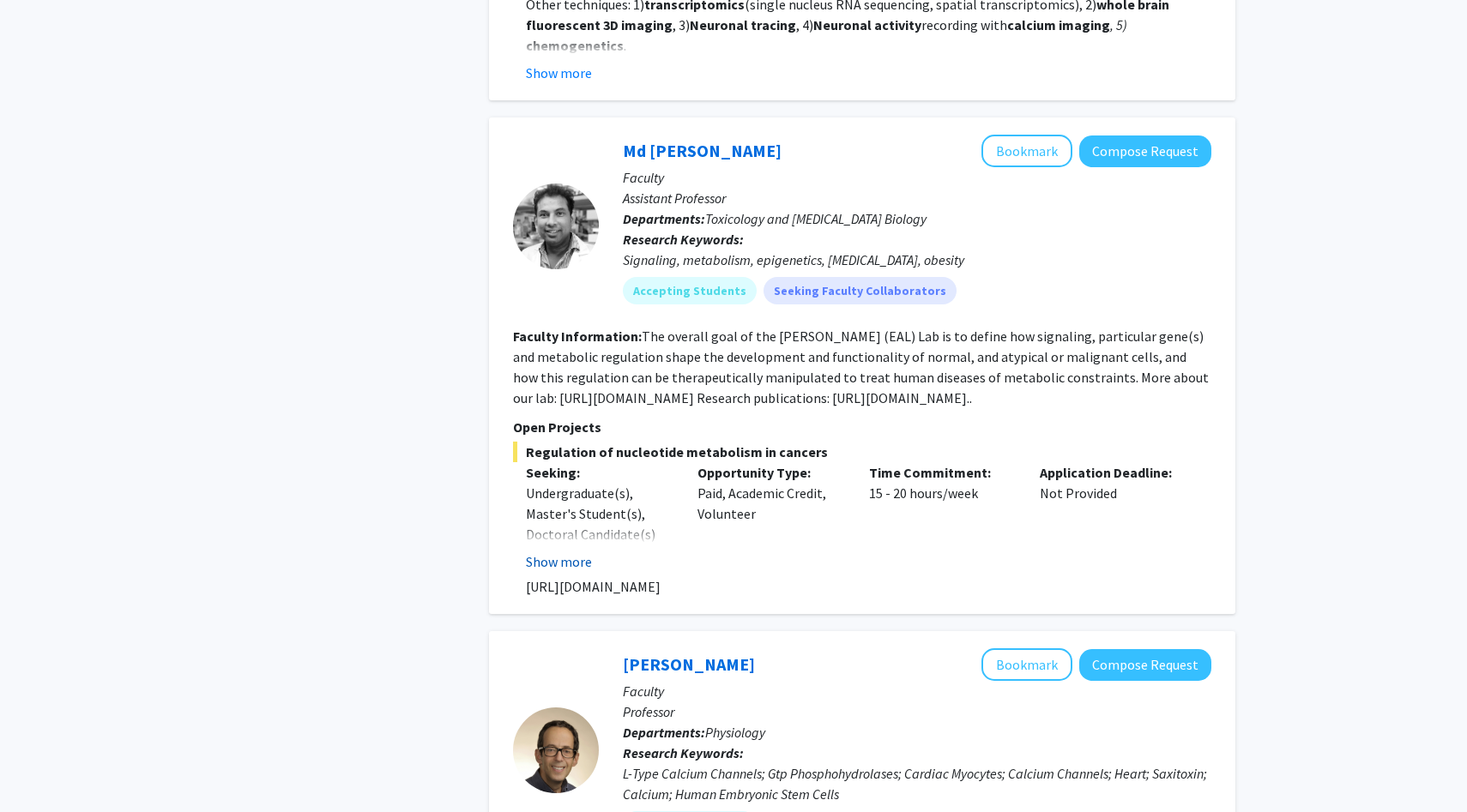
click at [568, 552] on button "Show more" at bounding box center [558, 562] width 66 height 21
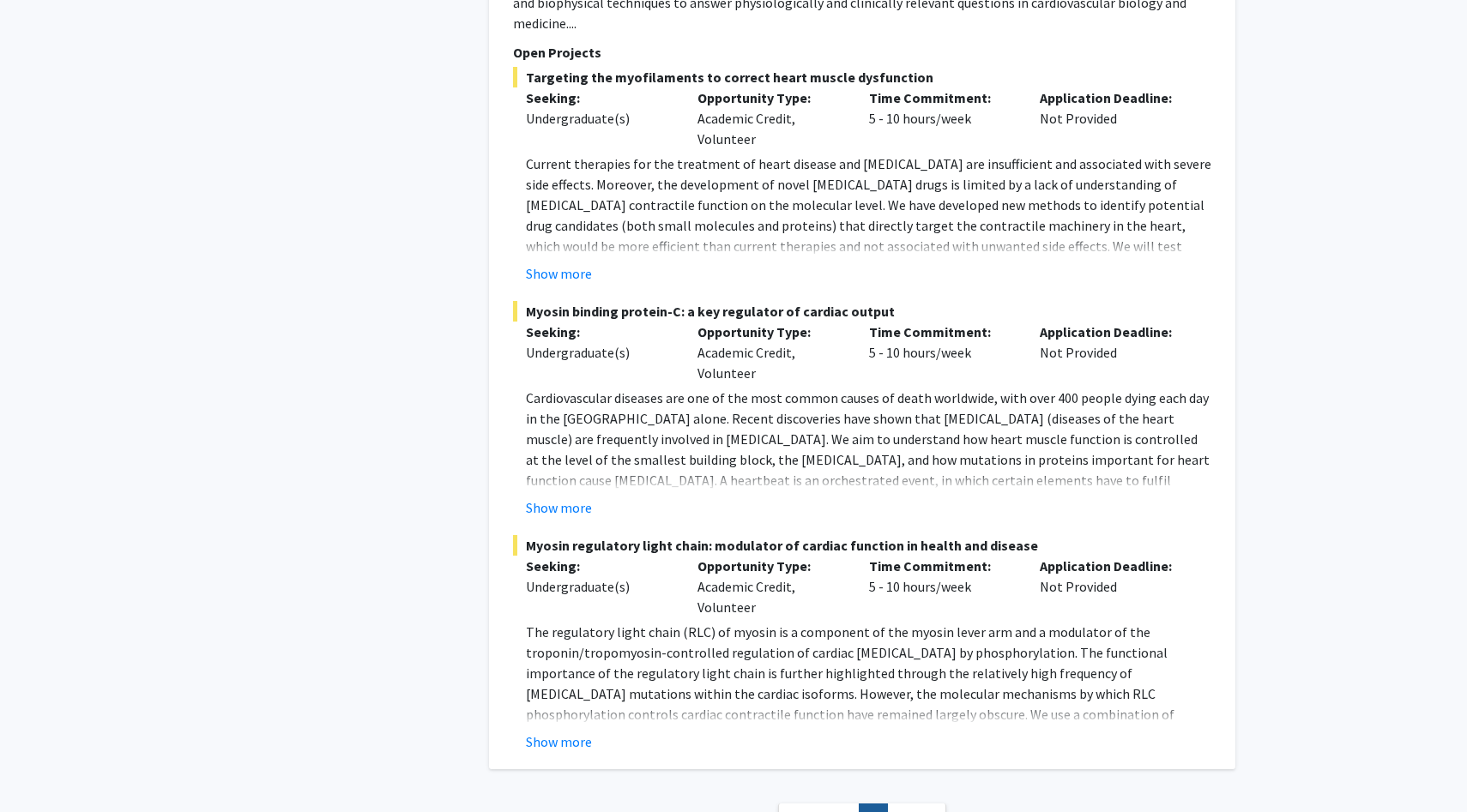
scroll to position [4619, 0]
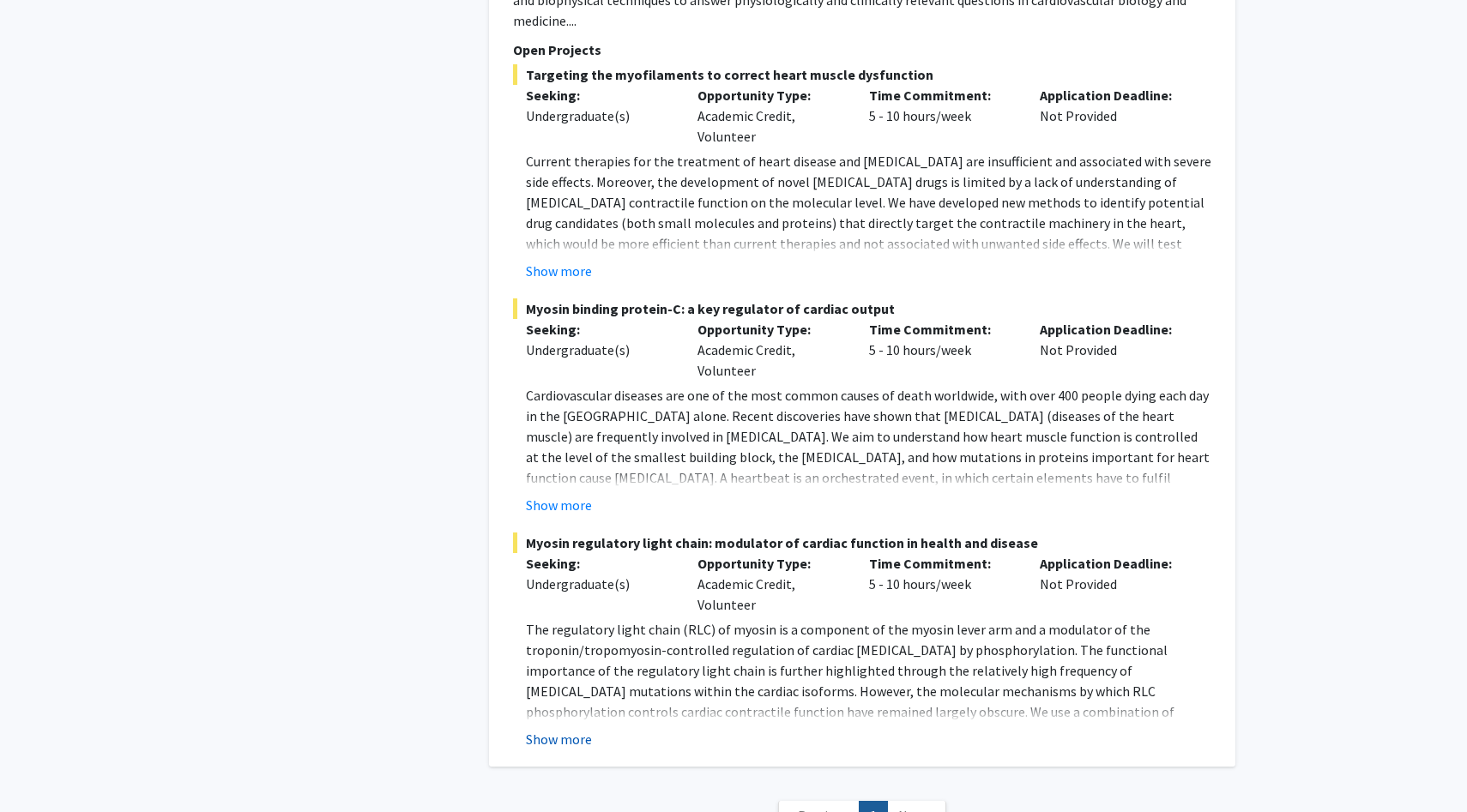
click at [565, 729] on button "Show more" at bounding box center [558, 739] width 66 height 21
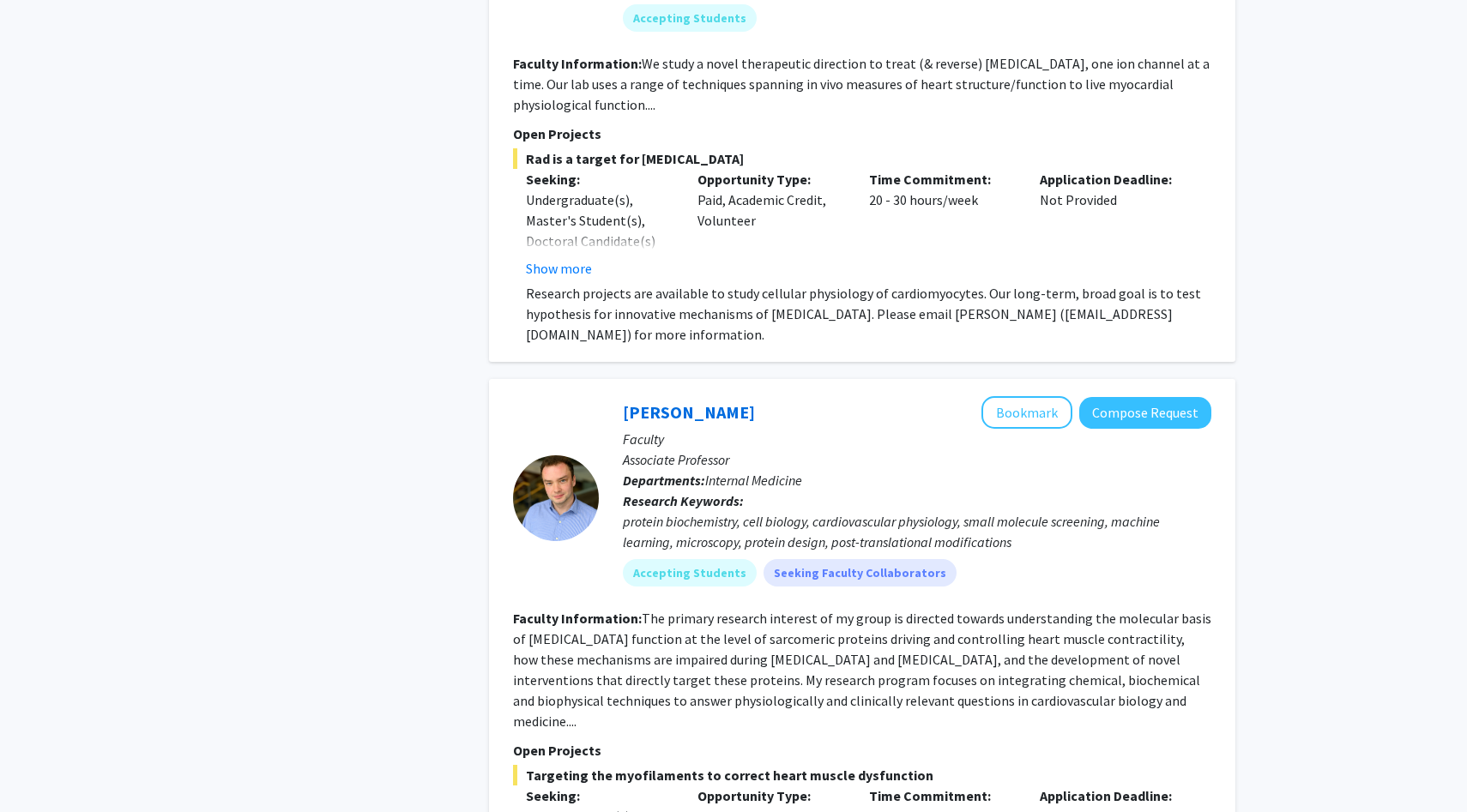
scroll to position [3897, 0]
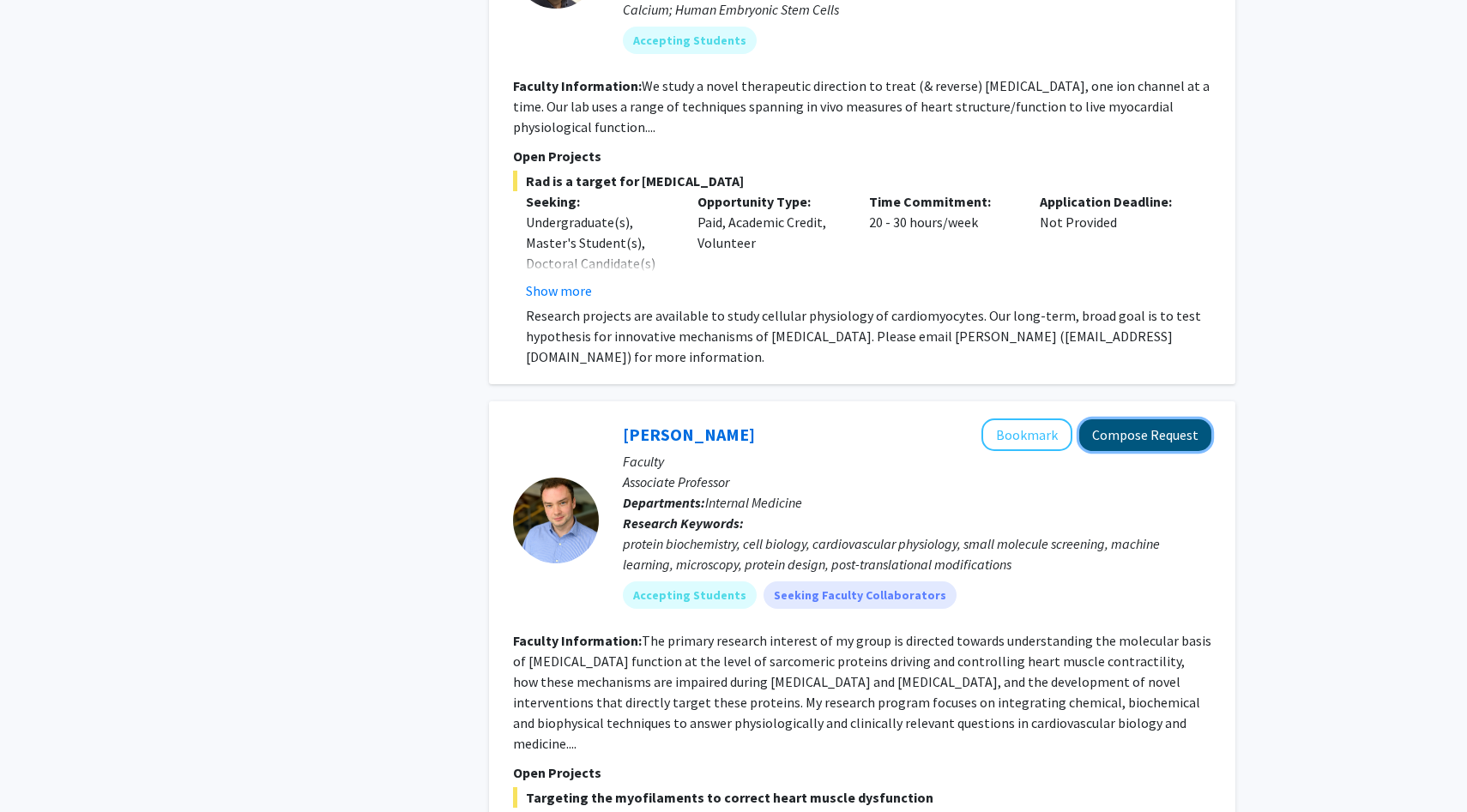
click at [1153, 419] on button "Compose Request" at bounding box center [1145, 434] width 132 height 31
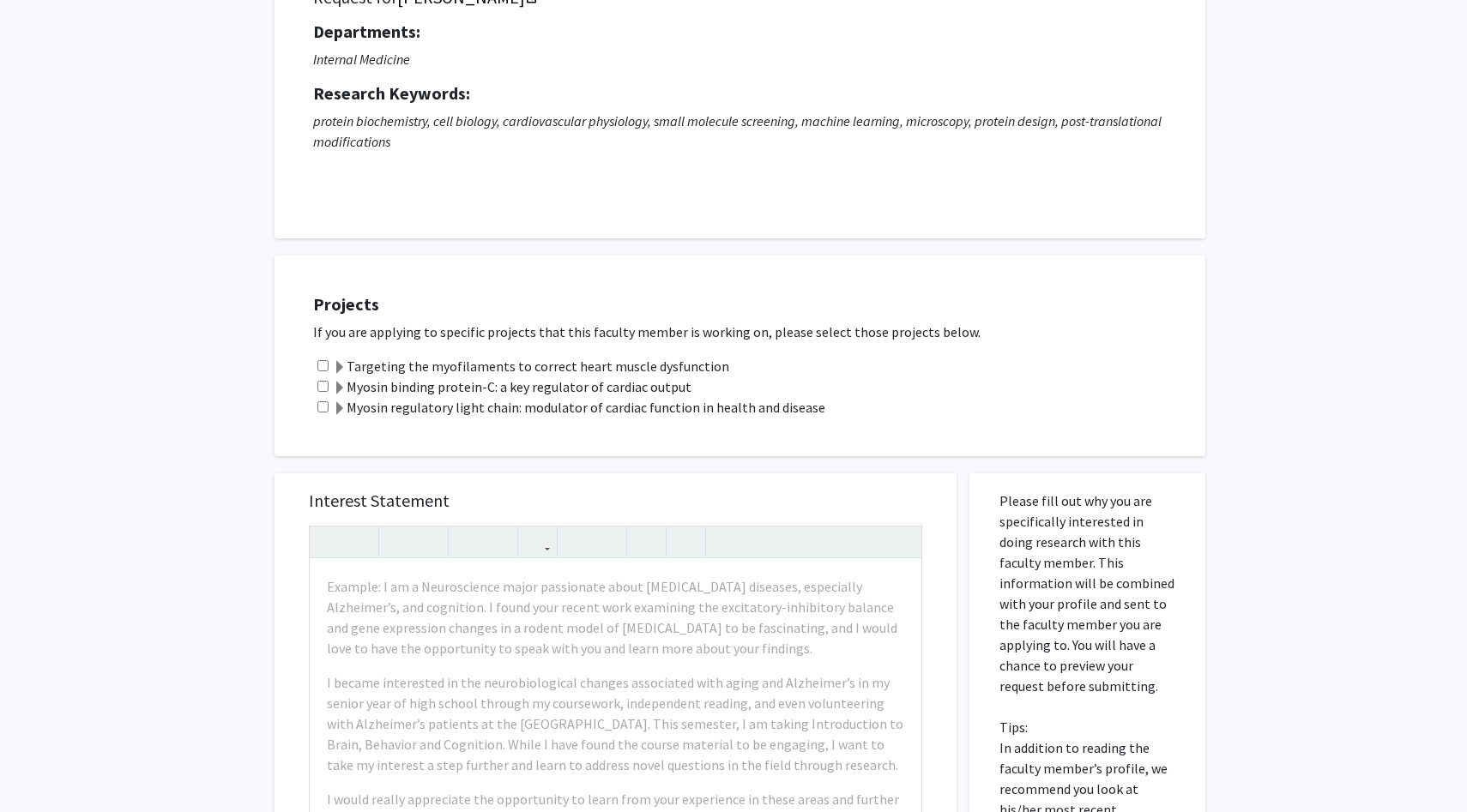
scroll to position [165, 0]
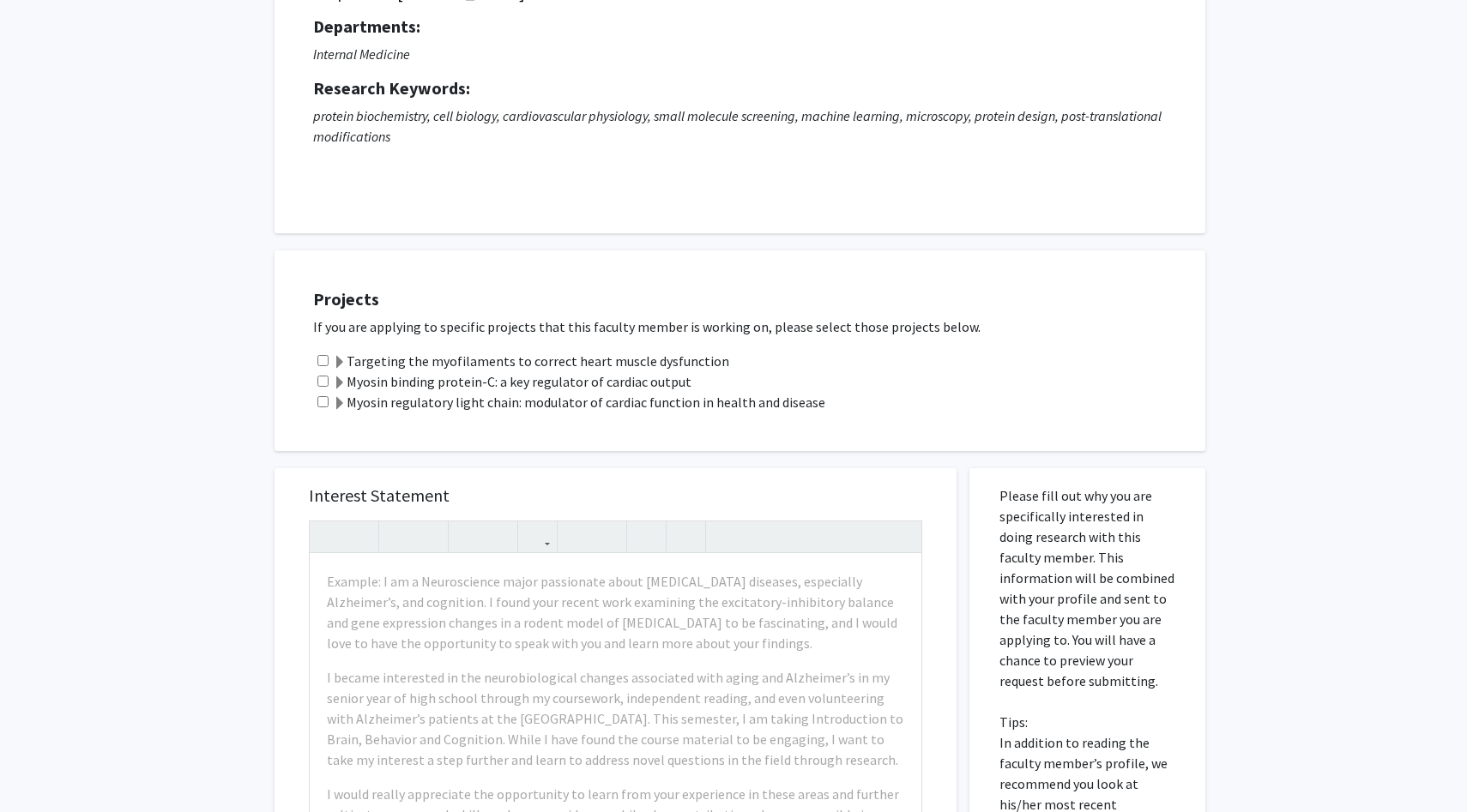
click at [325, 400] on input "checkbox" at bounding box center [324, 402] width 11 height 11
checkbox input "true"
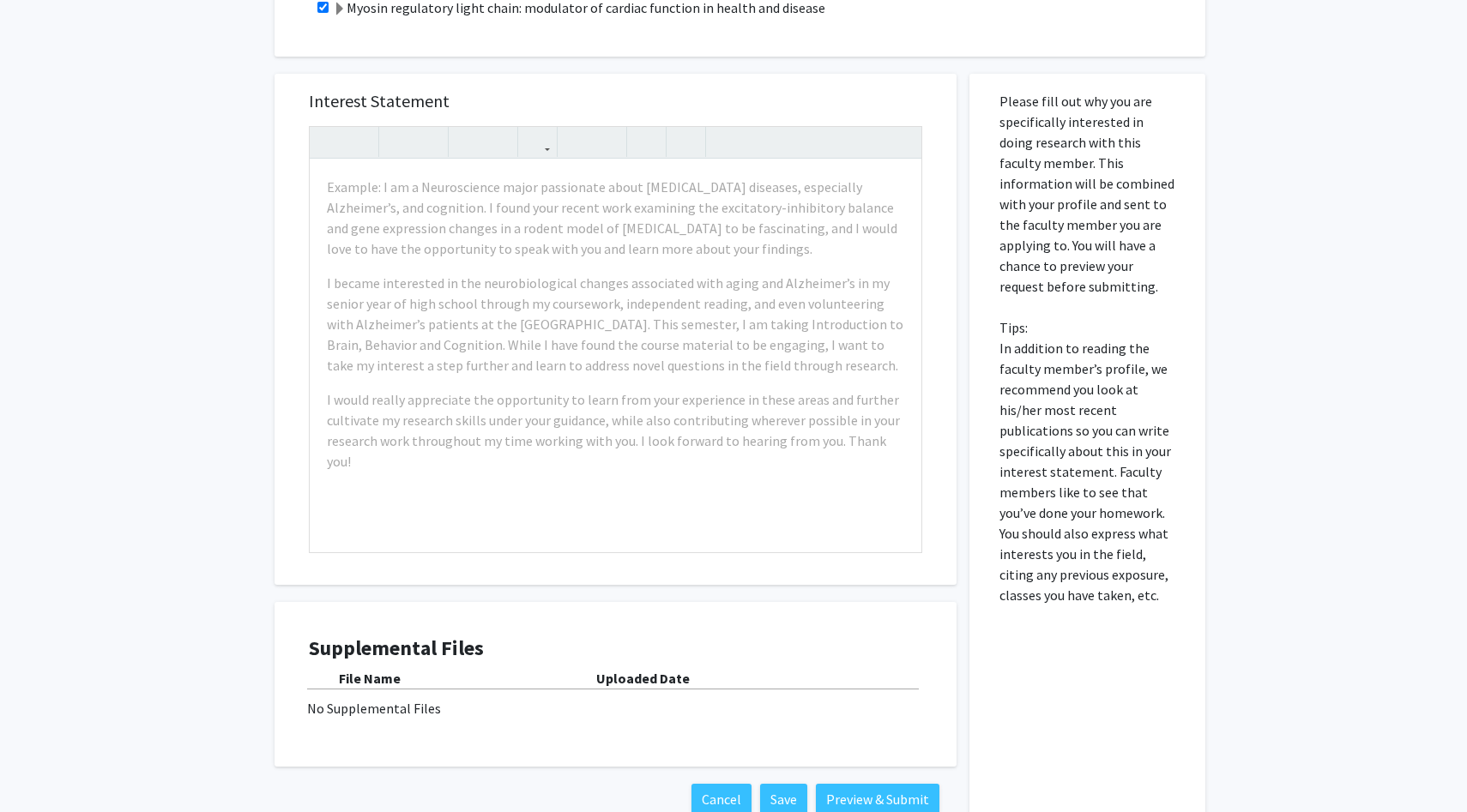
scroll to position [557, 0]
